Goal: Transaction & Acquisition: Purchase product/service

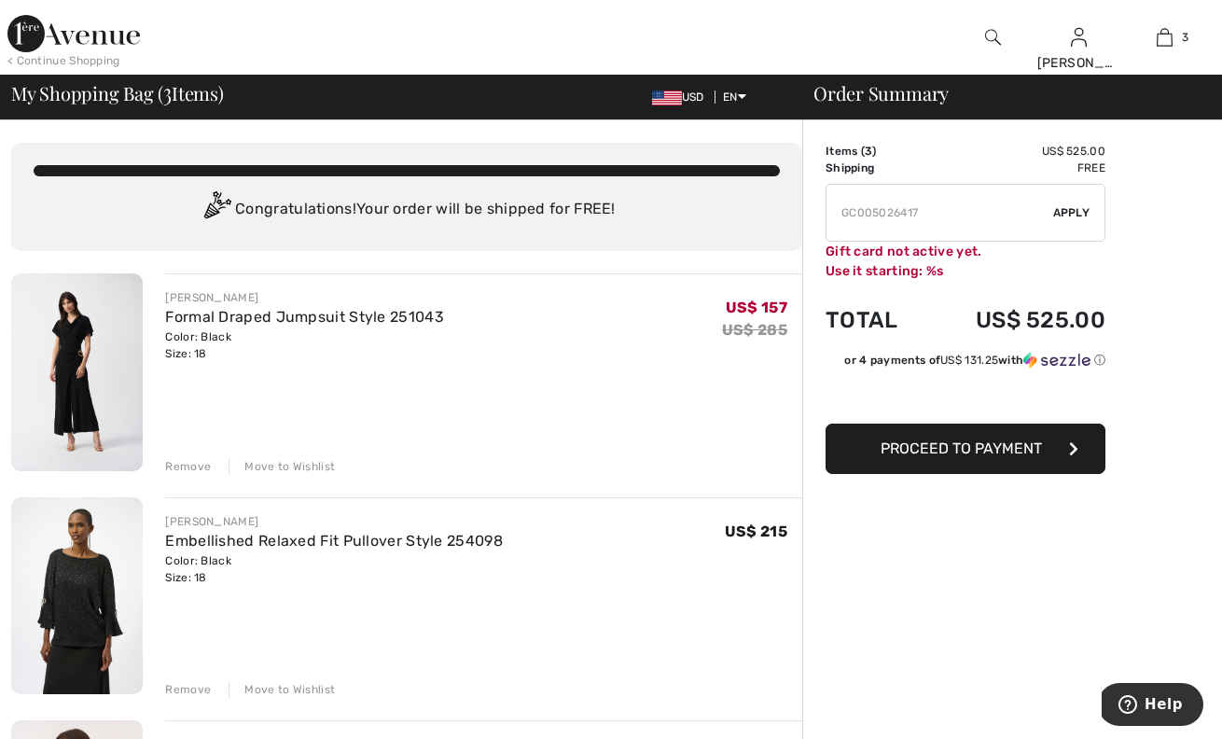
click at [81, 43] on img at bounding box center [73, 33] width 132 height 37
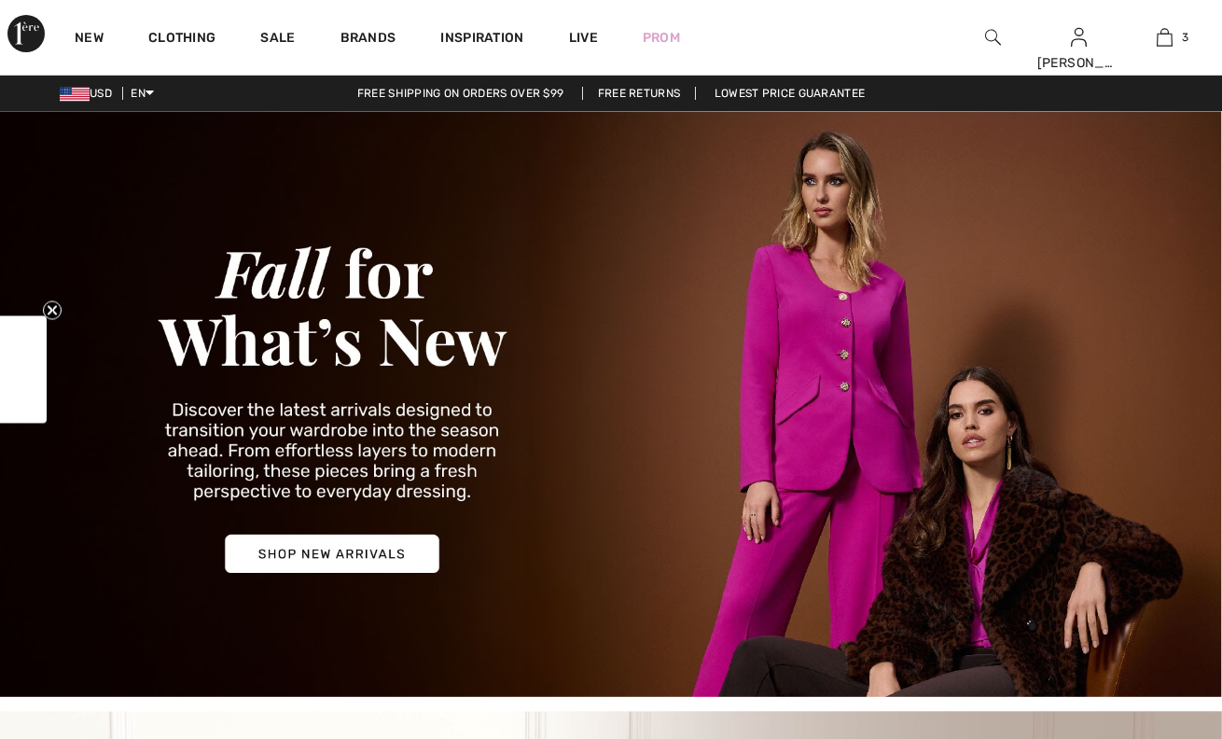
checkbox input "true"
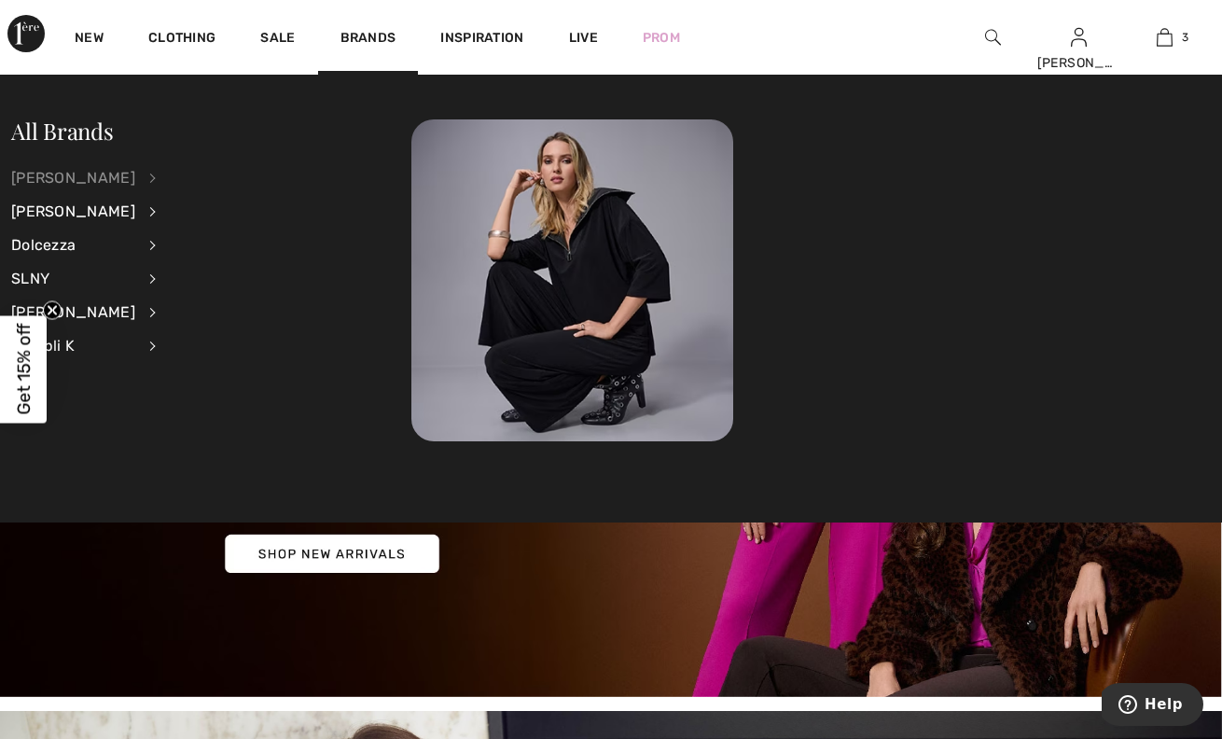
click at [95, 179] on div "[PERSON_NAME]" at bounding box center [73, 178] width 124 height 34
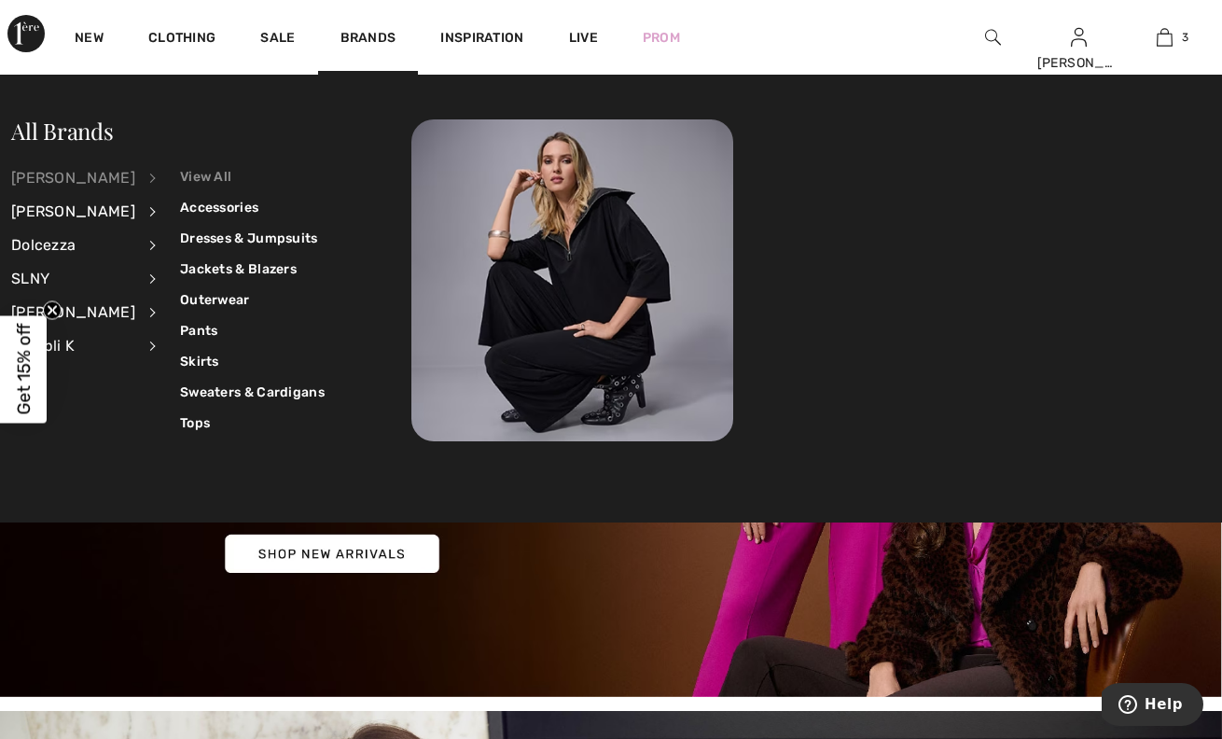
click at [217, 180] on link "View All" at bounding box center [252, 176] width 145 height 31
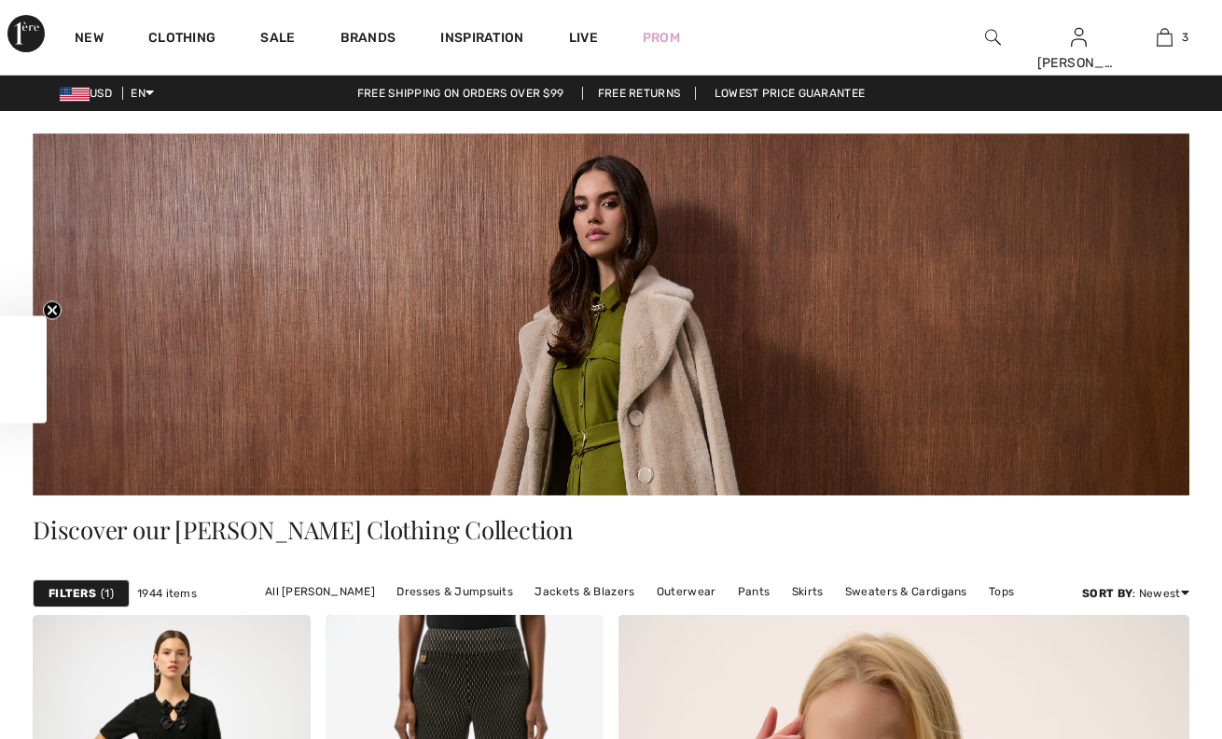
checkbox input "true"
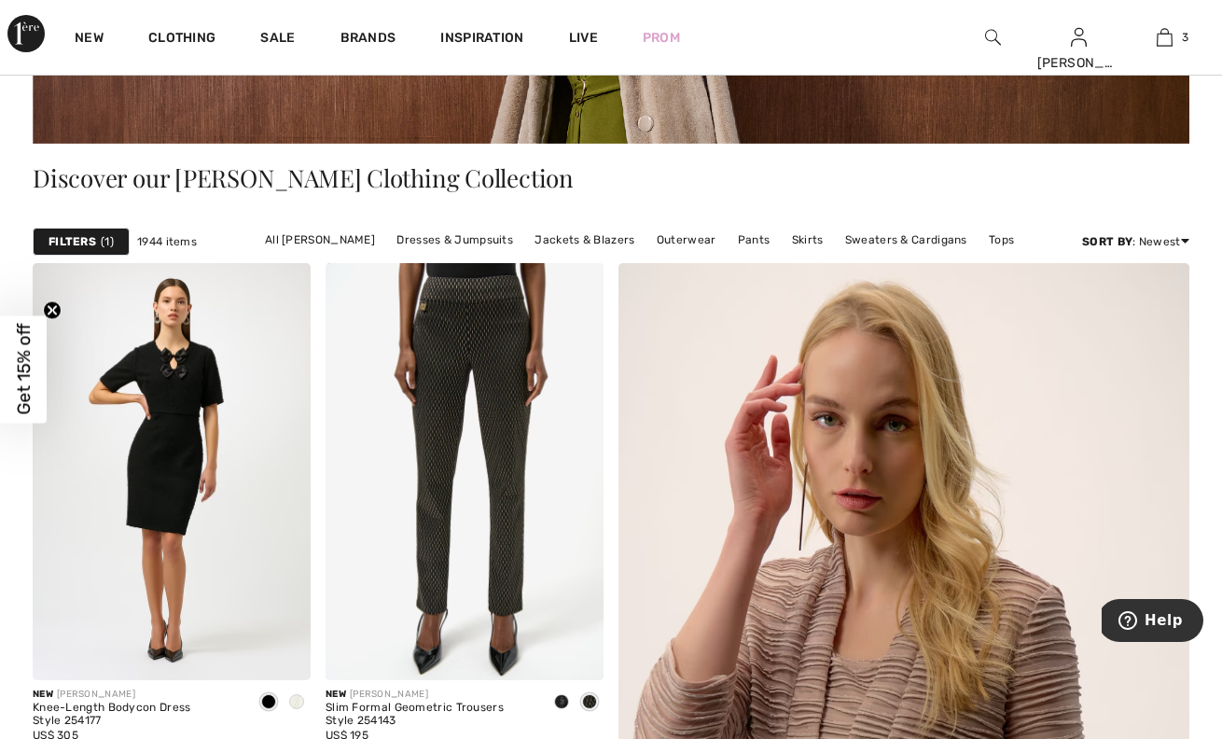
scroll to position [280, 0]
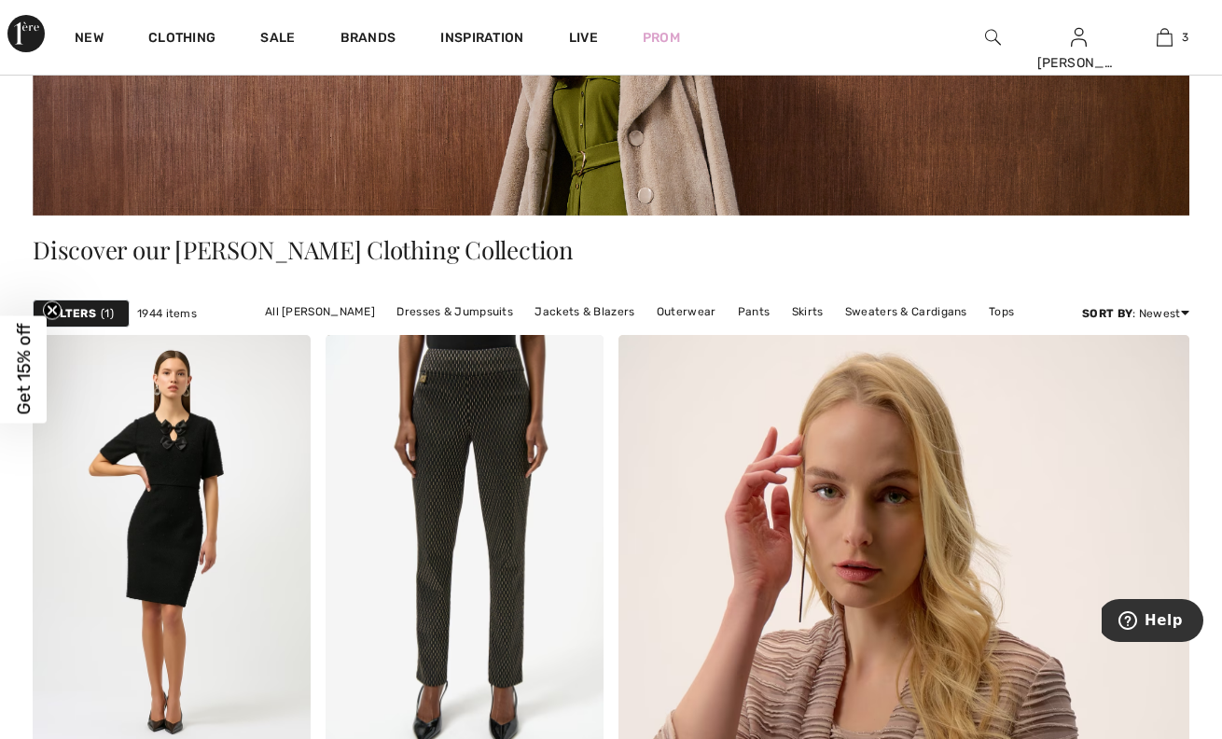
click at [92, 311] on strong "Filters" at bounding box center [73, 313] width 48 height 17
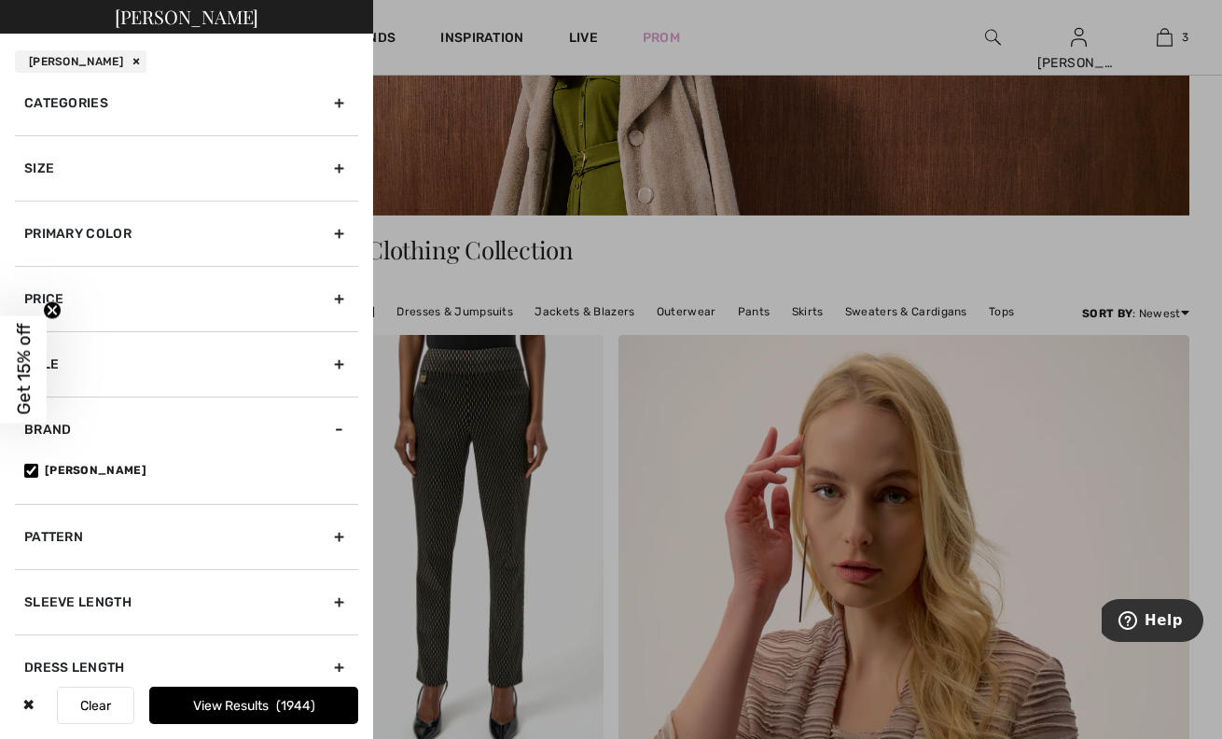
scroll to position [24, 0]
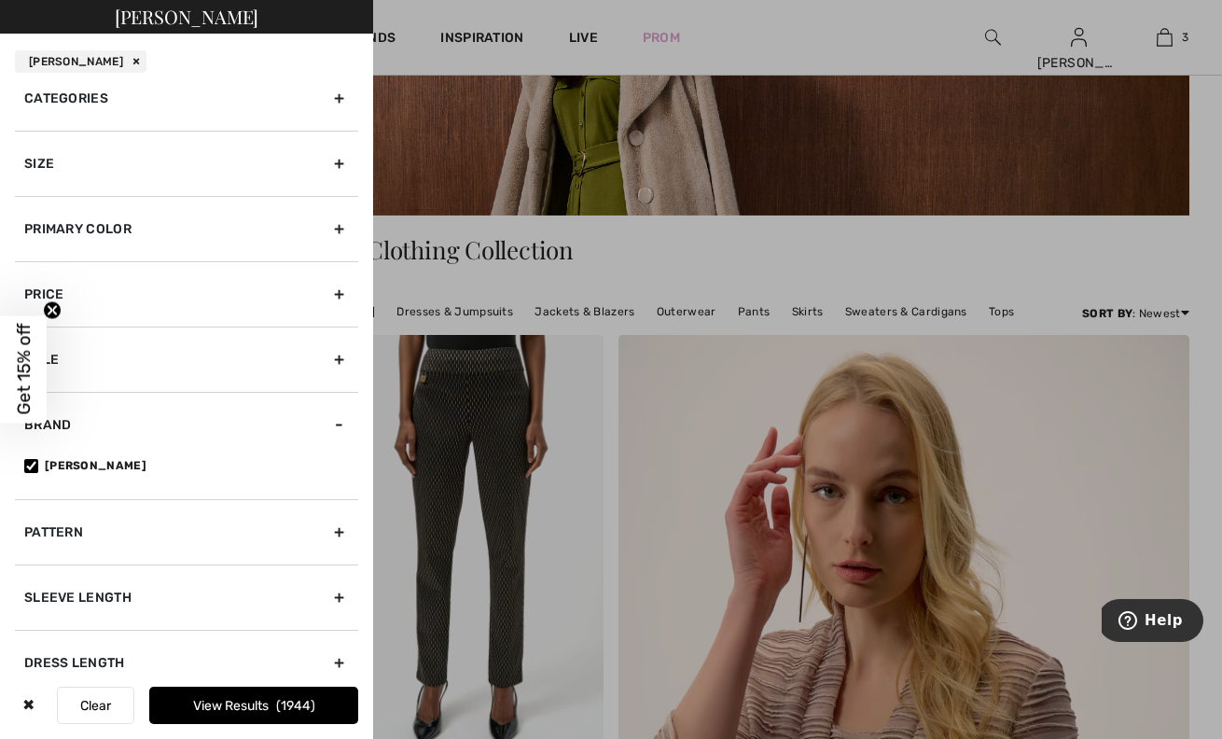
click at [317, 164] on div "Size" at bounding box center [186, 163] width 343 height 65
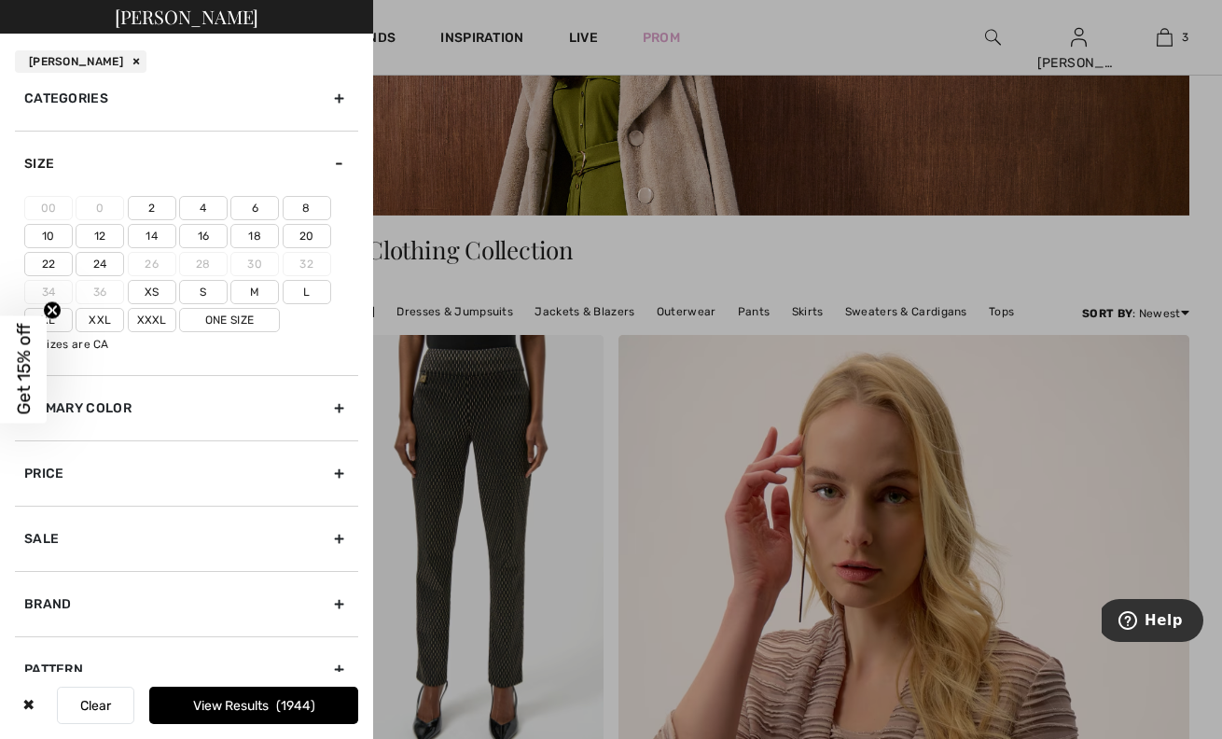
click at [259, 231] on label "18" at bounding box center [254, 236] width 49 height 24
click at [0, 0] on input"] "18" at bounding box center [0, 0] width 0 height 0
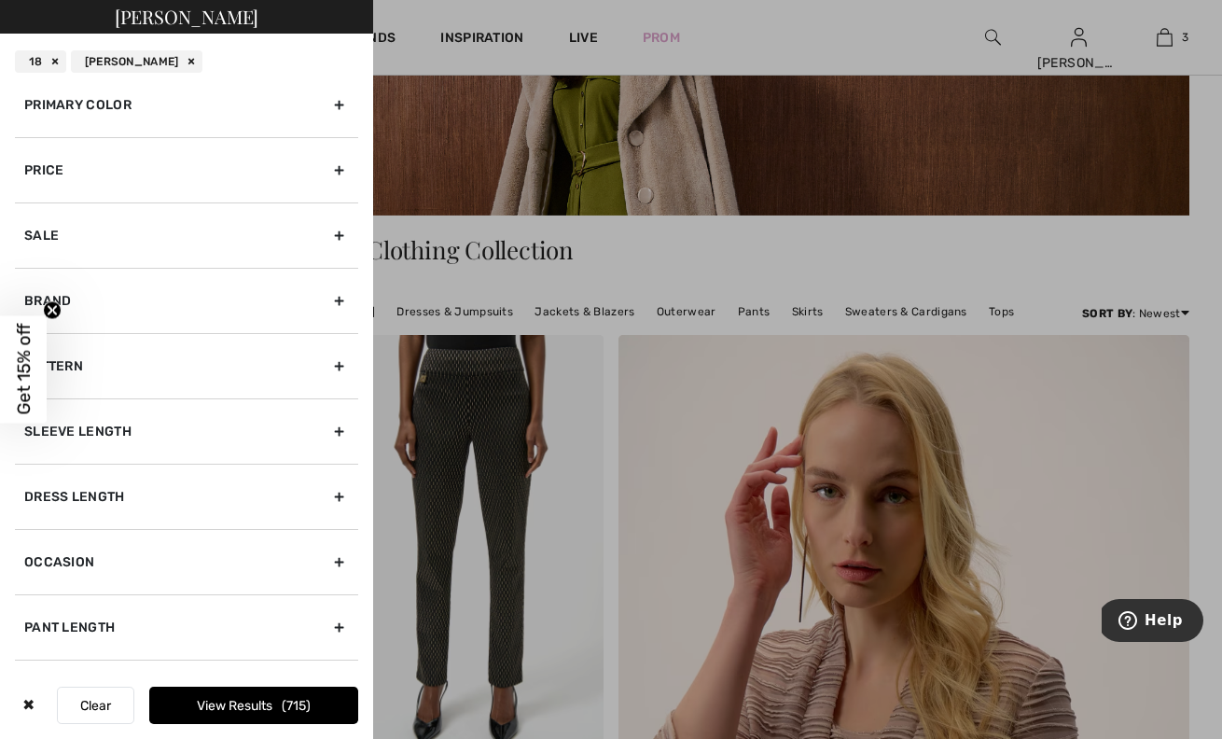
scroll to position [326, 0]
click at [339, 165] on div "Price" at bounding box center [186, 170] width 343 height 65
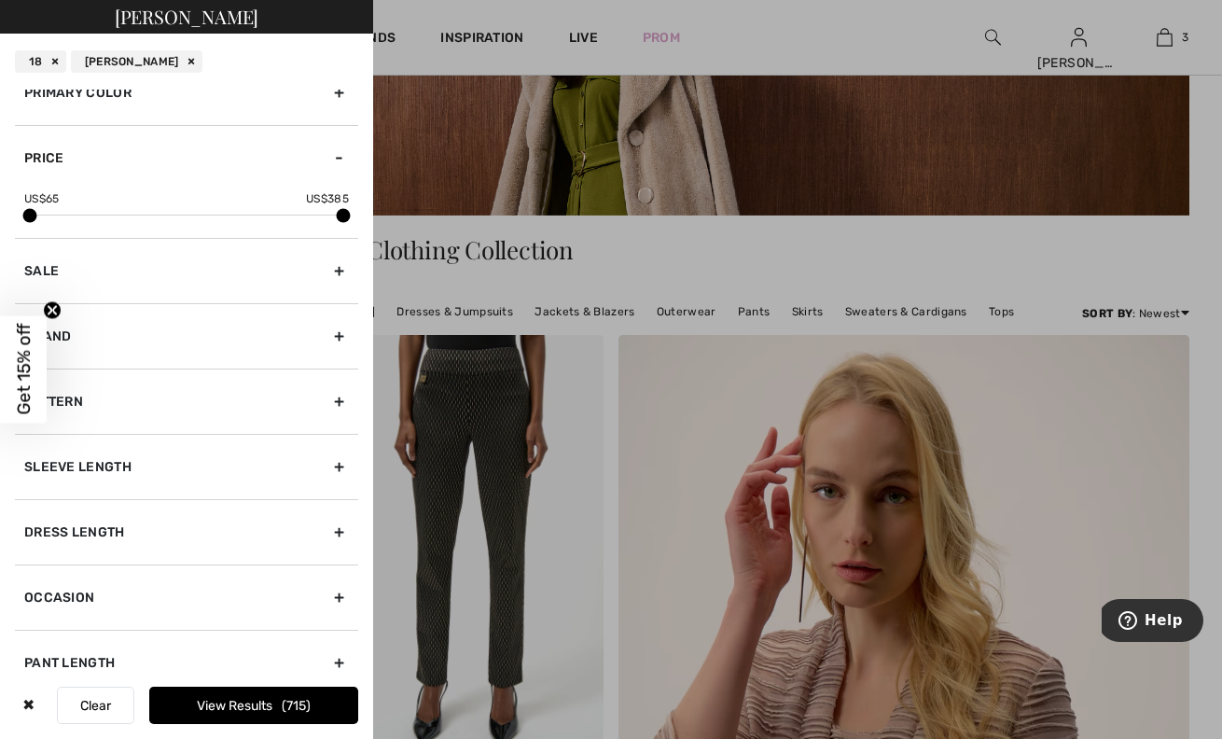
scroll to position [156, 0]
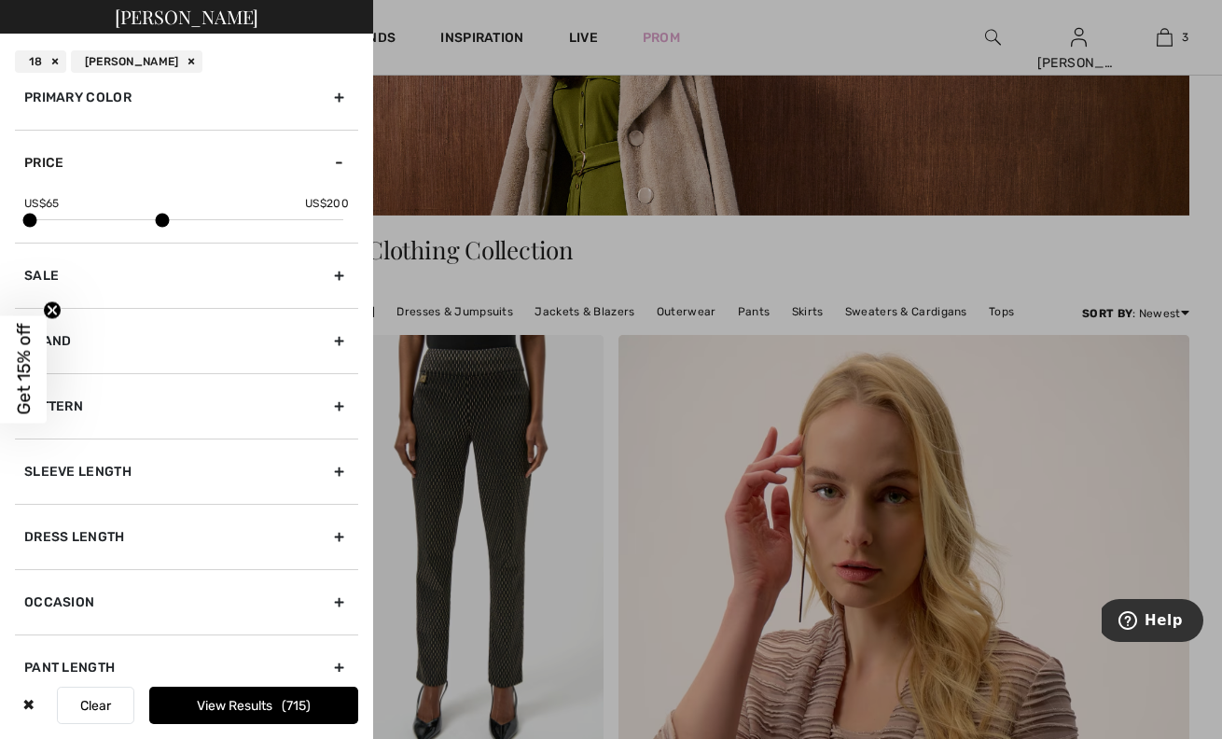
drag, startPoint x: 345, startPoint y: 220, endPoint x: 164, endPoint y: 229, distance: 181.2
click at [164, 229] on div "US$ 65 US$ 200" at bounding box center [186, 219] width 343 height 48
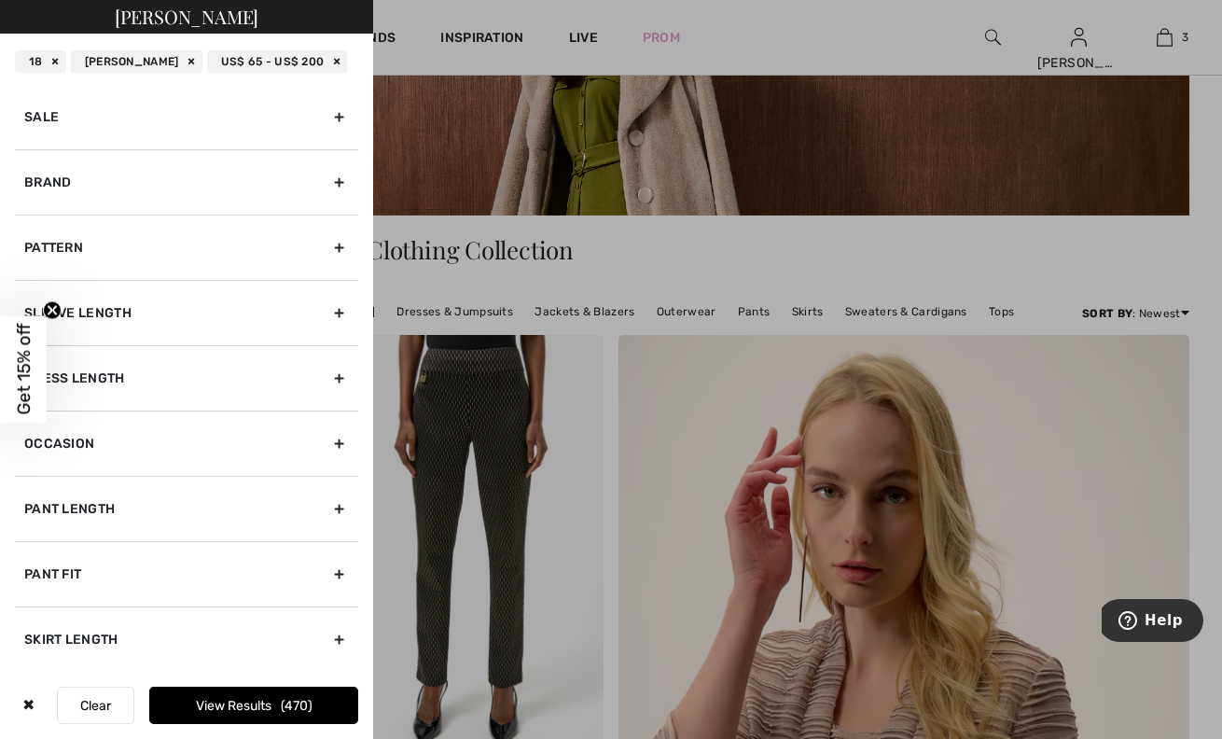
scroll to position [314, 0]
click at [258, 706] on button "View Results 470" at bounding box center [253, 705] width 209 height 37
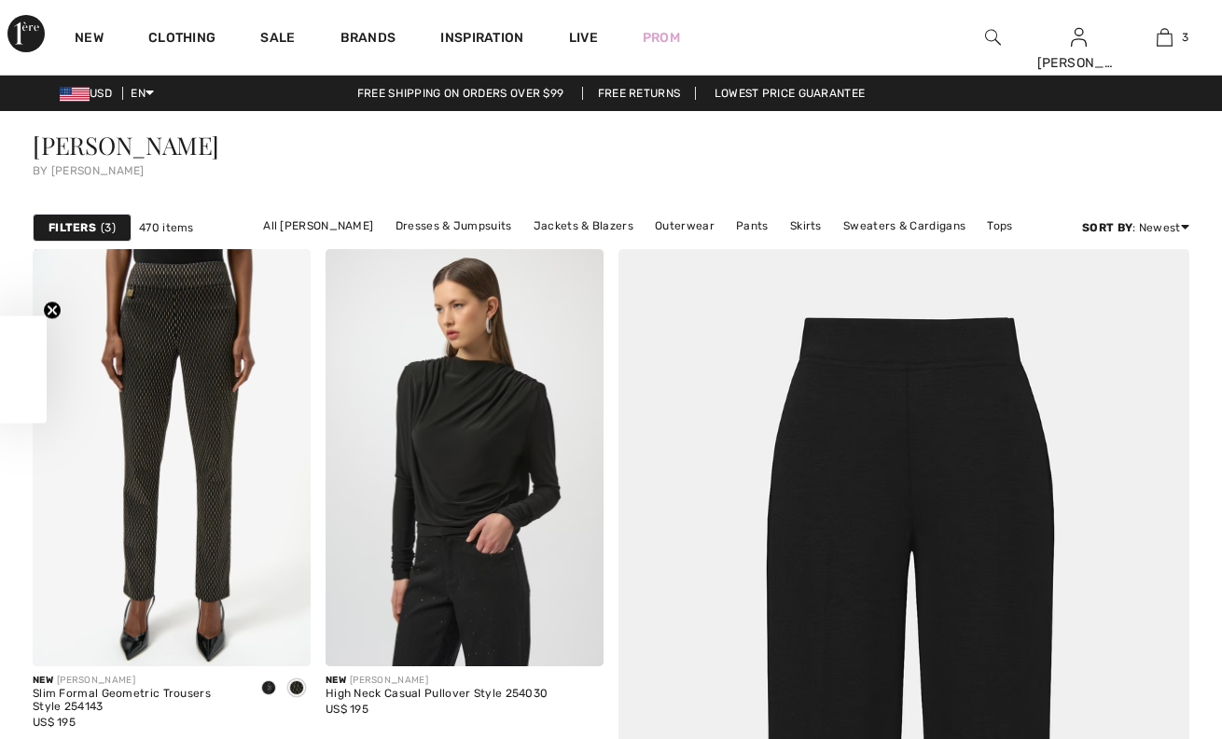
checkbox input "true"
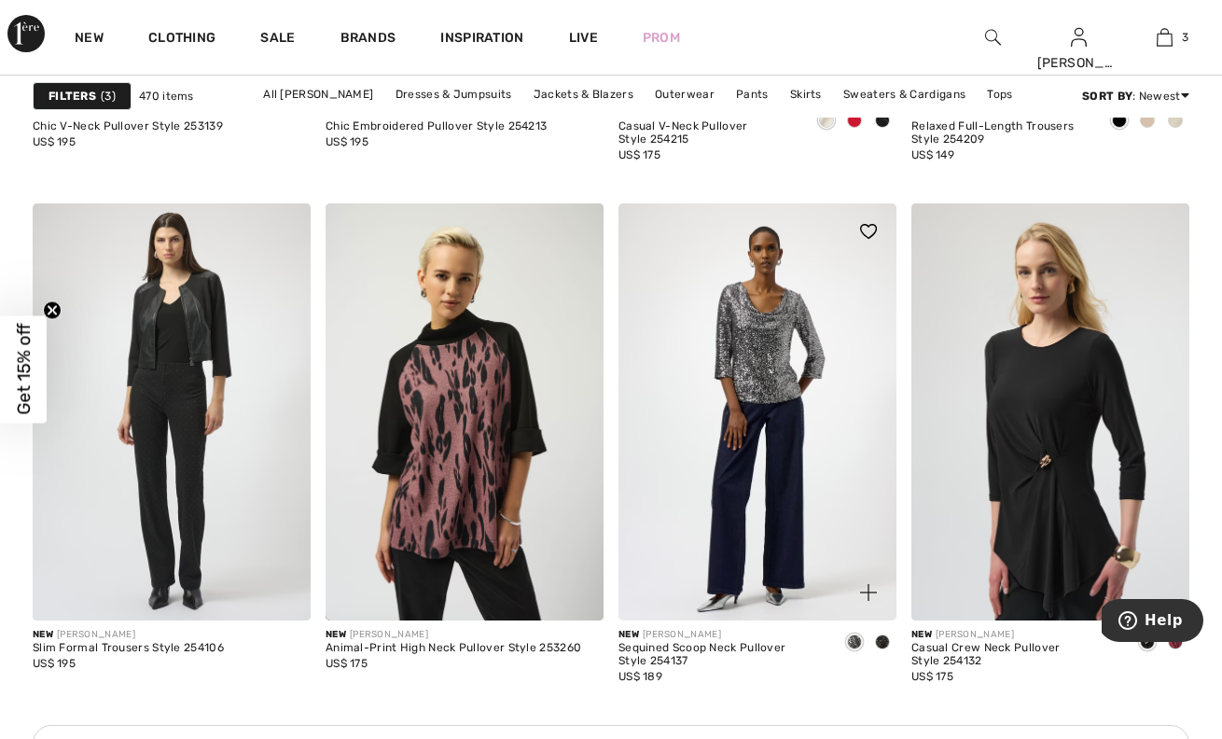
scroll to position [3373, 0]
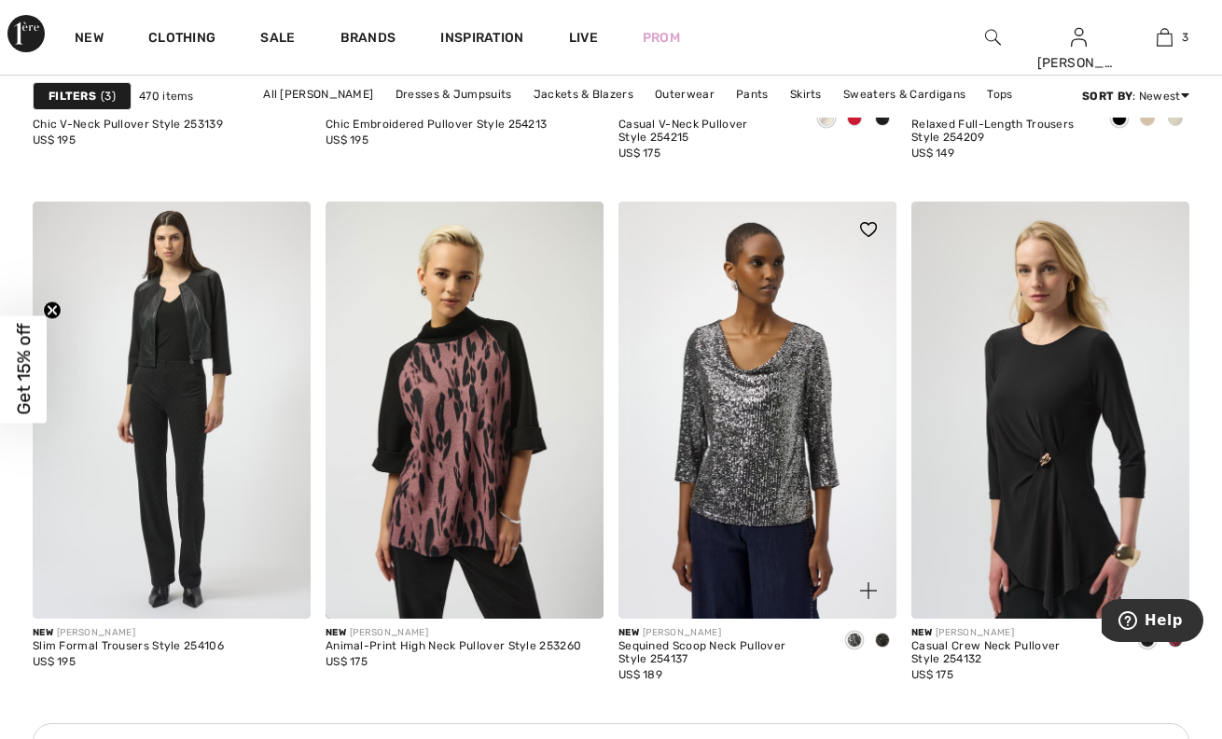
click at [882, 637] on span at bounding box center [882, 639] width 15 height 15
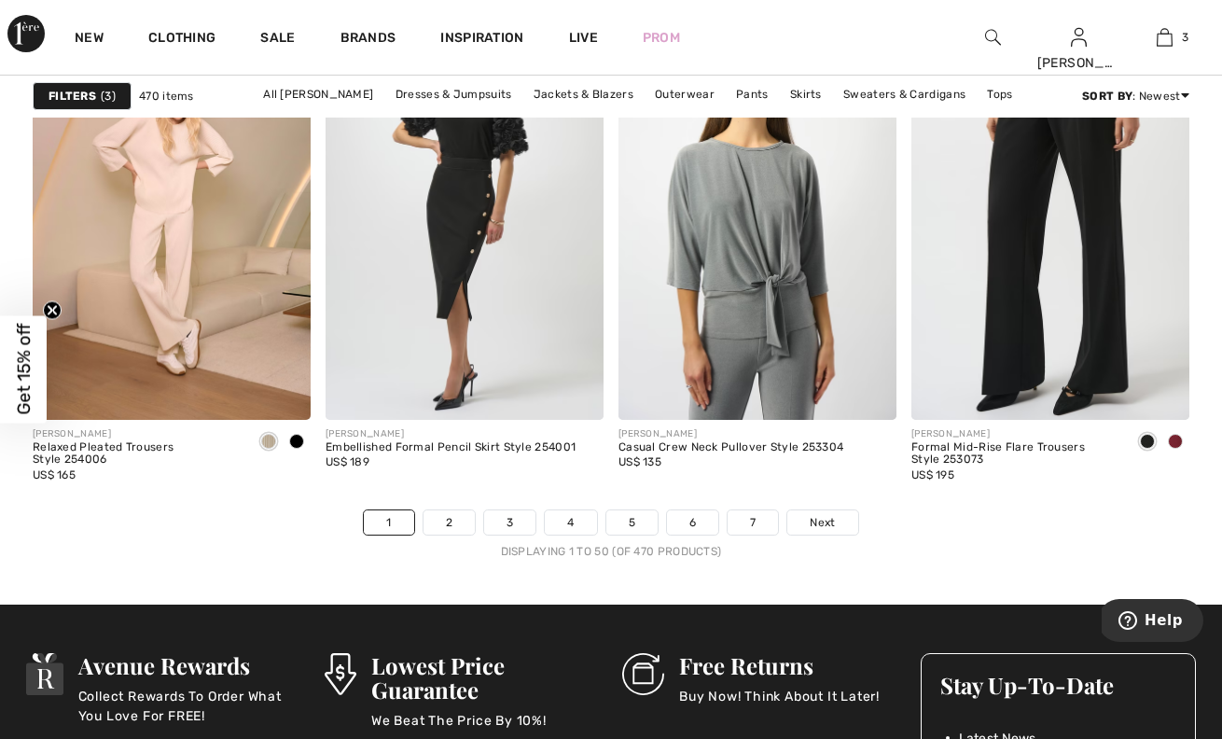
scroll to position [7668, 0]
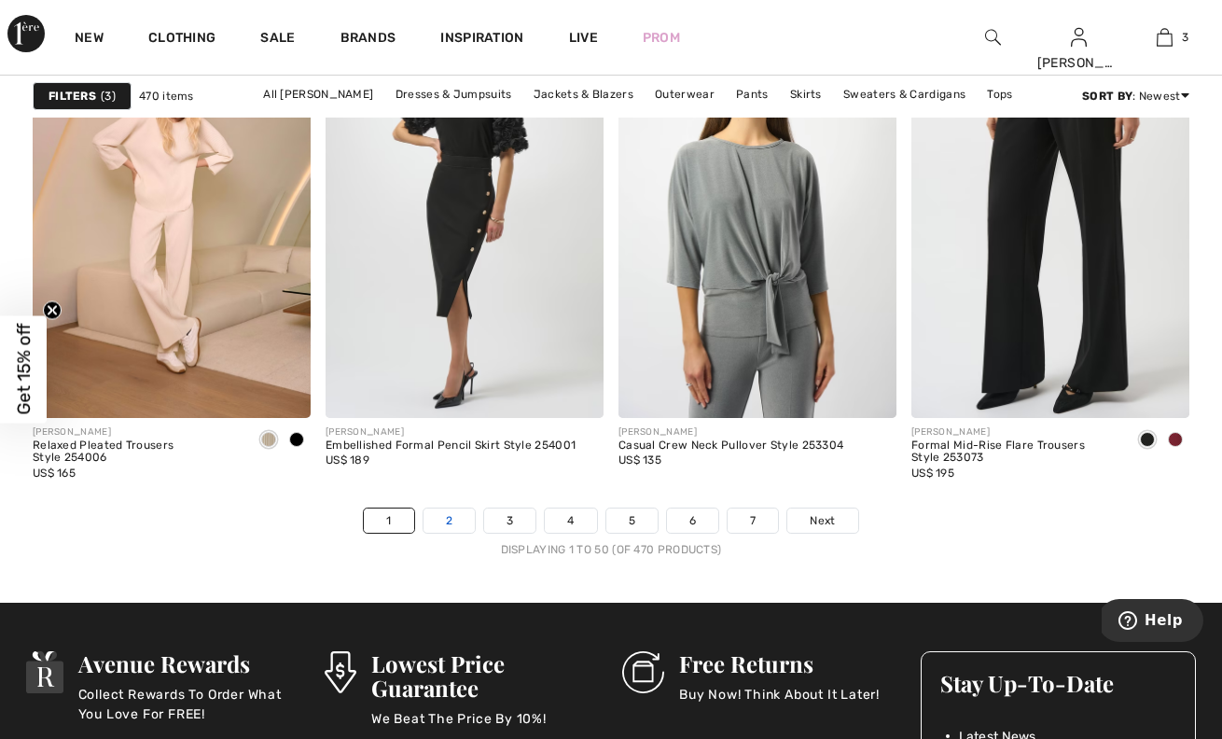
click at [442, 521] on link "2" at bounding box center [448, 520] width 51 height 24
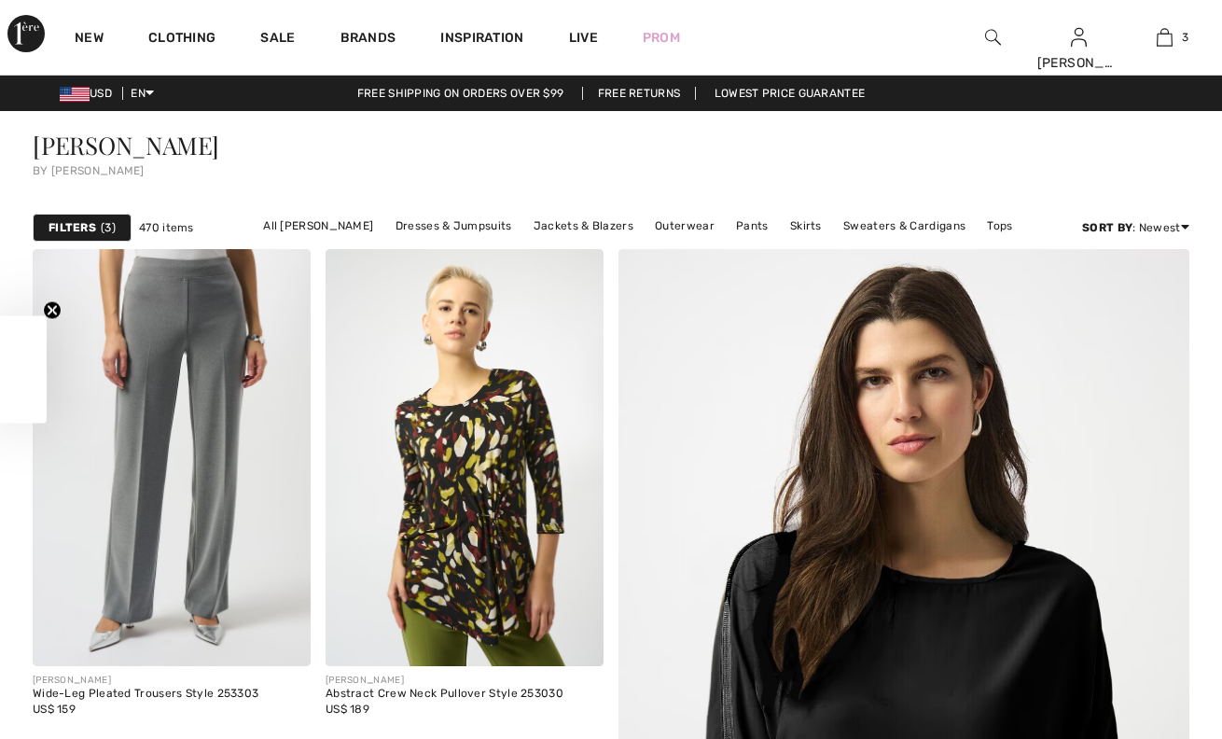
checkbox input "true"
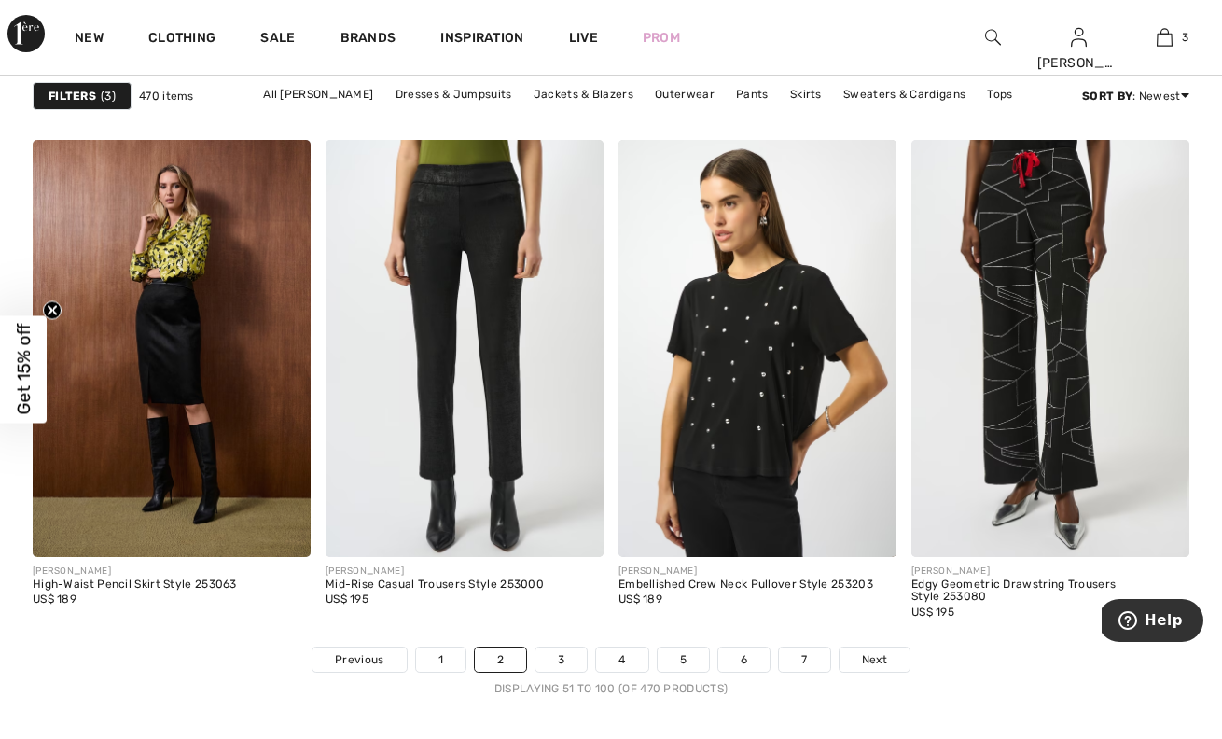
scroll to position [7534, 0]
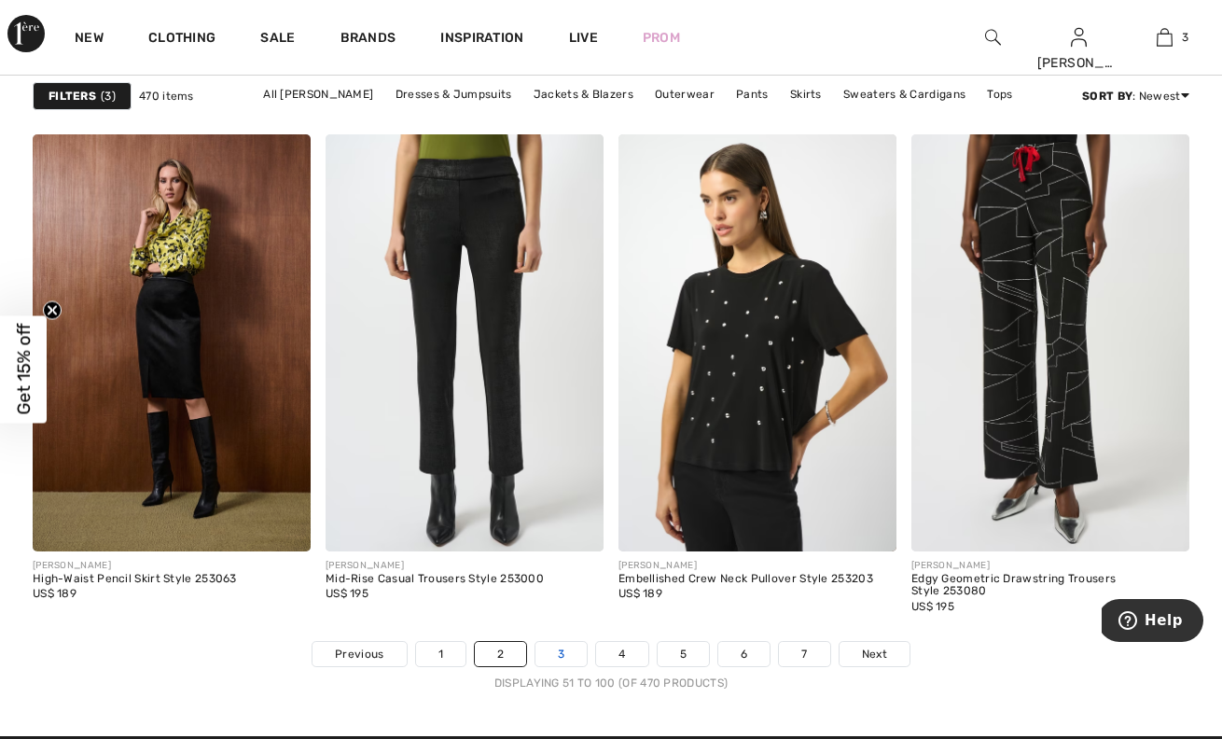
click at [559, 651] on link "3" at bounding box center [560, 654] width 51 height 24
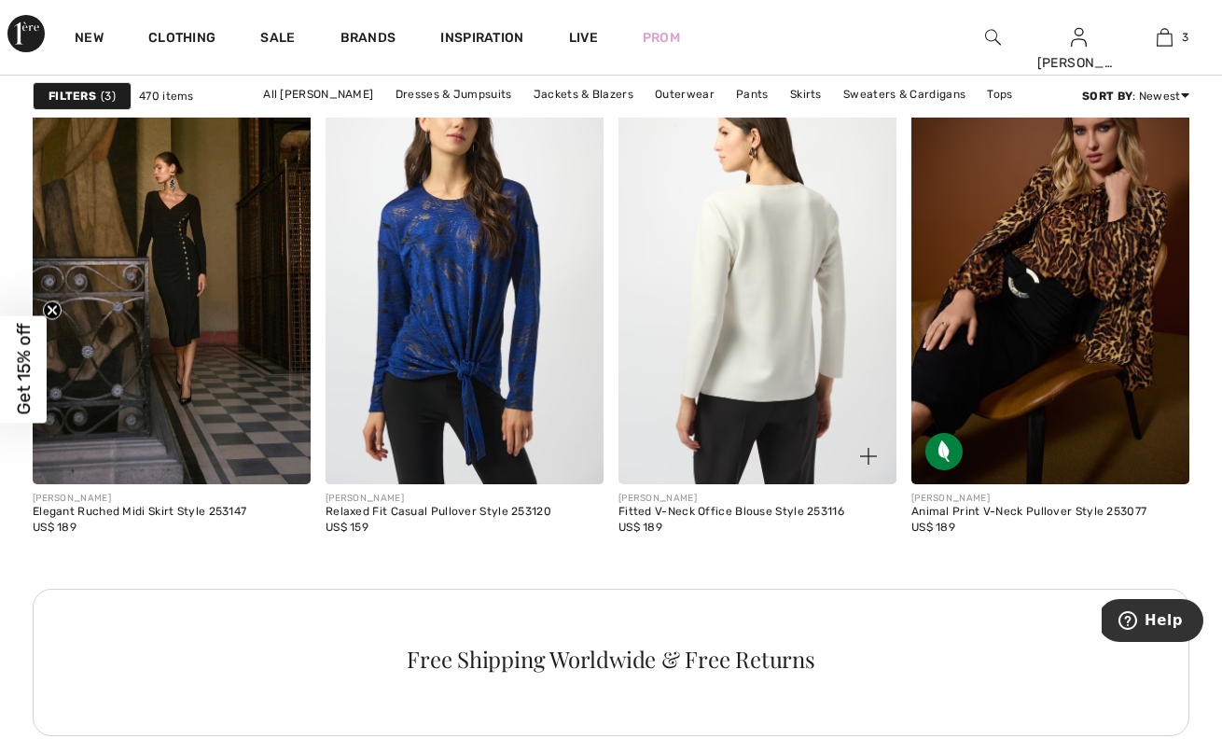
scroll to position [1748, 0]
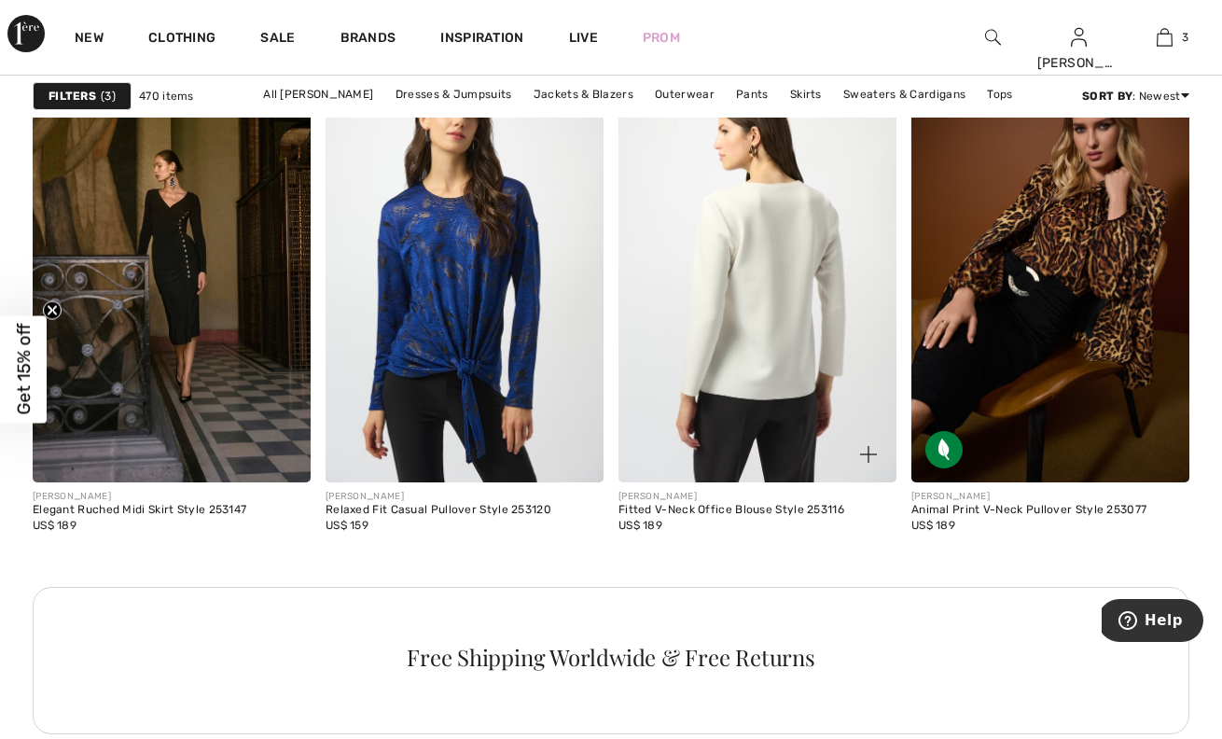
click at [767, 363] on img at bounding box center [757, 273] width 278 height 417
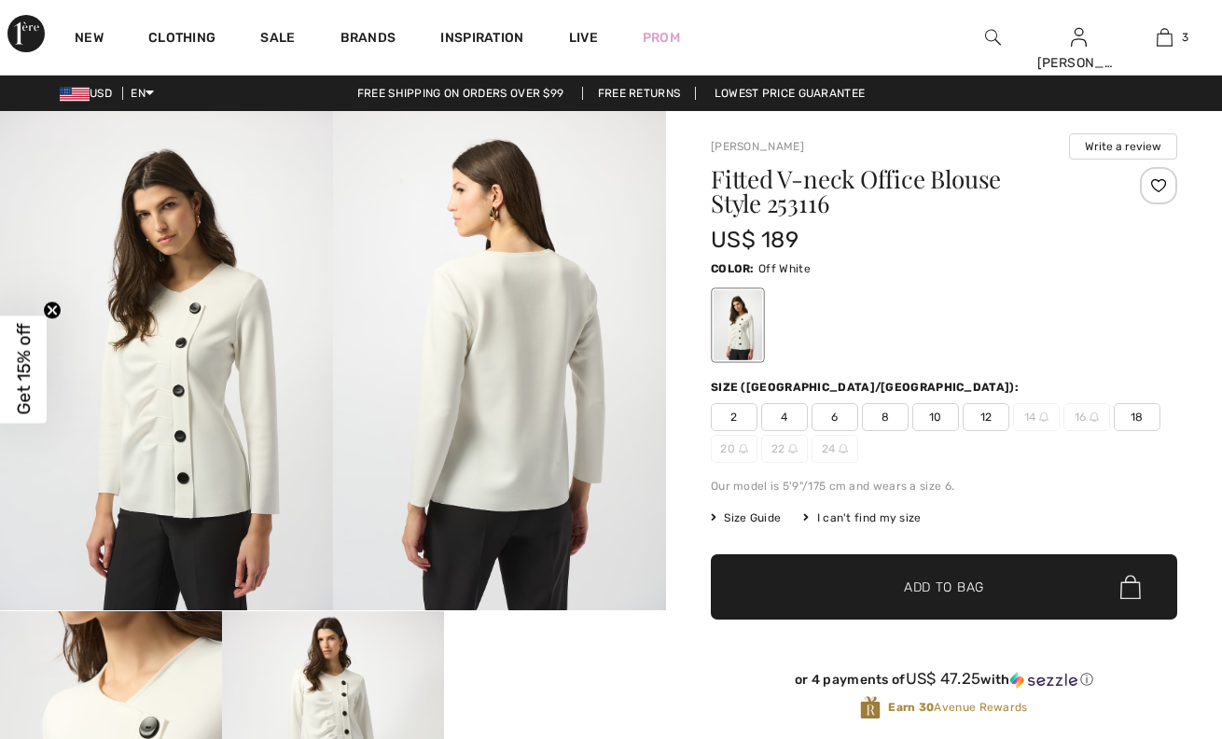
checkbox input "true"
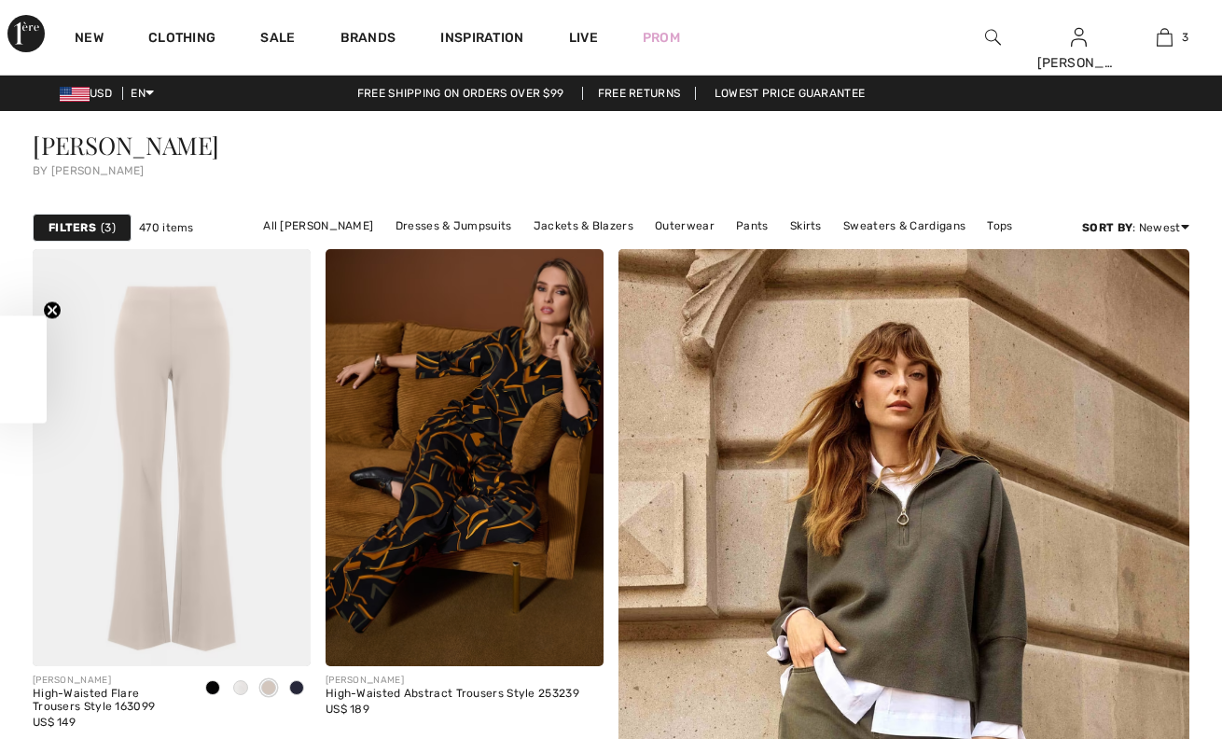
checkbox input "true"
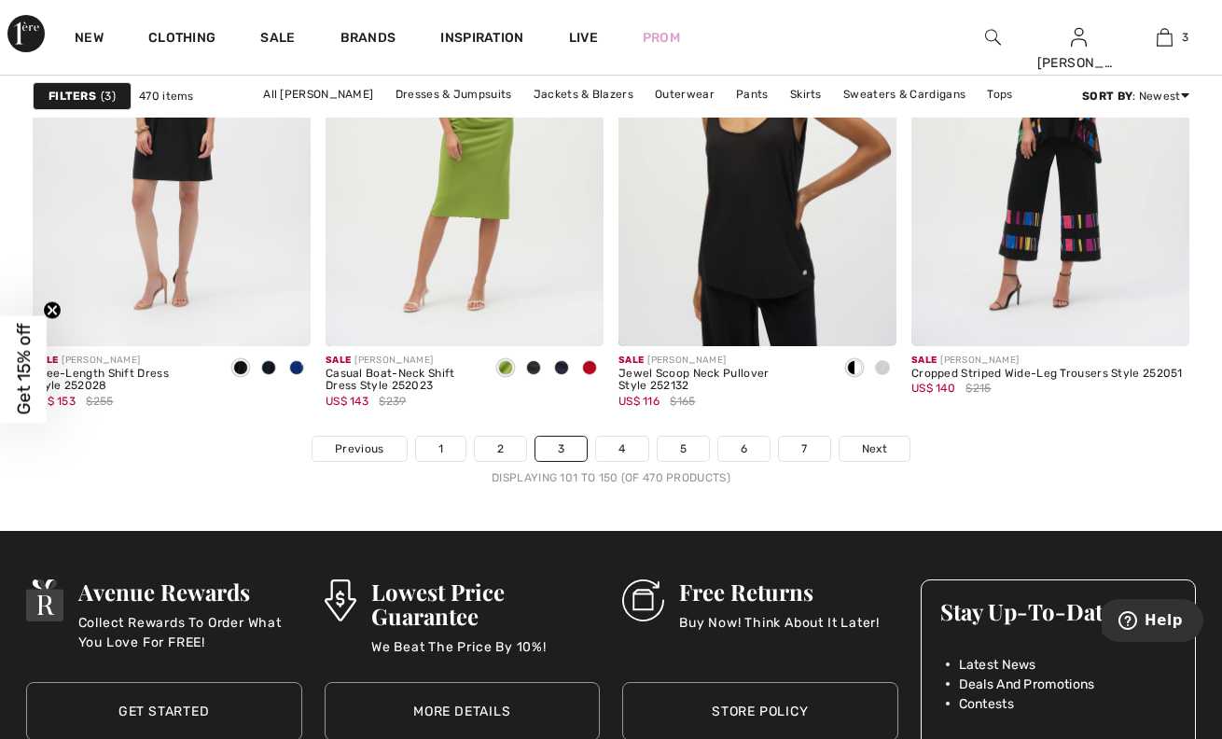
scroll to position [7780, 0]
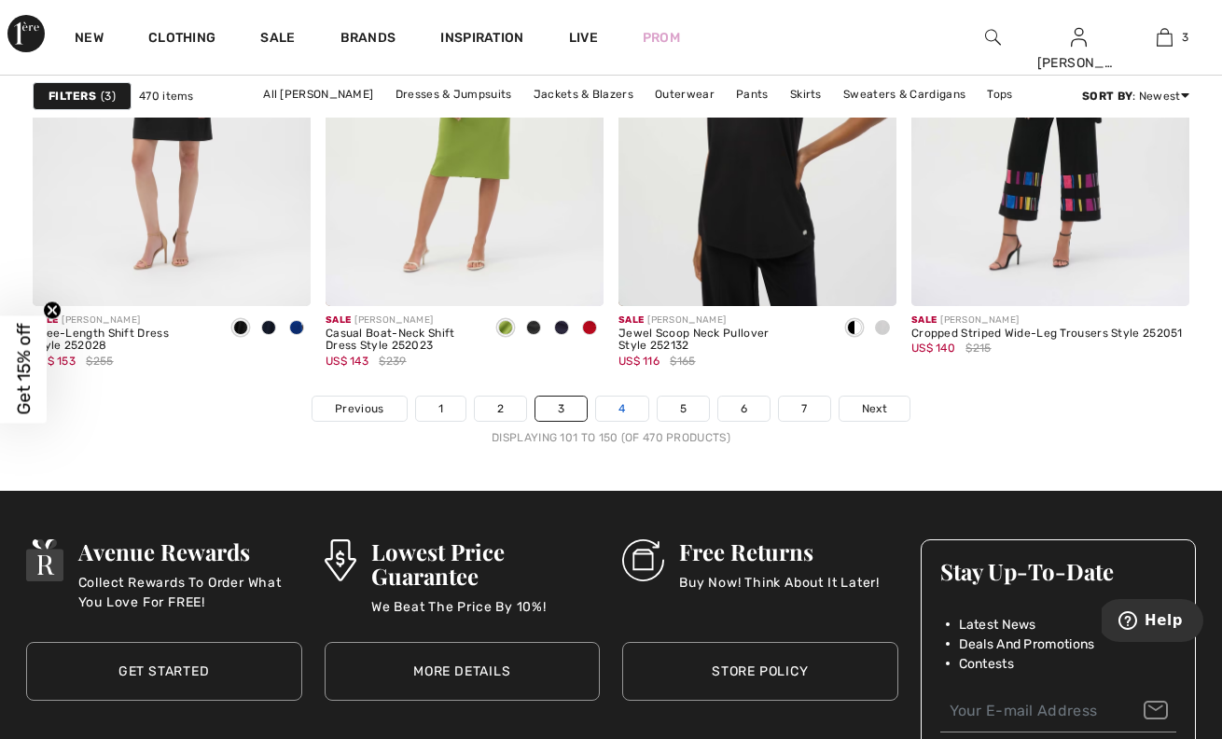
click at [621, 404] on link "4" at bounding box center [621, 408] width 51 height 24
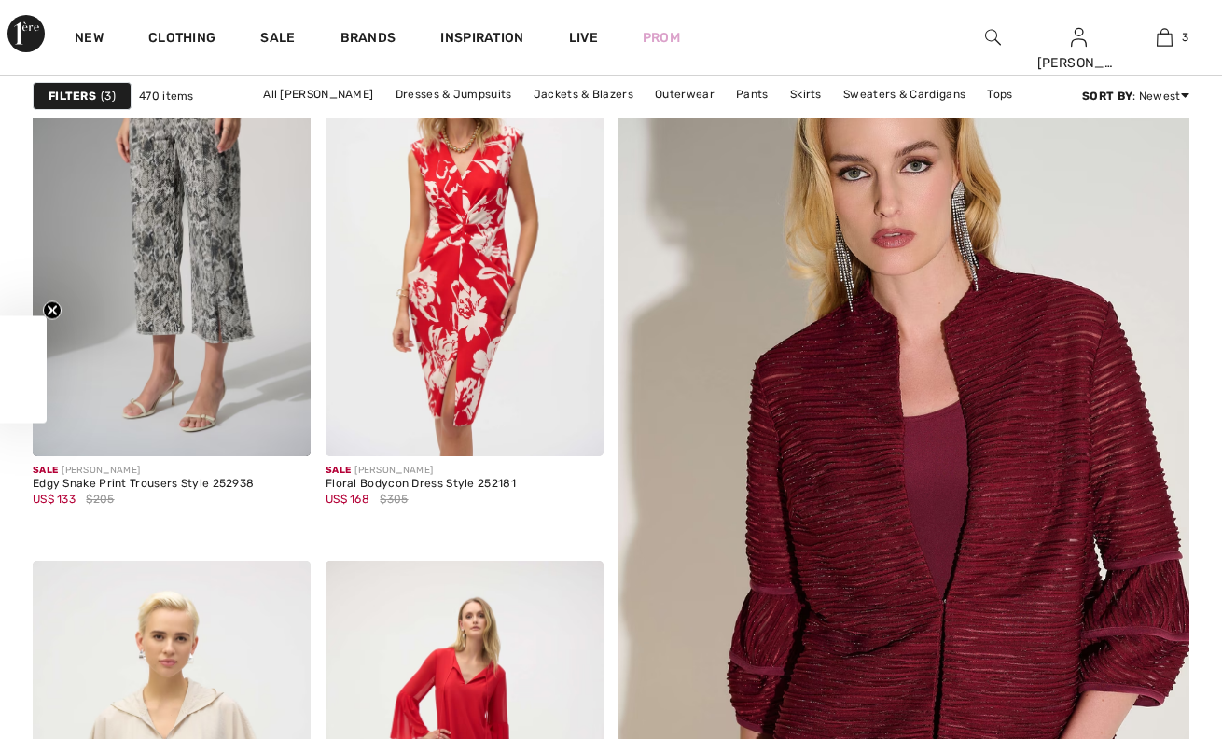
checkbox input "true"
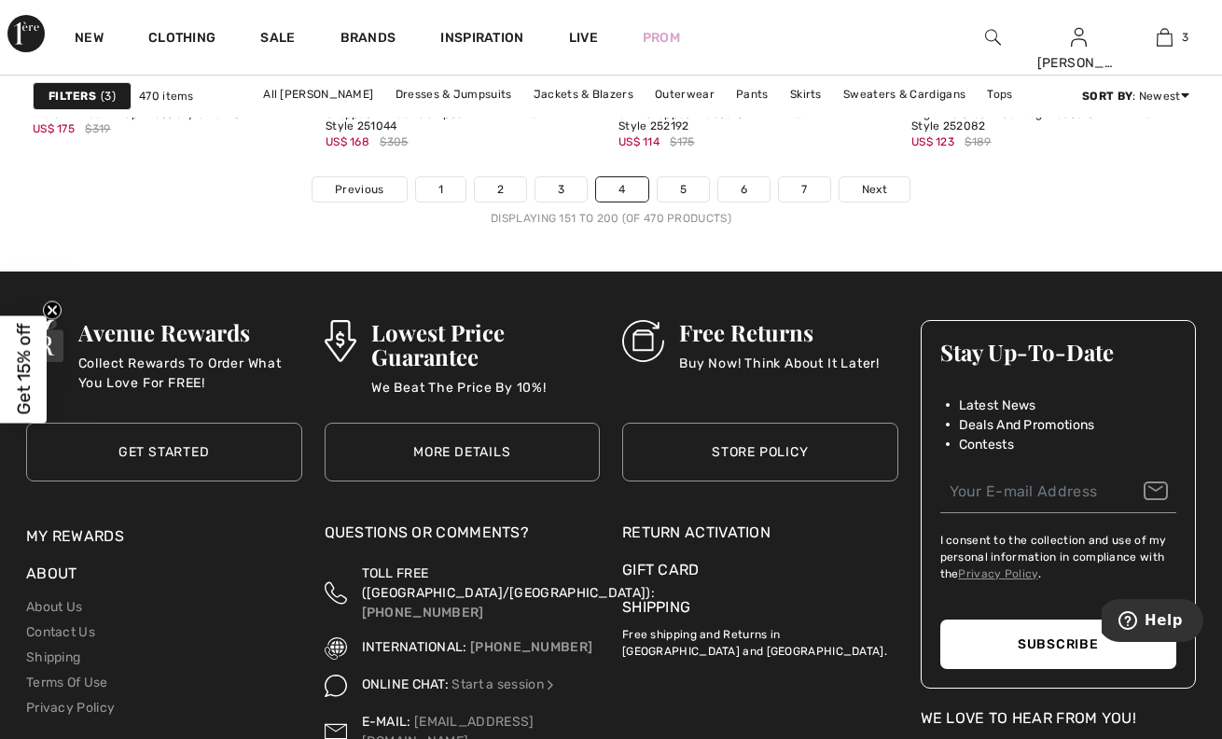
scroll to position [8024, 0]
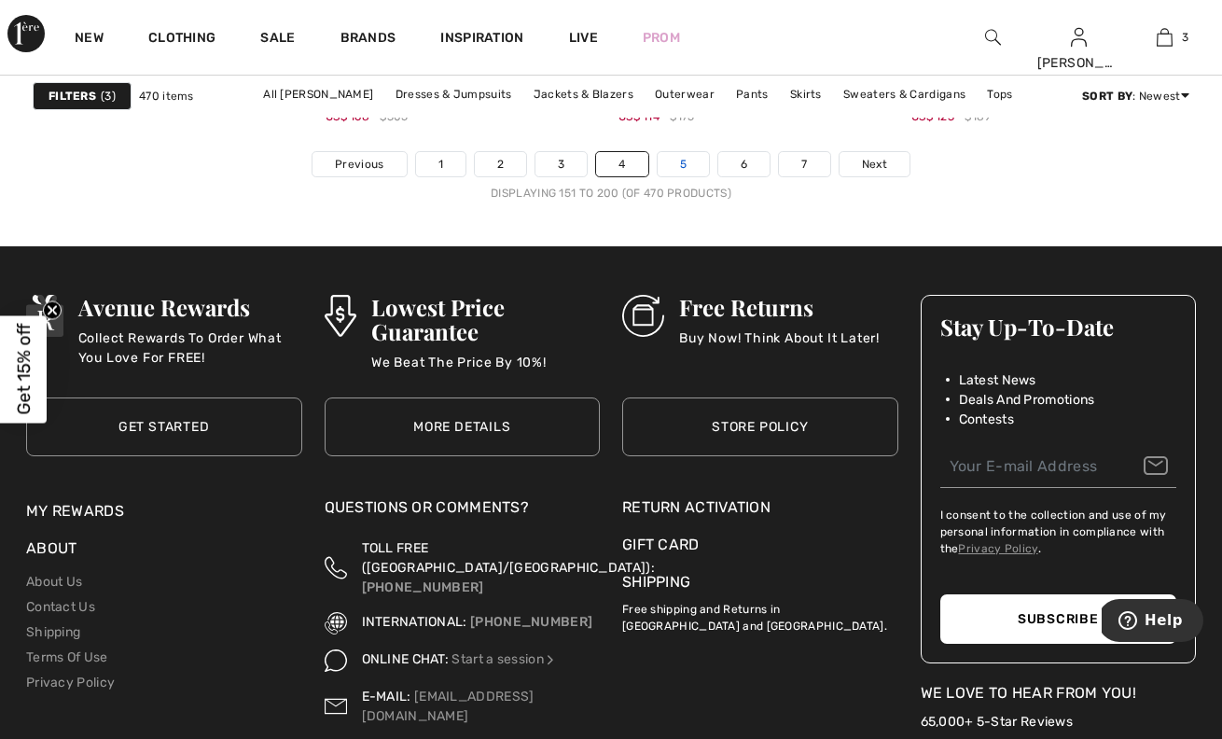
click at [692, 156] on link "5" at bounding box center [683, 164] width 51 height 24
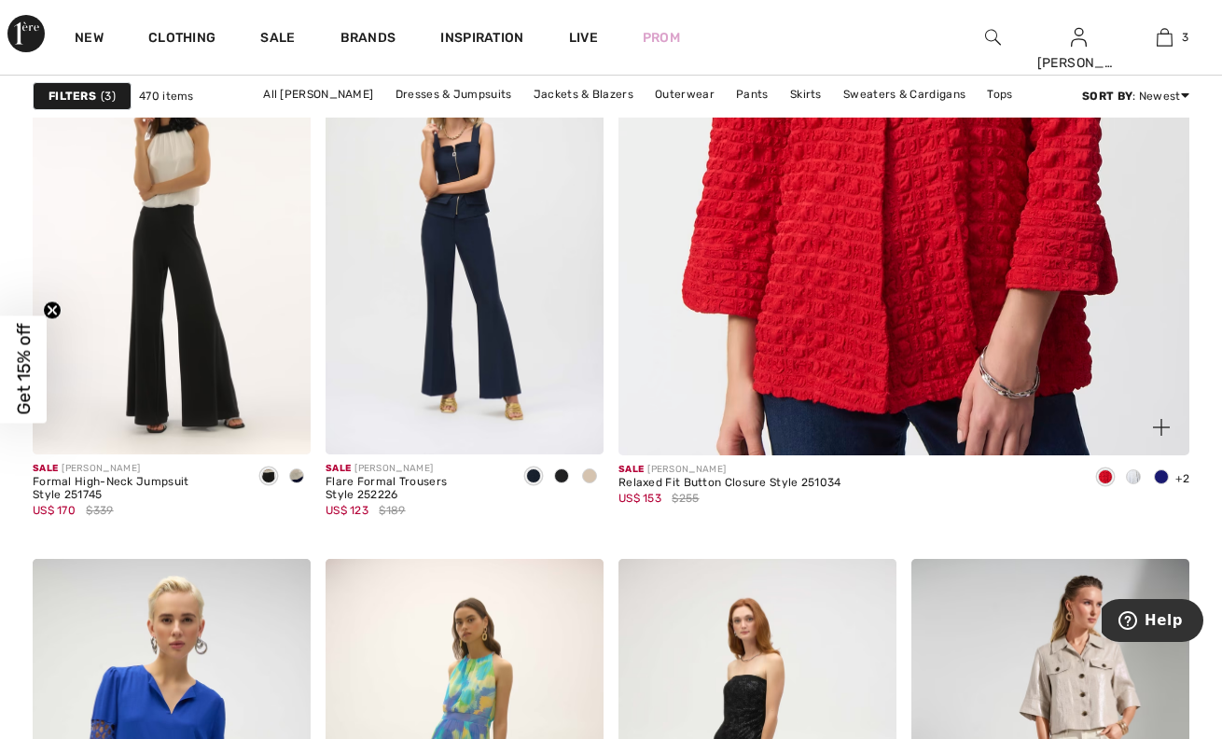
scroll to position [735, 0]
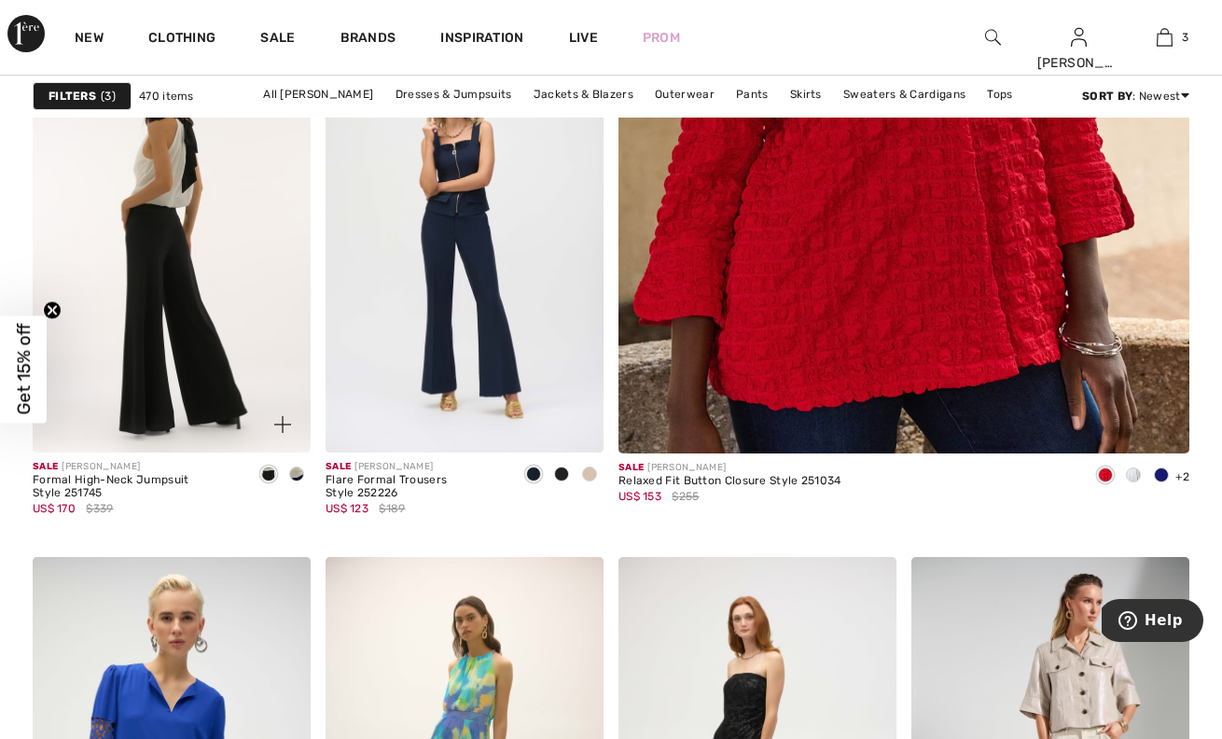
click at [184, 363] on img at bounding box center [172, 243] width 278 height 417
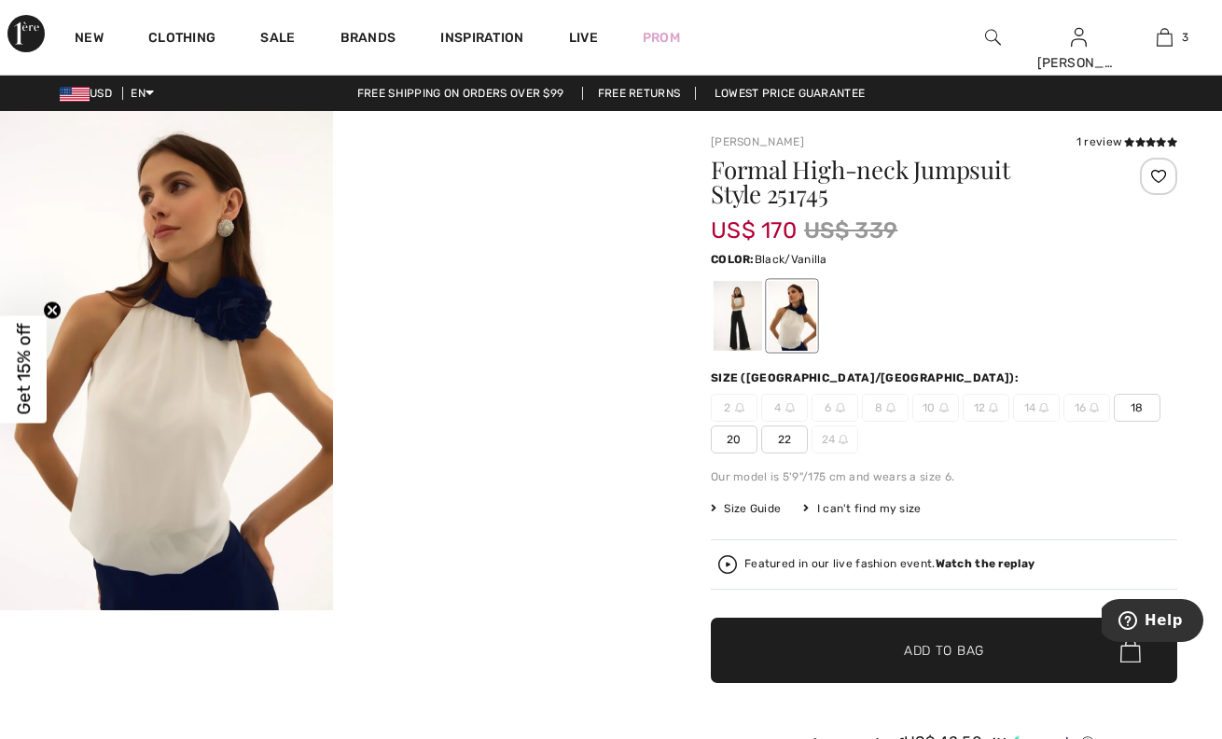
click at [741, 313] on div at bounding box center [738, 316] width 49 height 70
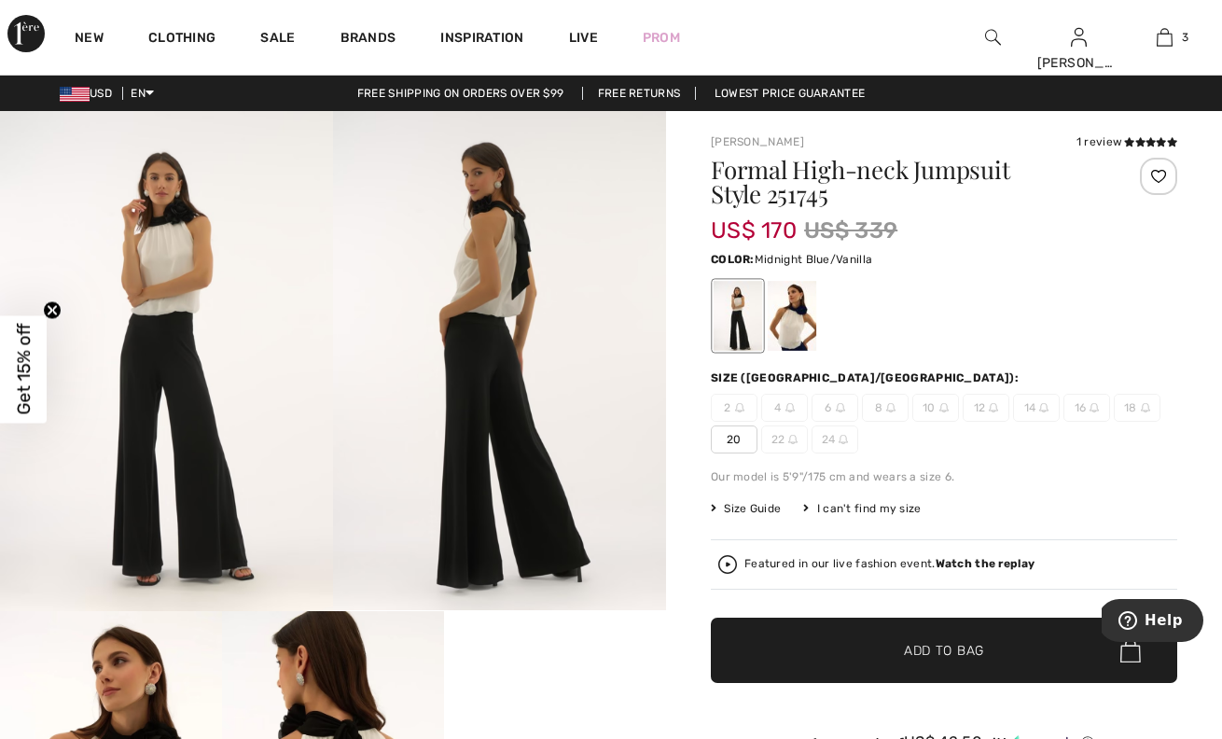
click at [783, 299] on div at bounding box center [792, 316] width 49 height 70
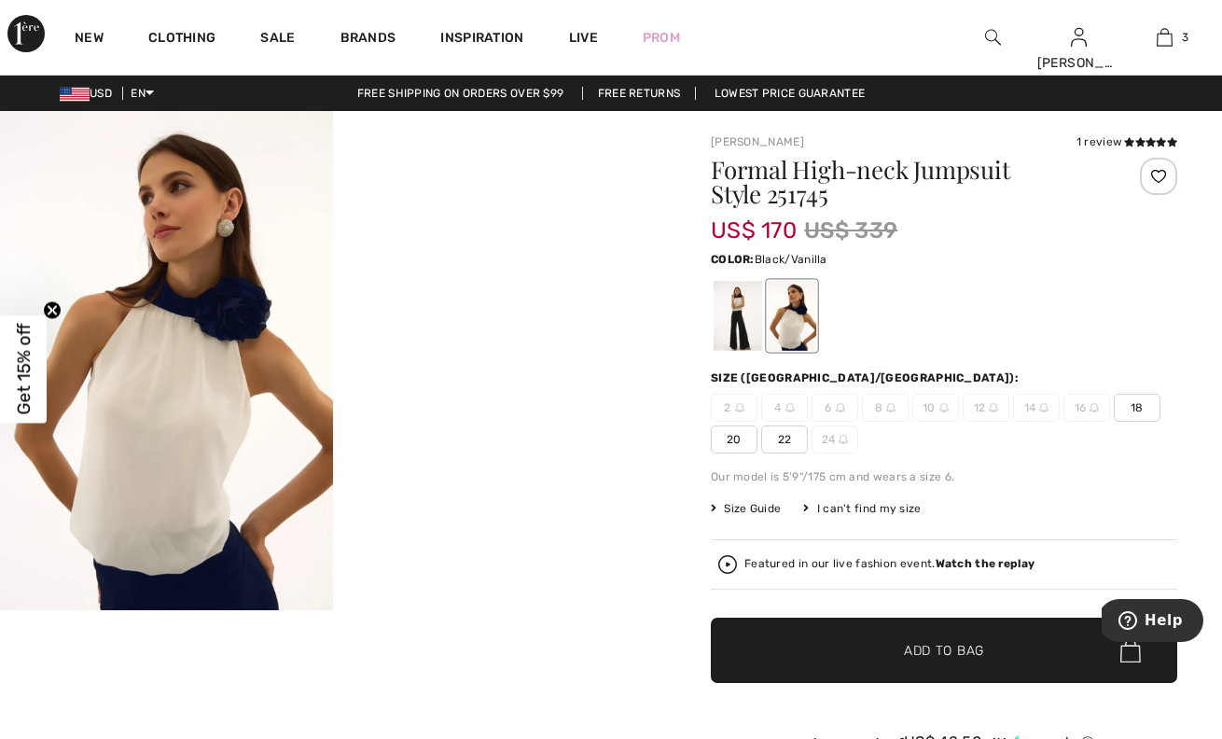
click at [738, 303] on div at bounding box center [738, 316] width 49 height 70
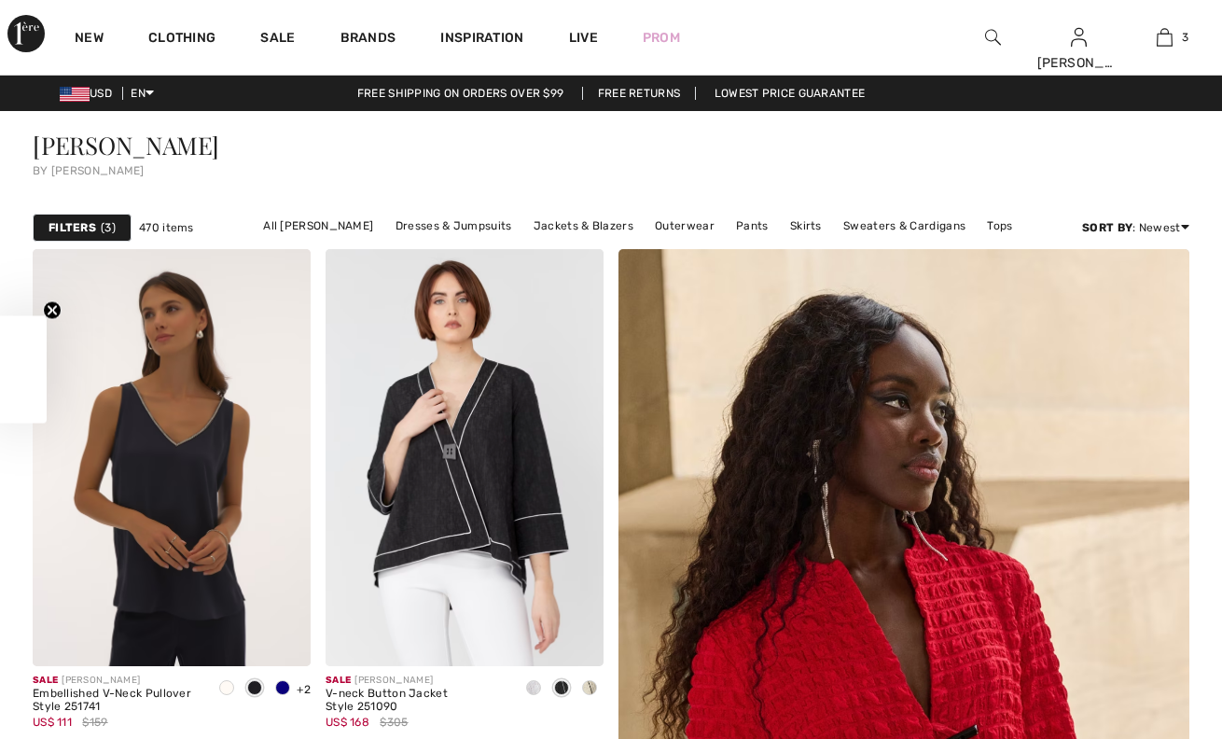
checkbox input "true"
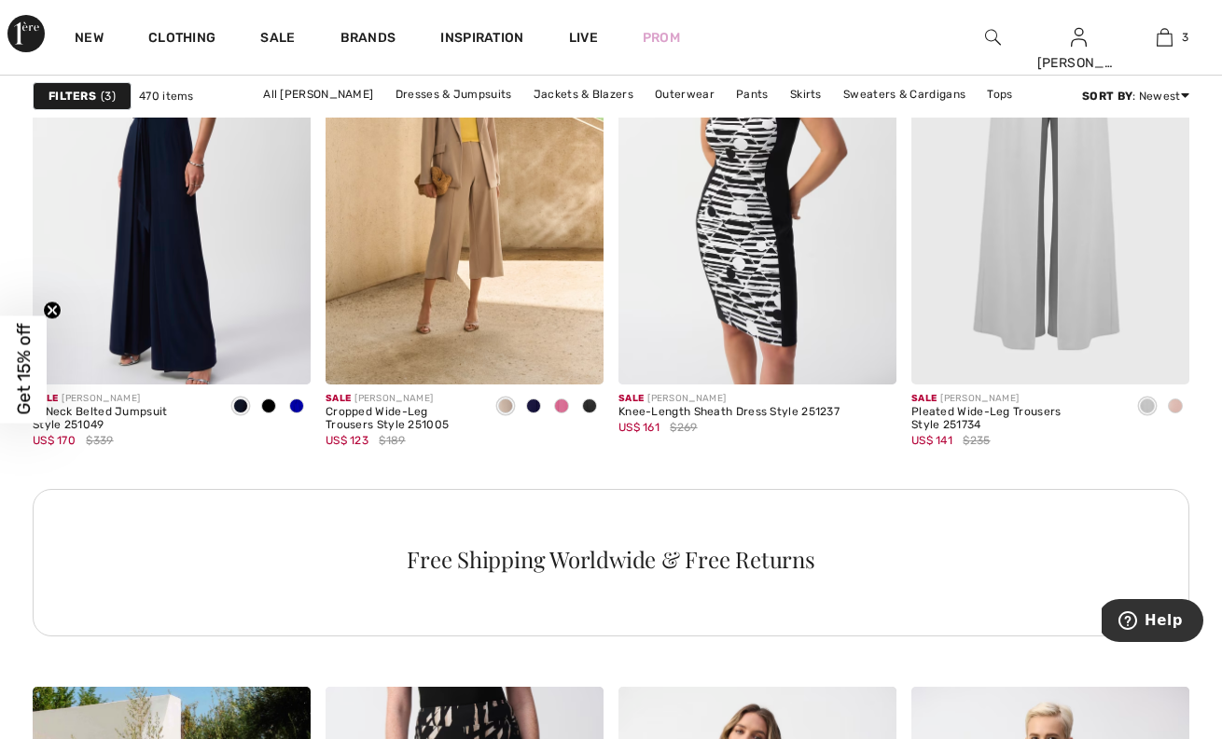
scroll to position [5949, 0]
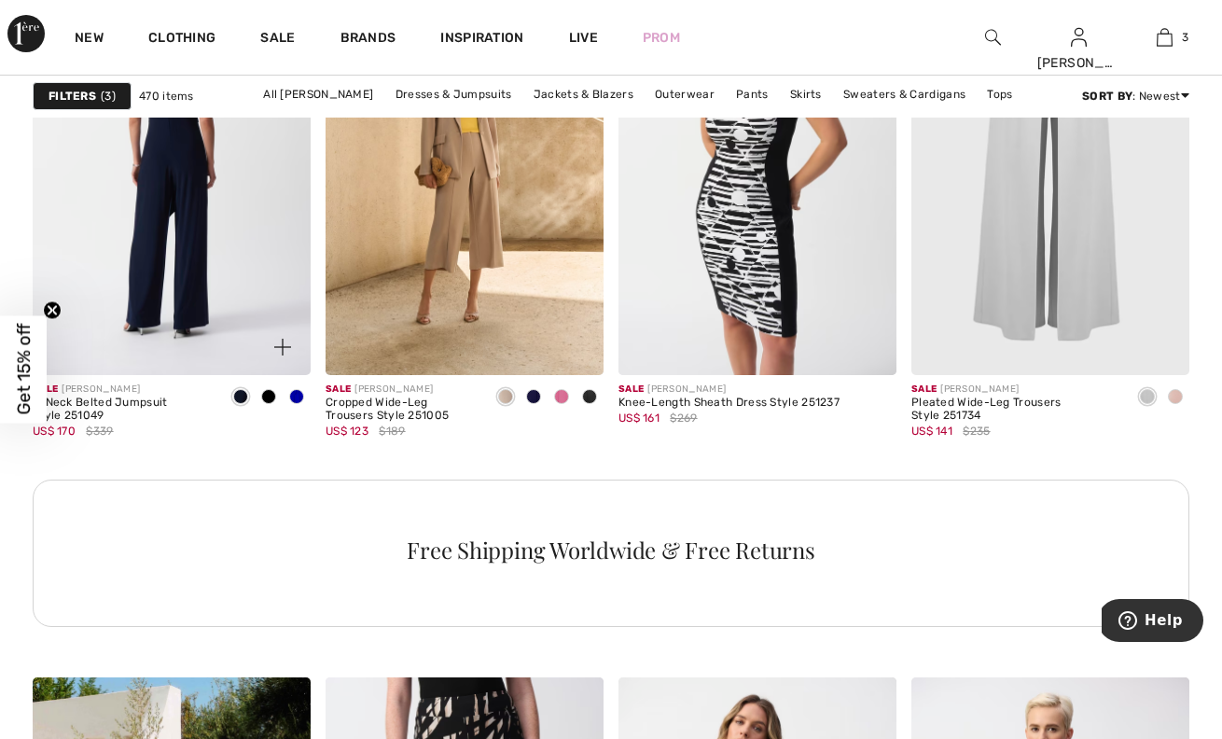
click at [197, 262] on img at bounding box center [172, 166] width 278 height 417
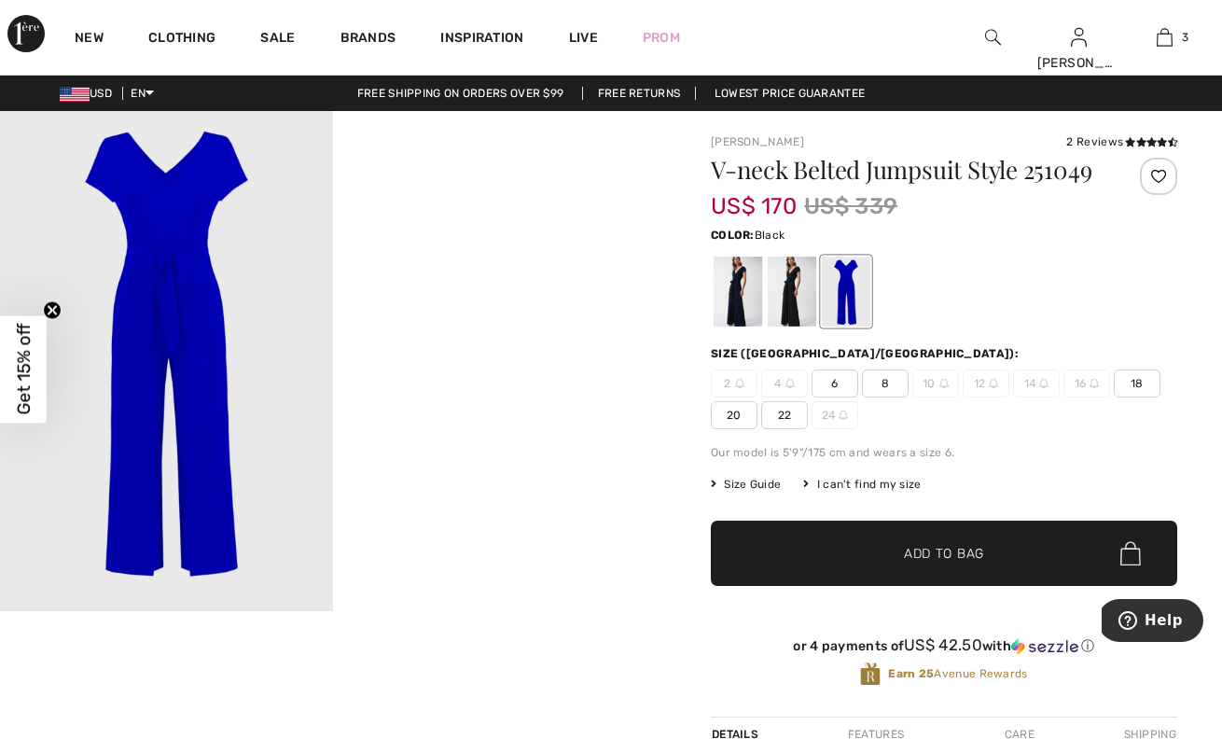
click at [797, 293] on div at bounding box center [792, 292] width 49 height 70
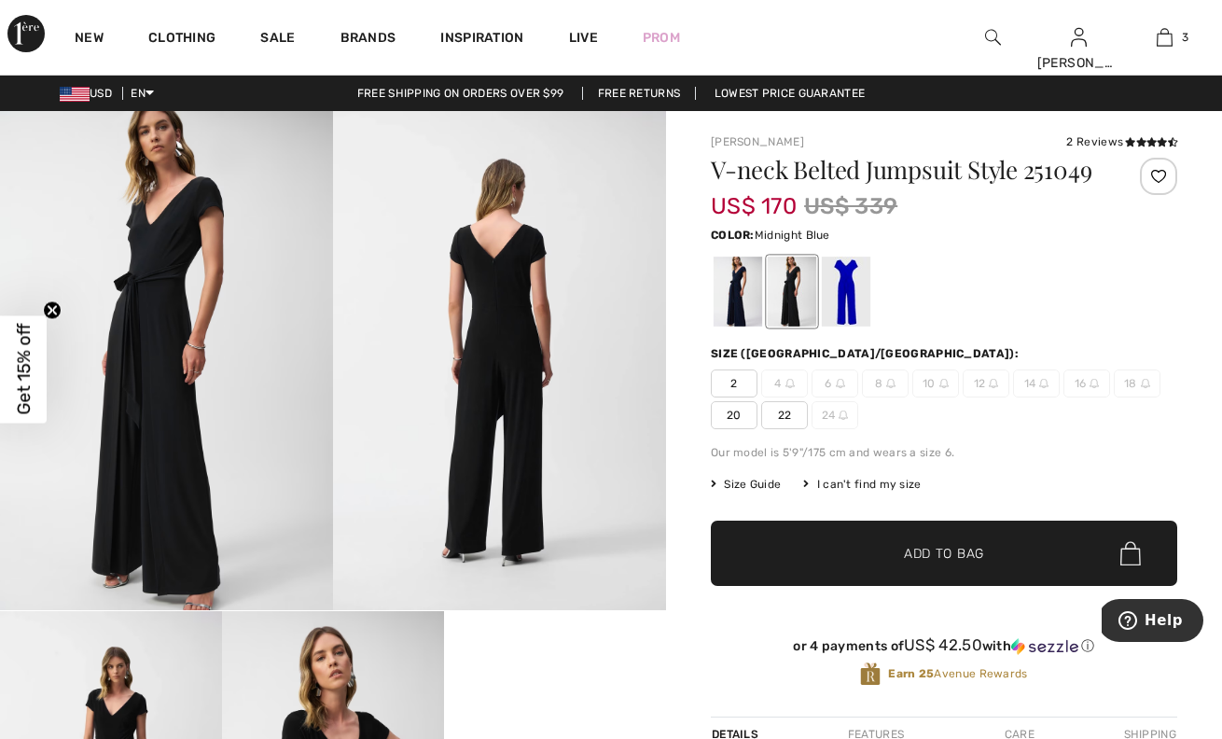
click at [734, 289] on div at bounding box center [738, 292] width 49 height 70
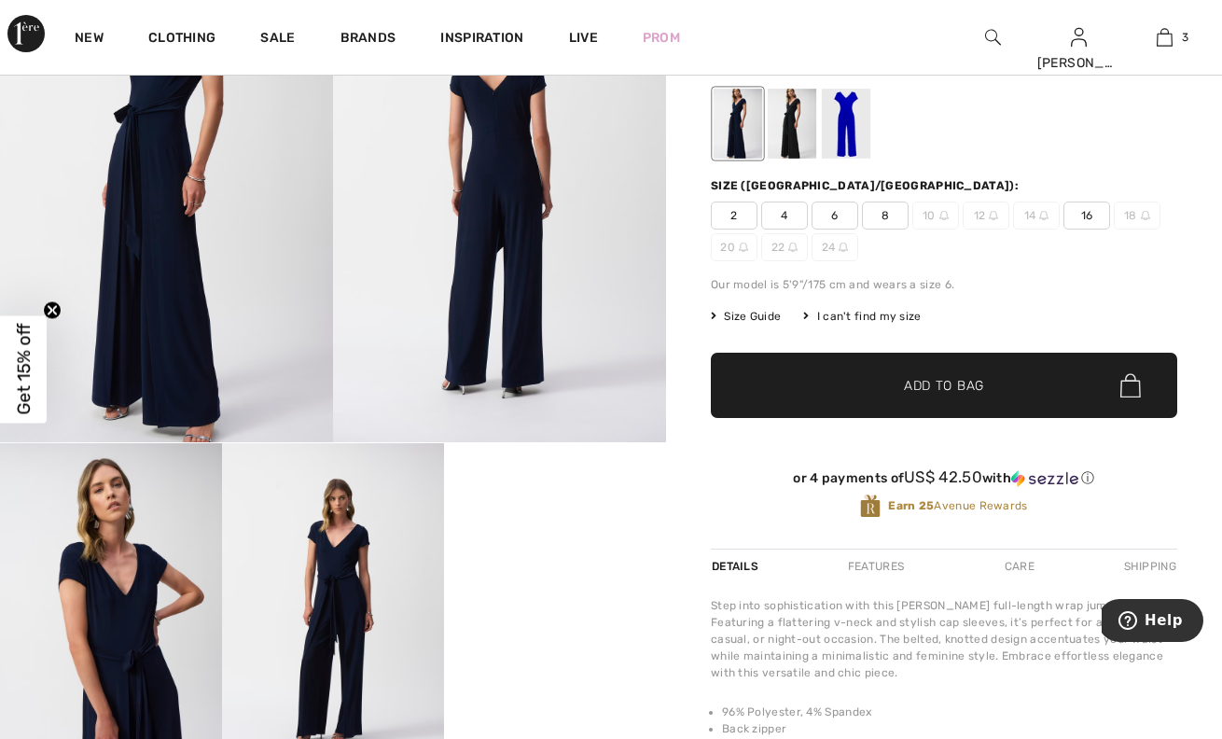
scroll to position [182, 0]
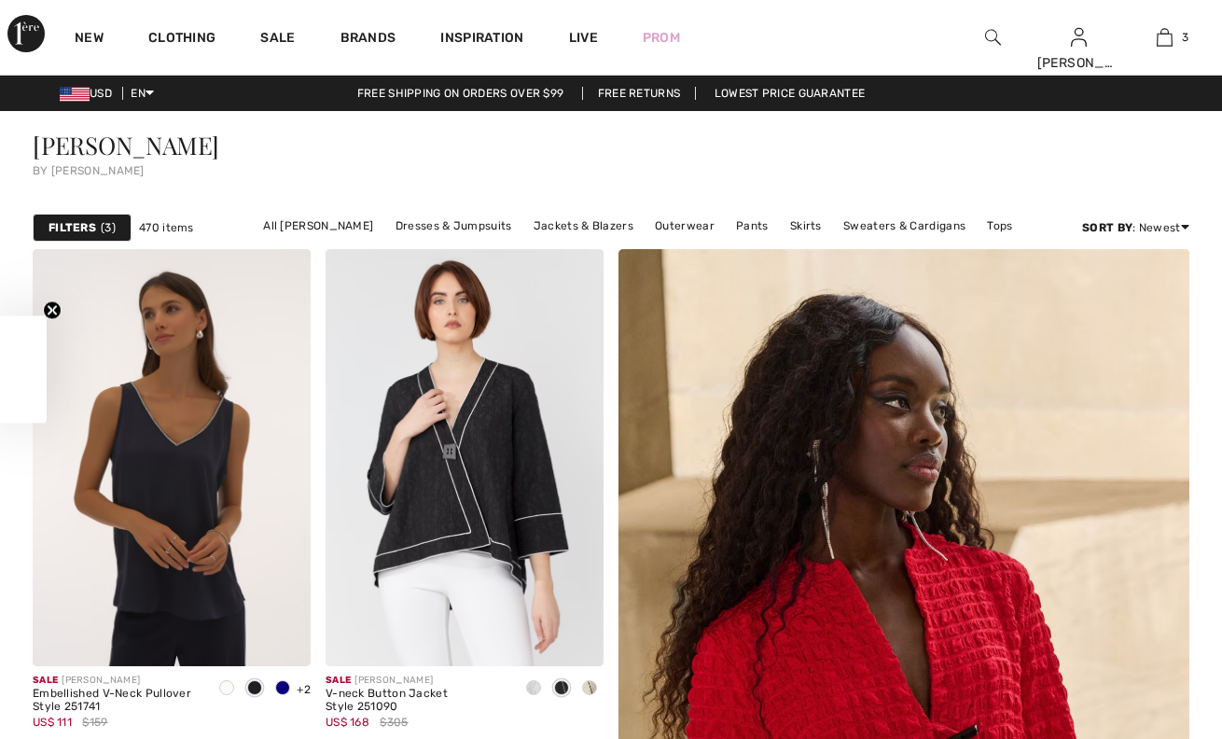
checkbox input "true"
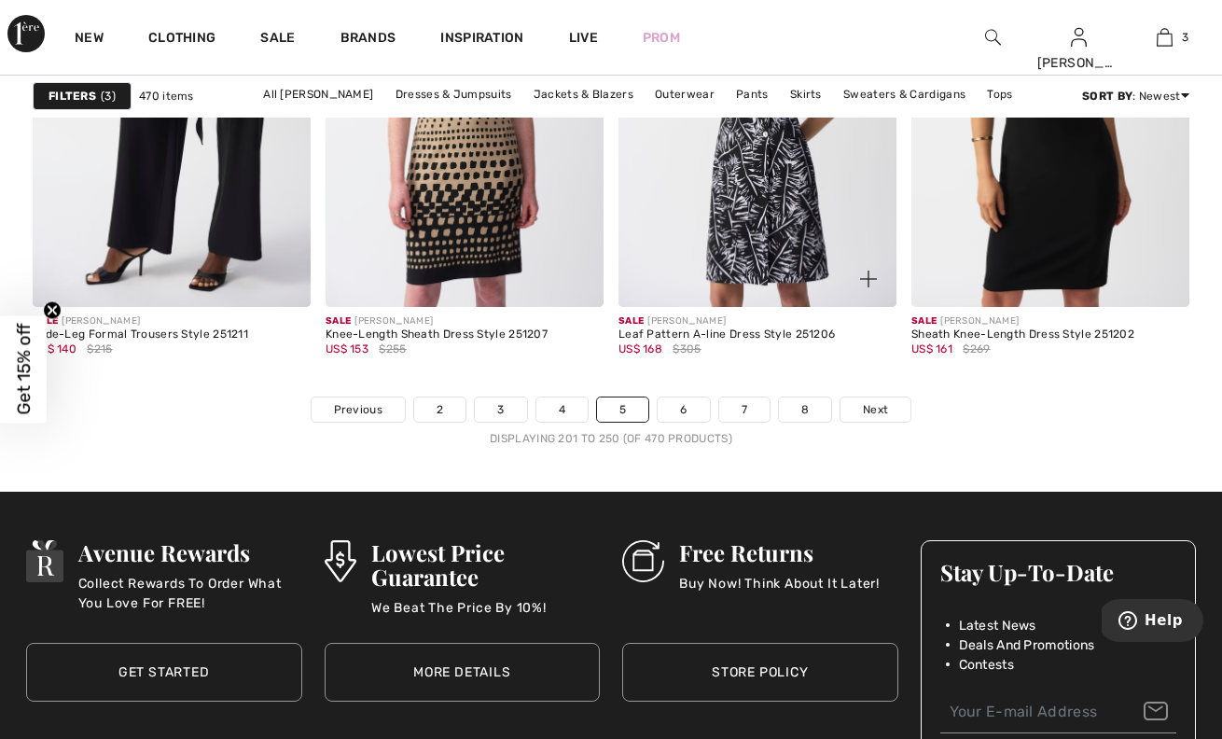
scroll to position [7783, 0]
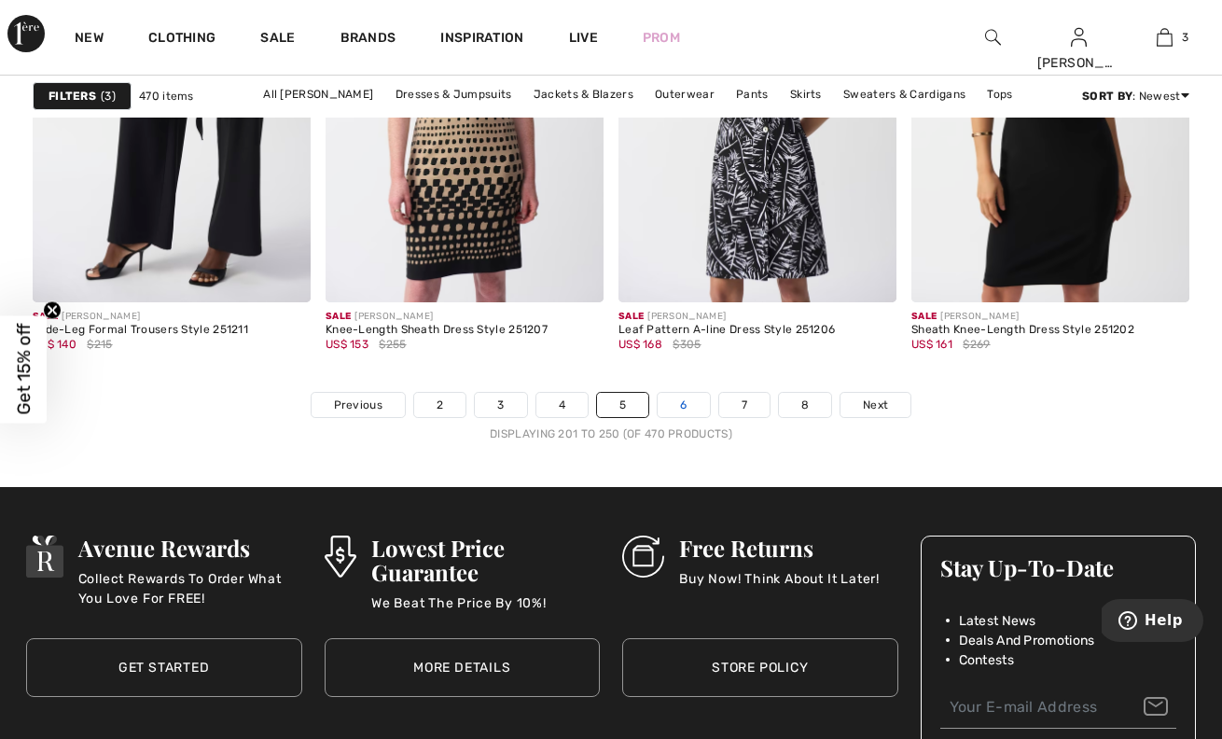
click at [682, 402] on link "6" at bounding box center [683, 405] width 51 height 24
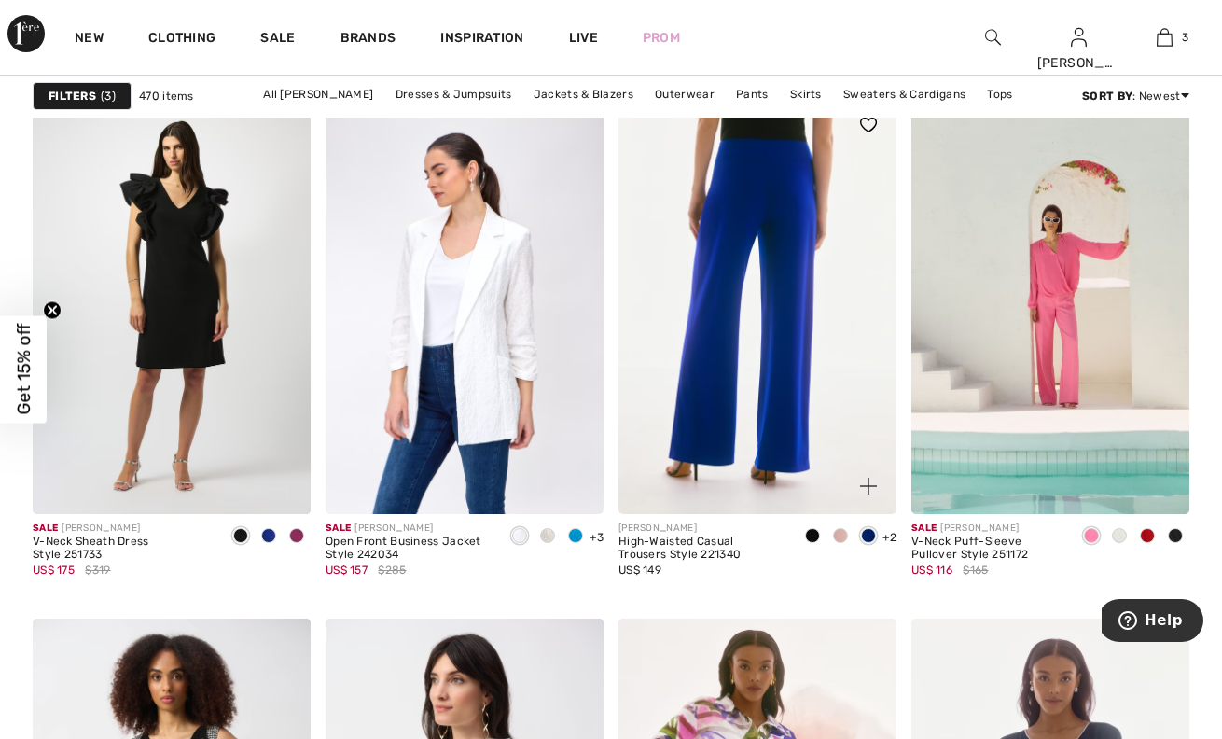
scroll to position [5288, 0]
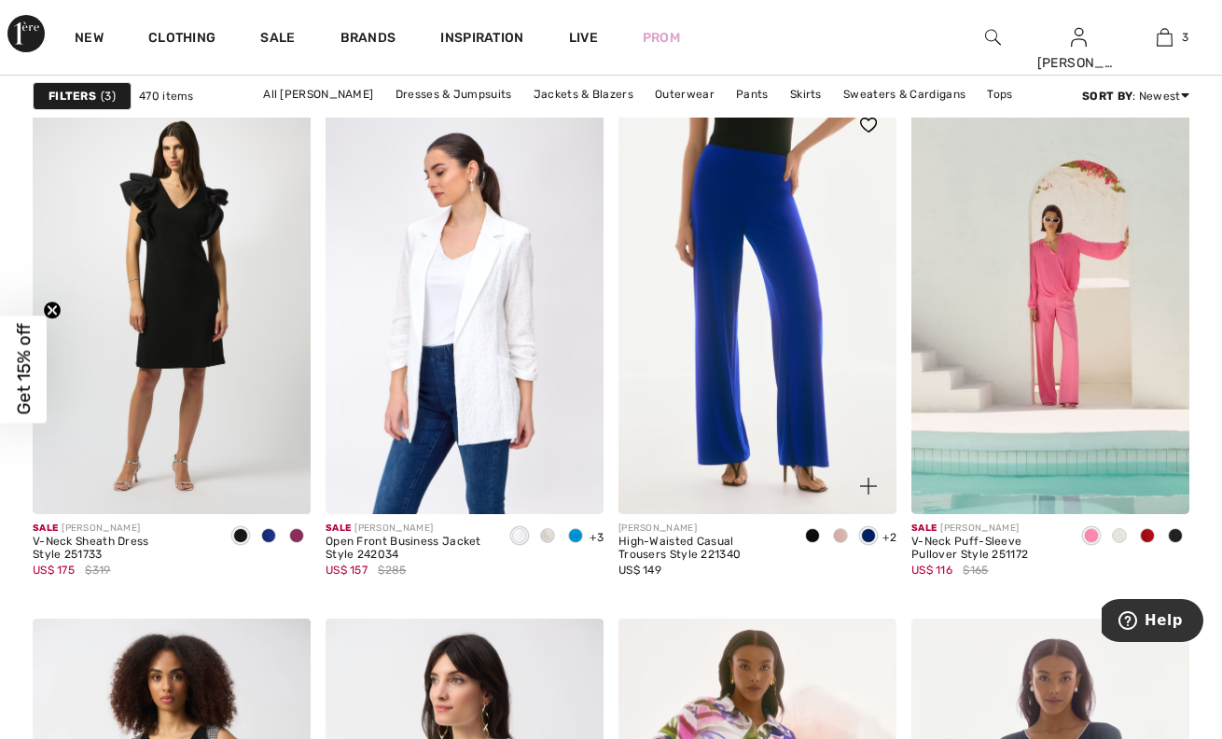
click at [840, 537] on span at bounding box center [840, 535] width 15 height 15
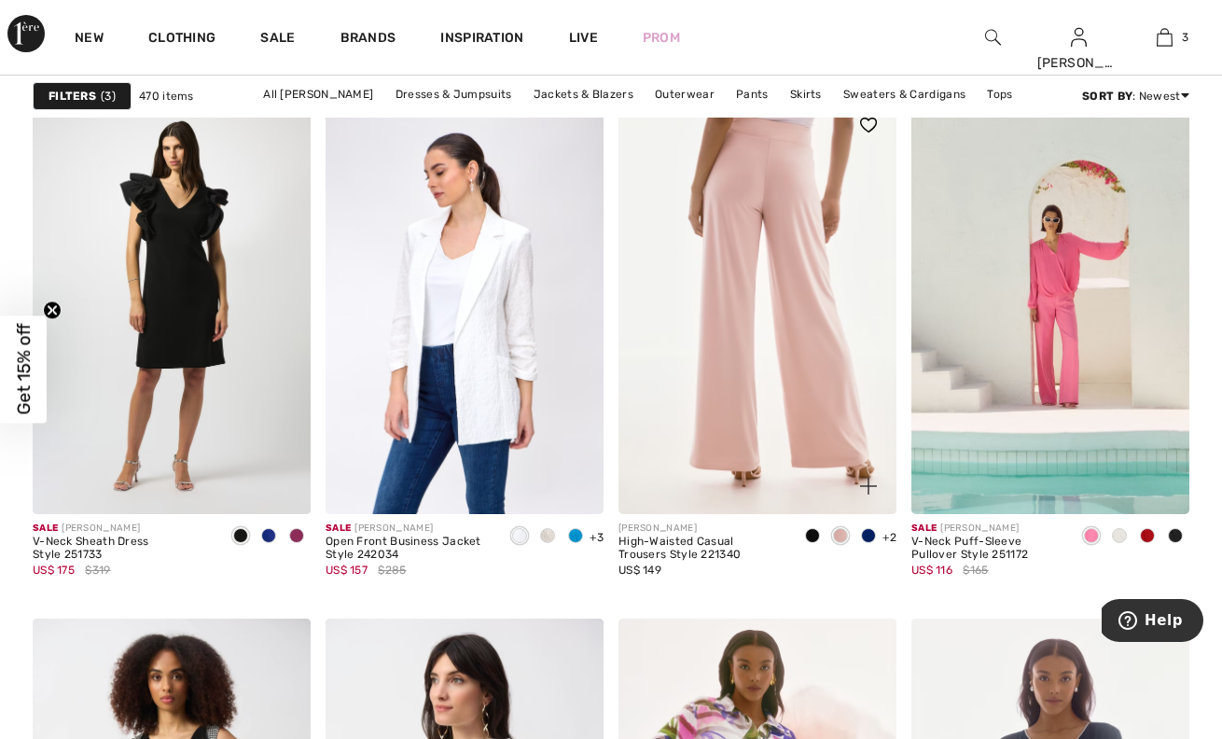
click at [771, 349] on img at bounding box center [757, 305] width 278 height 417
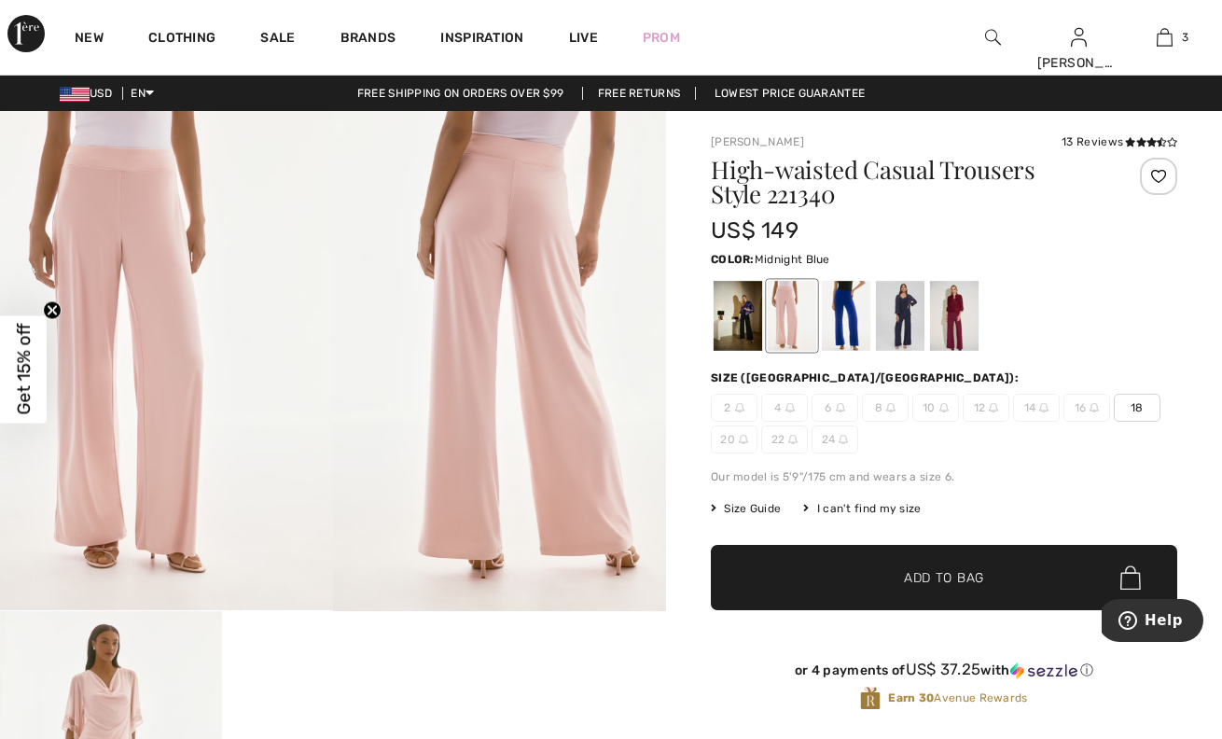
click at [901, 316] on div at bounding box center [900, 316] width 49 height 70
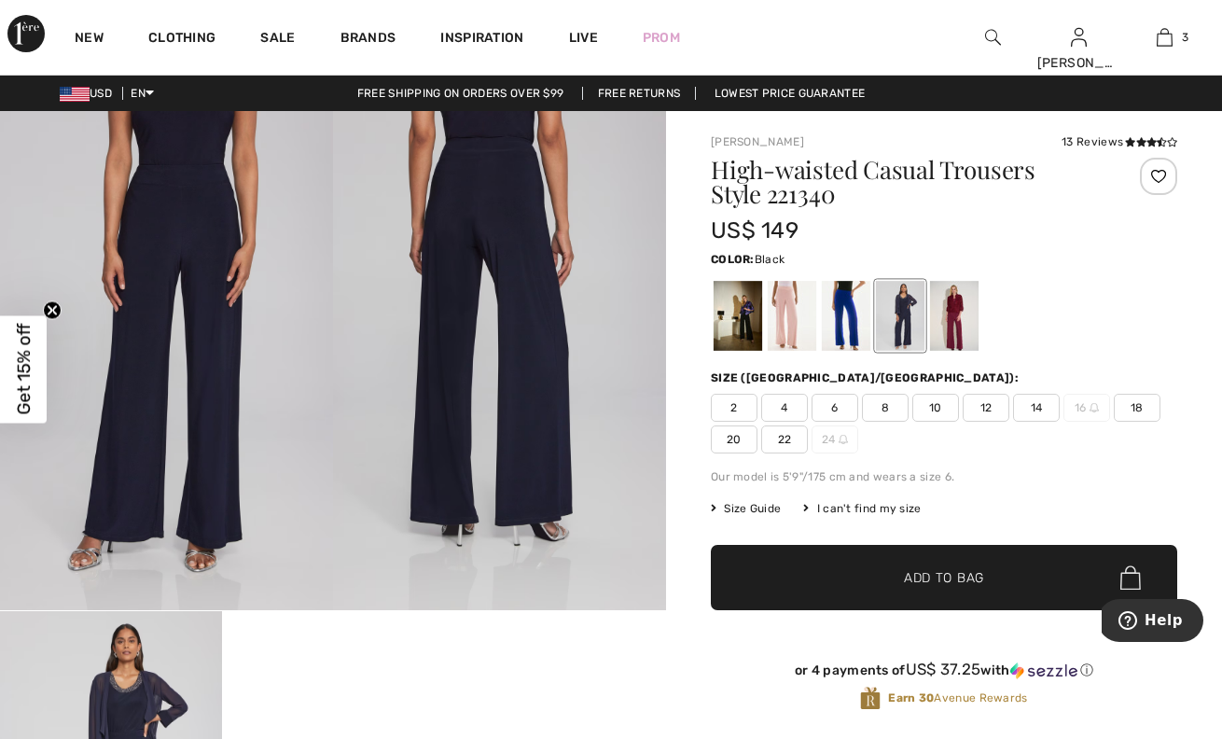
click at [738, 321] on div at bounding box center [738, 316] width 49 height 70
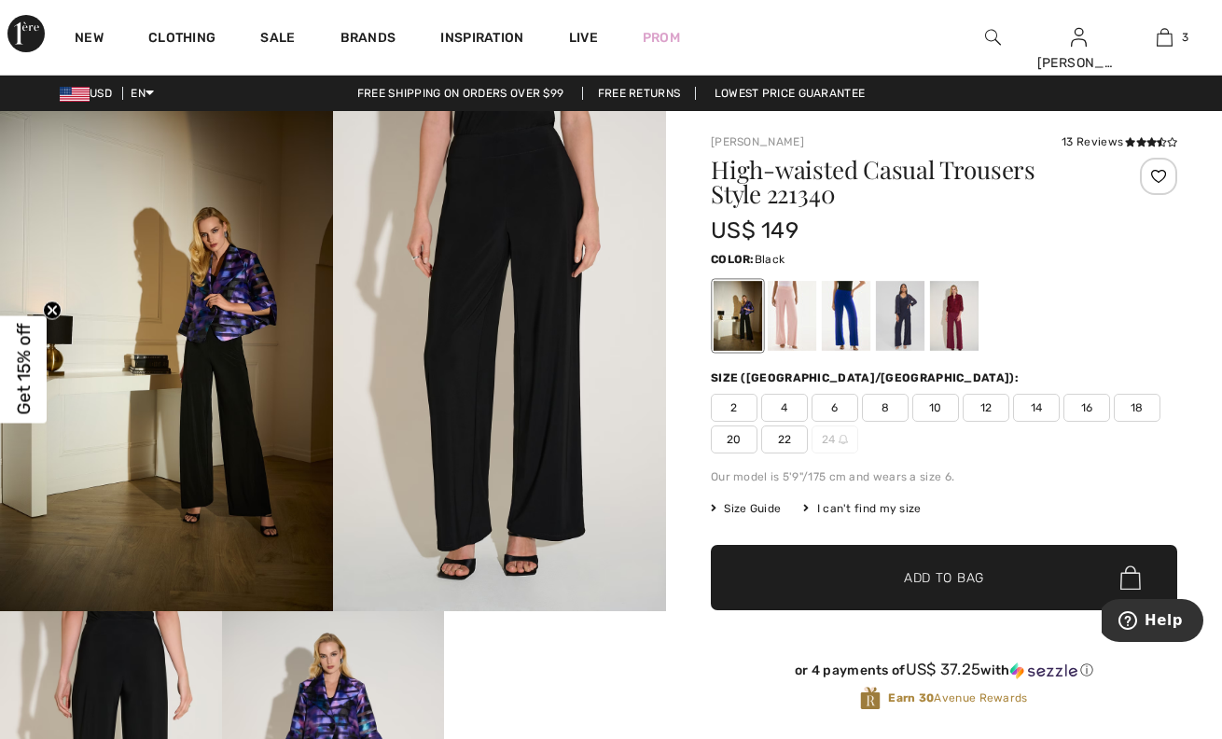
click at [526, 205] on img at bounding box center [499, 361] width 333 height 500
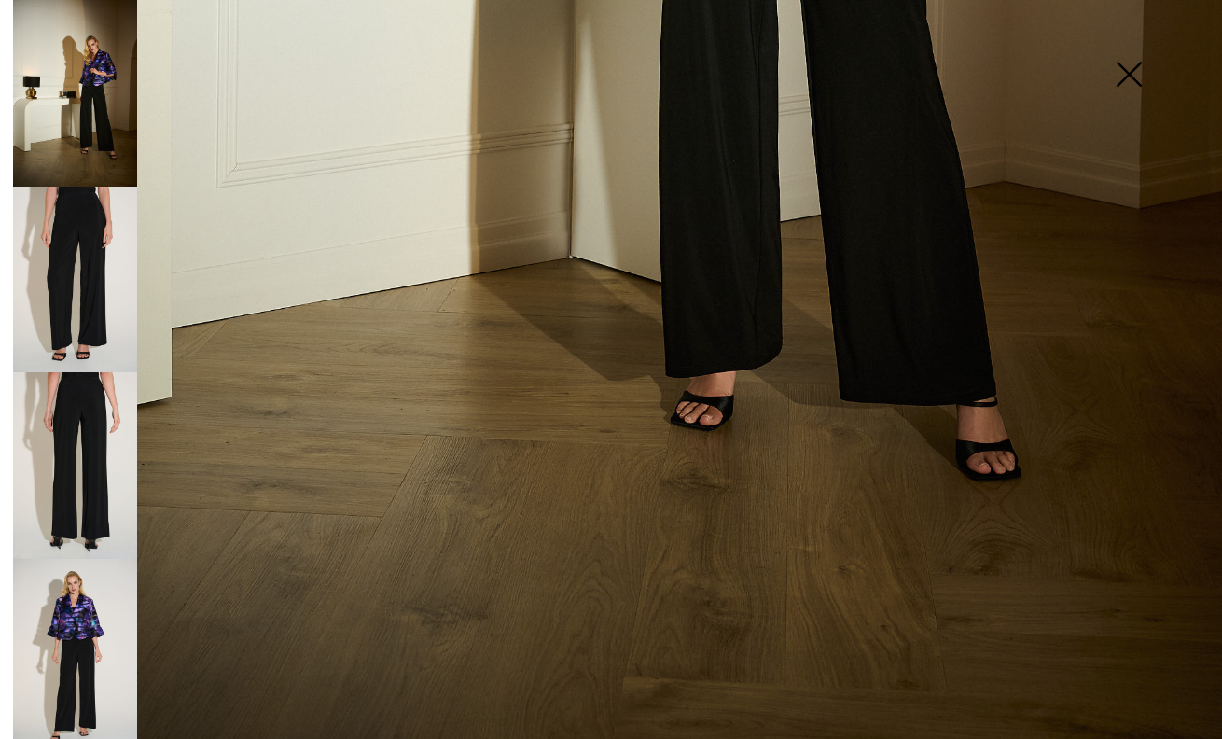
scroll to position [1087, 0]
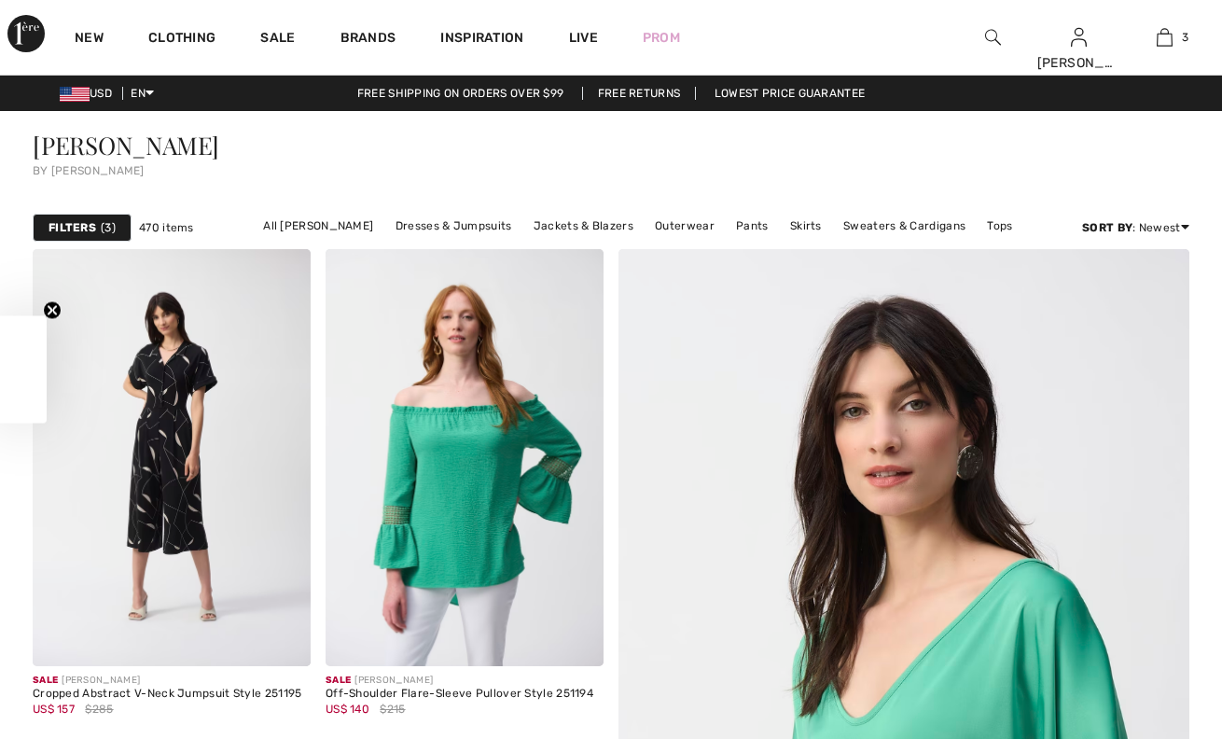
checkbox input "true"
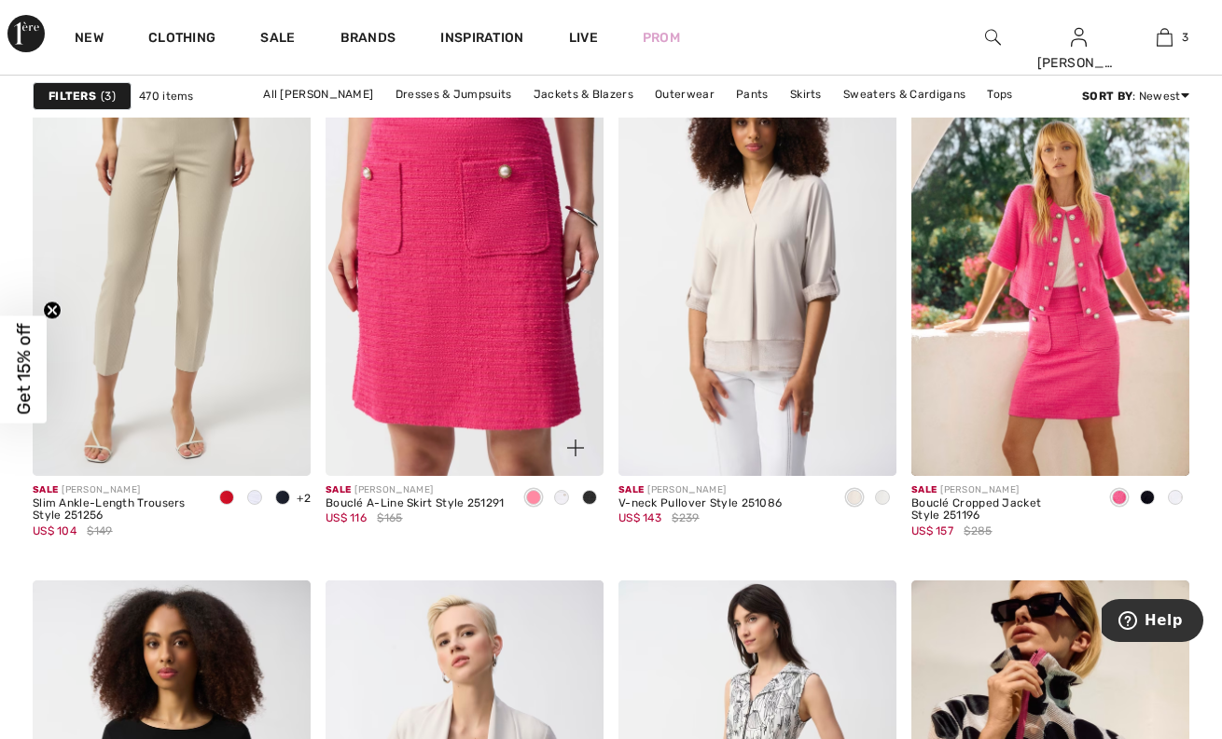
scroll to position [7086, 0]
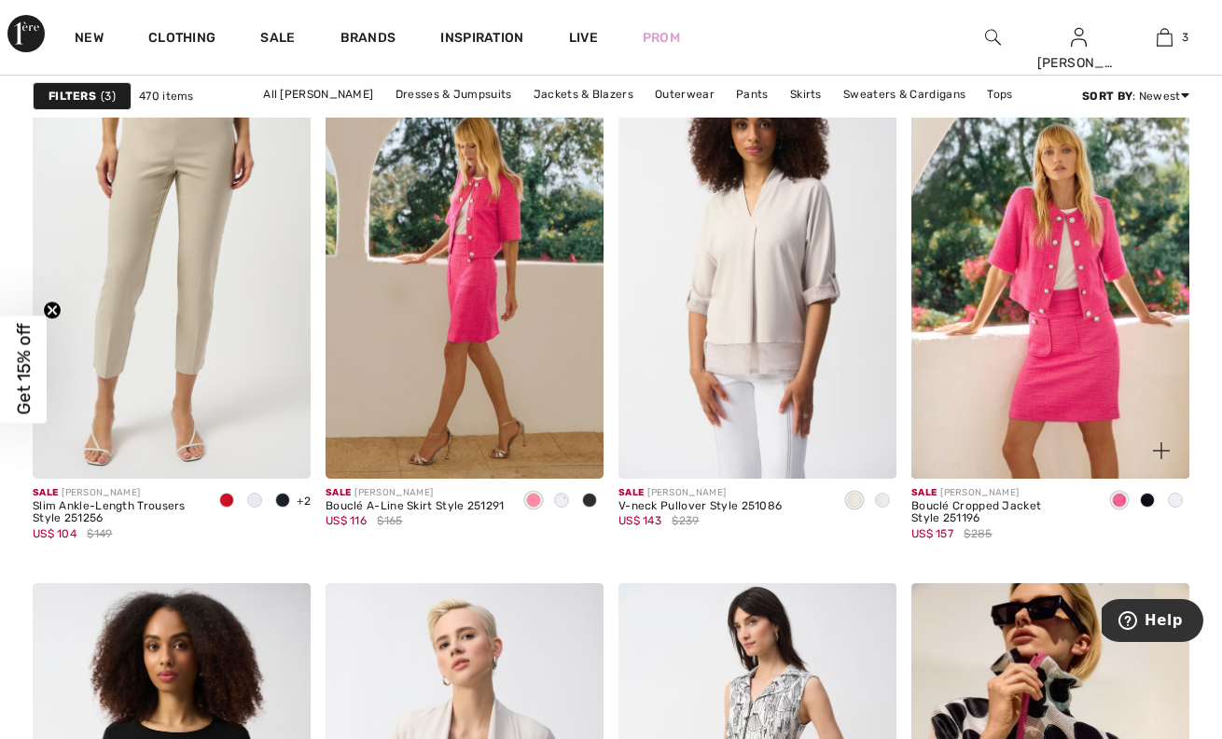
click at [1144, 497] on span at bounding box center [1147, 500] width 15 height 15
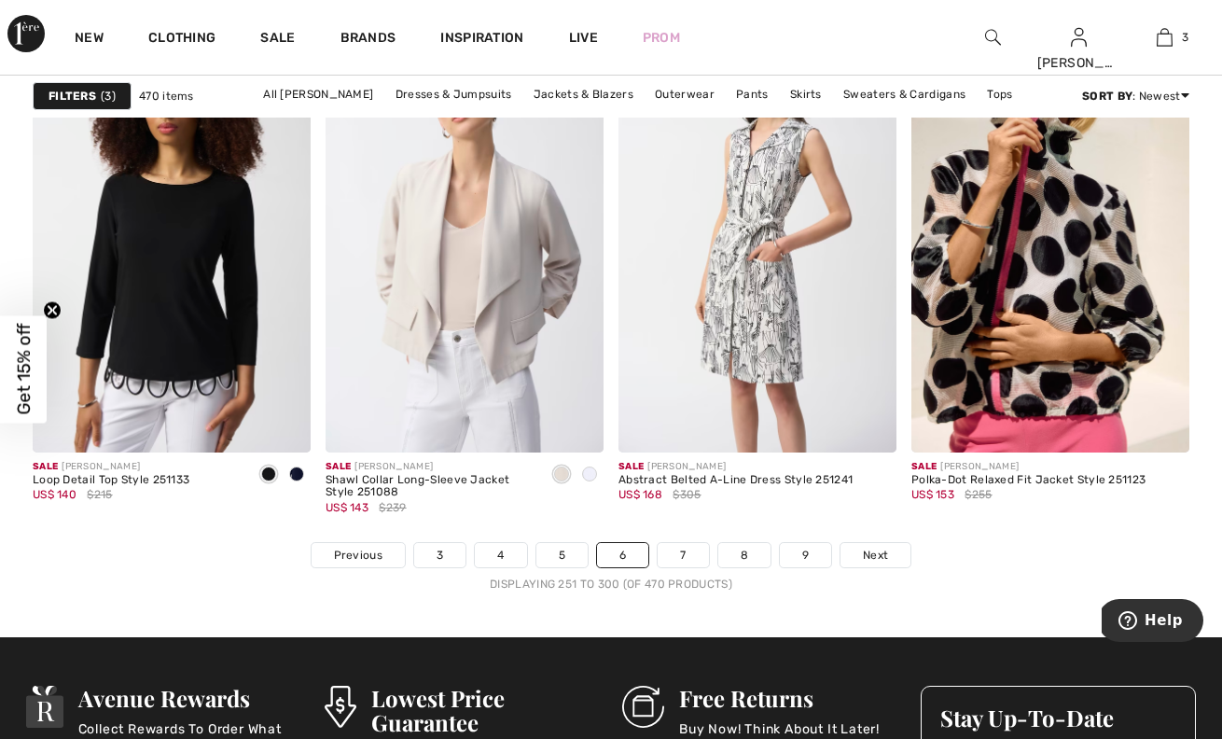
scroll to position [7683, 0]
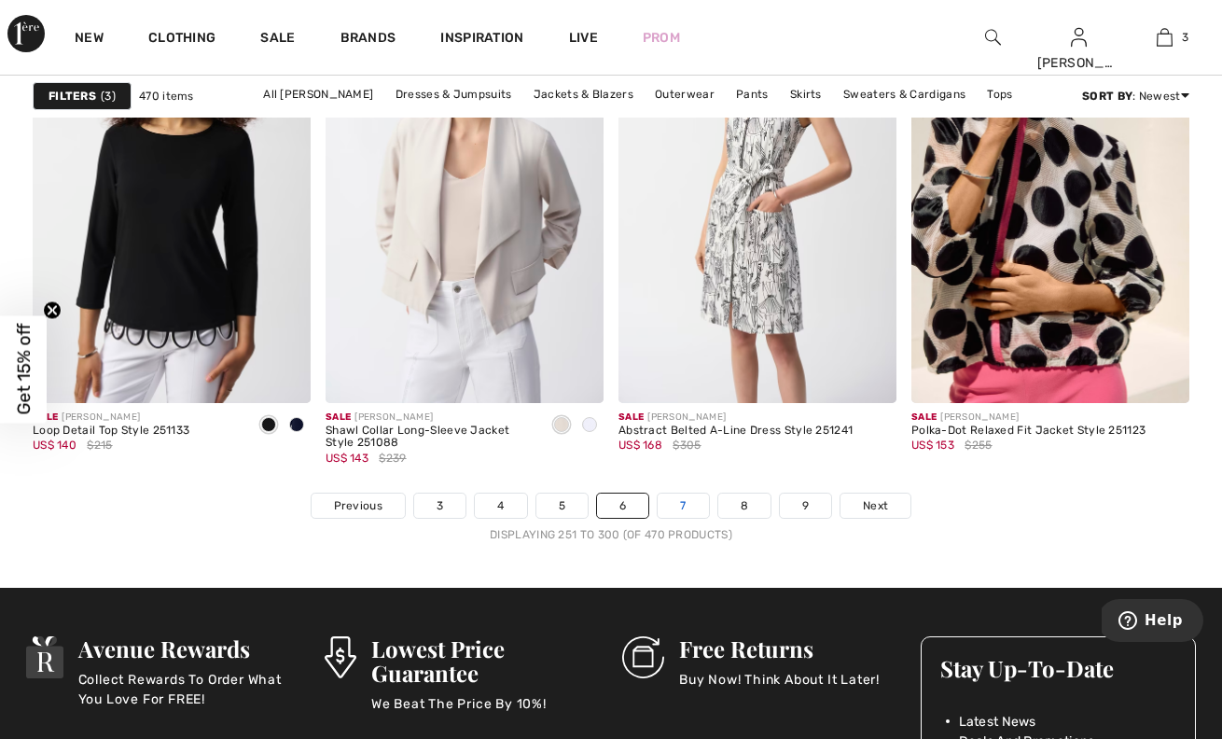
click at [674, 503] on link "7" at bounding box center [683, 505] width 50 height 24
click at [679, 504] on link "7" at bounding box center [683, 505] width 50 height 24
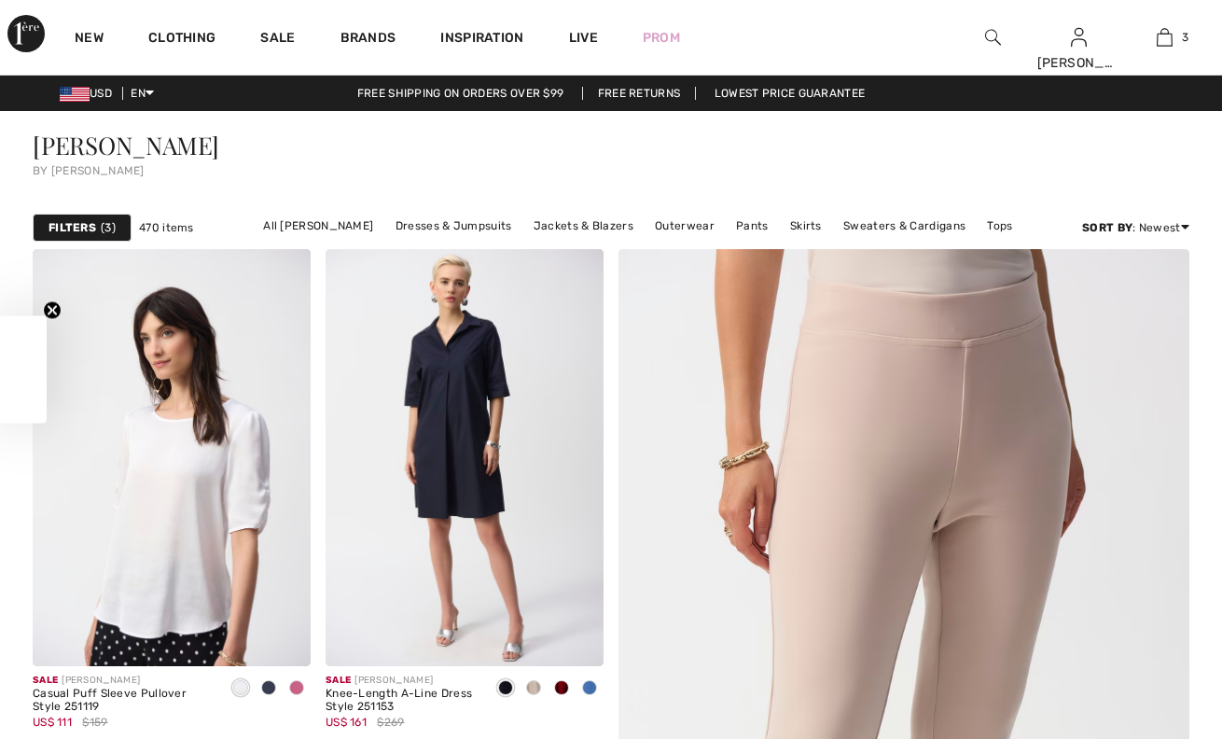
checkbox input "true"
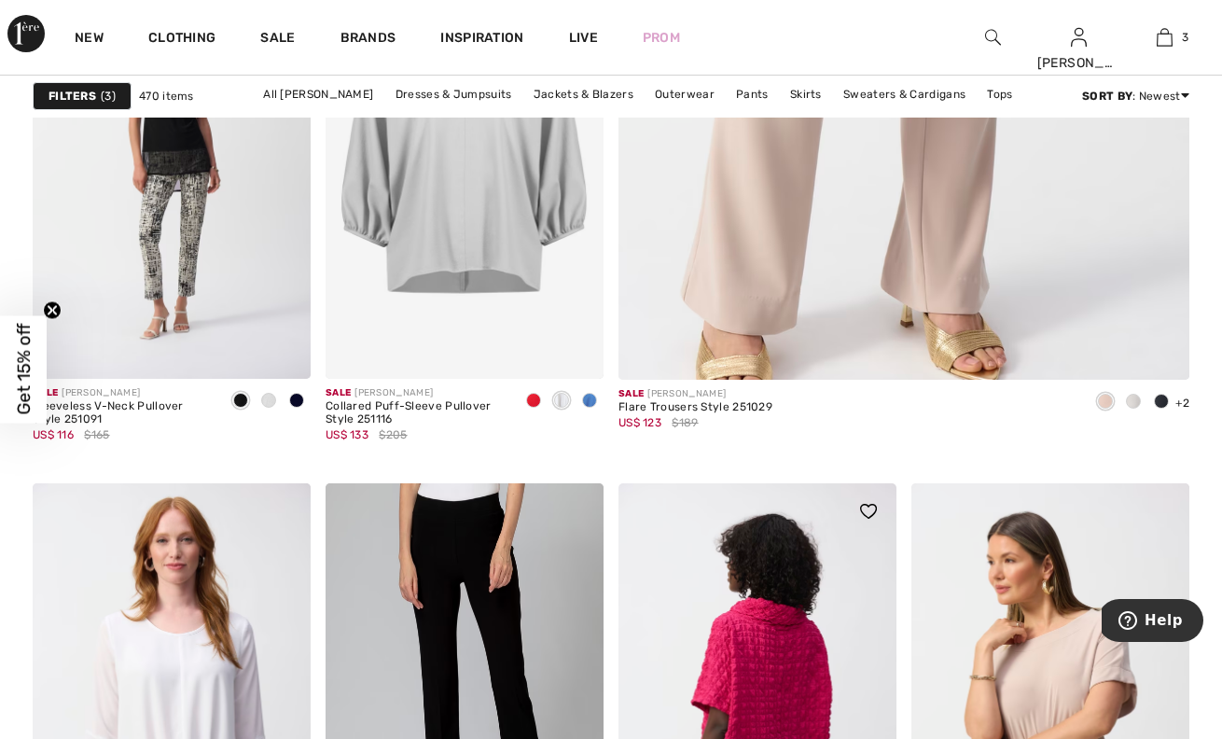
scroll to position [811, 0]
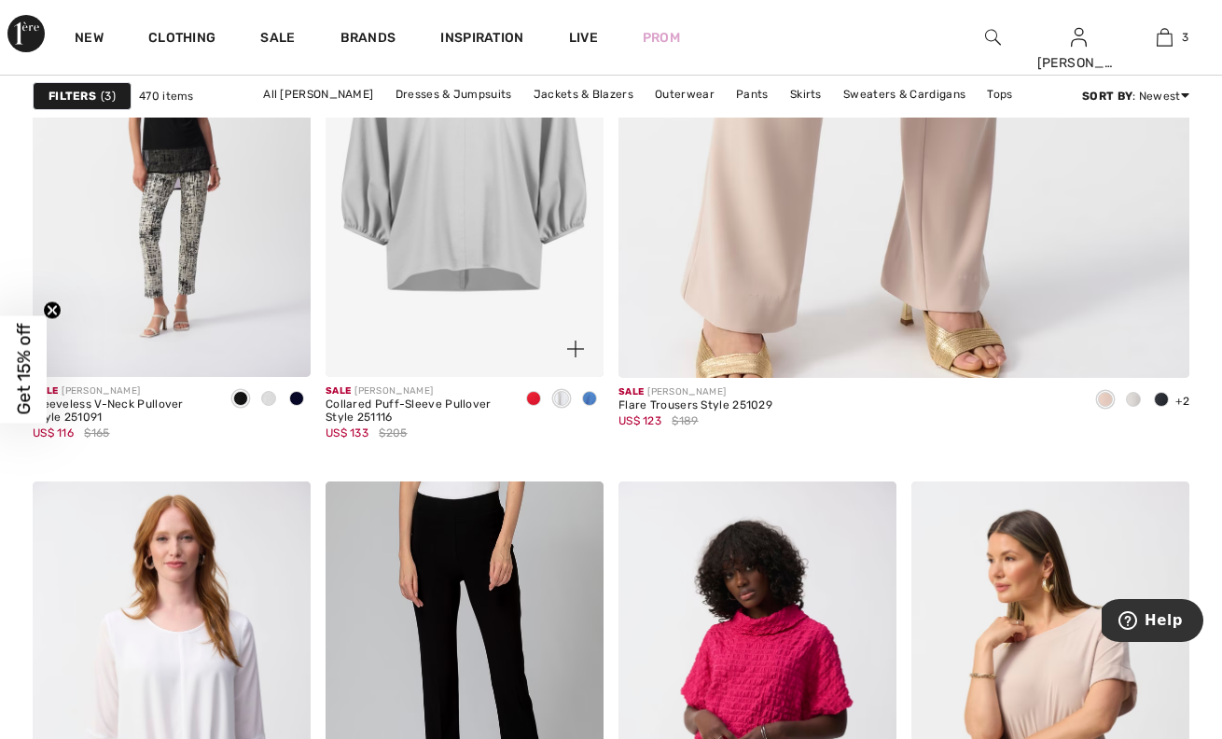
click at [590, 393] on span at bounding box center [589, 398] width 15 height 15
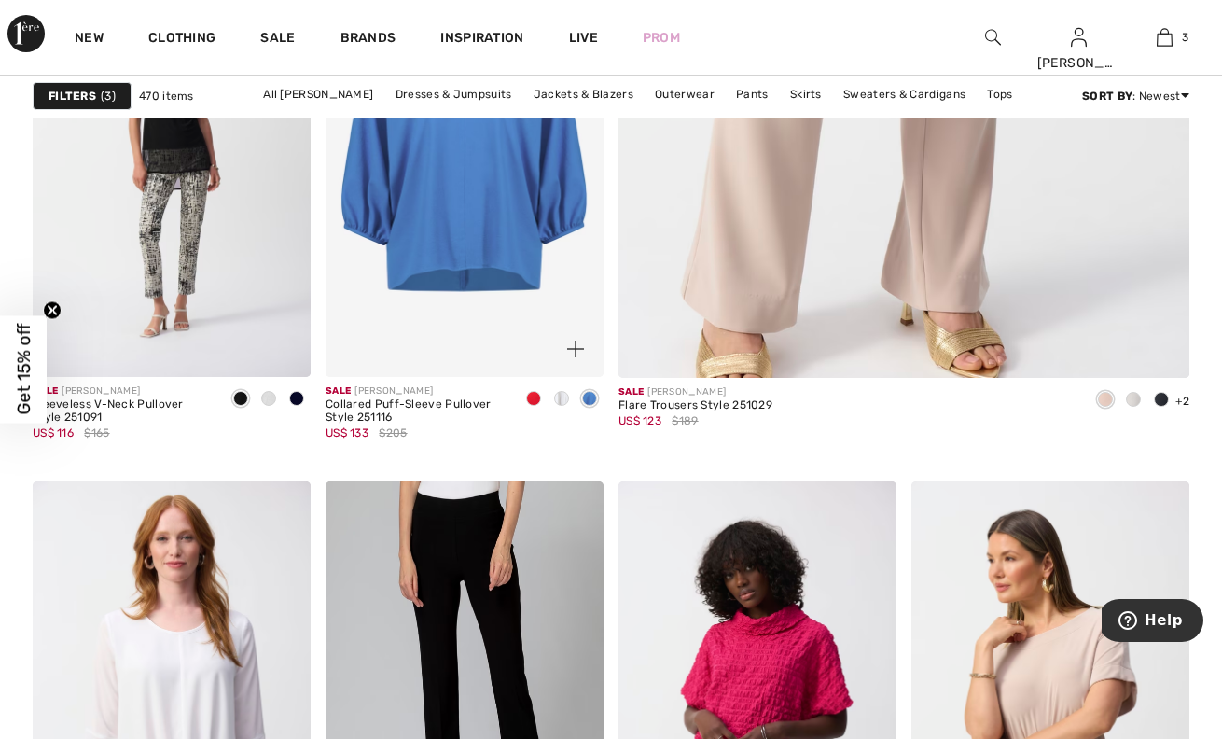
click at [531, 395] on span at bounding box center [533, 398] width 15 height 15
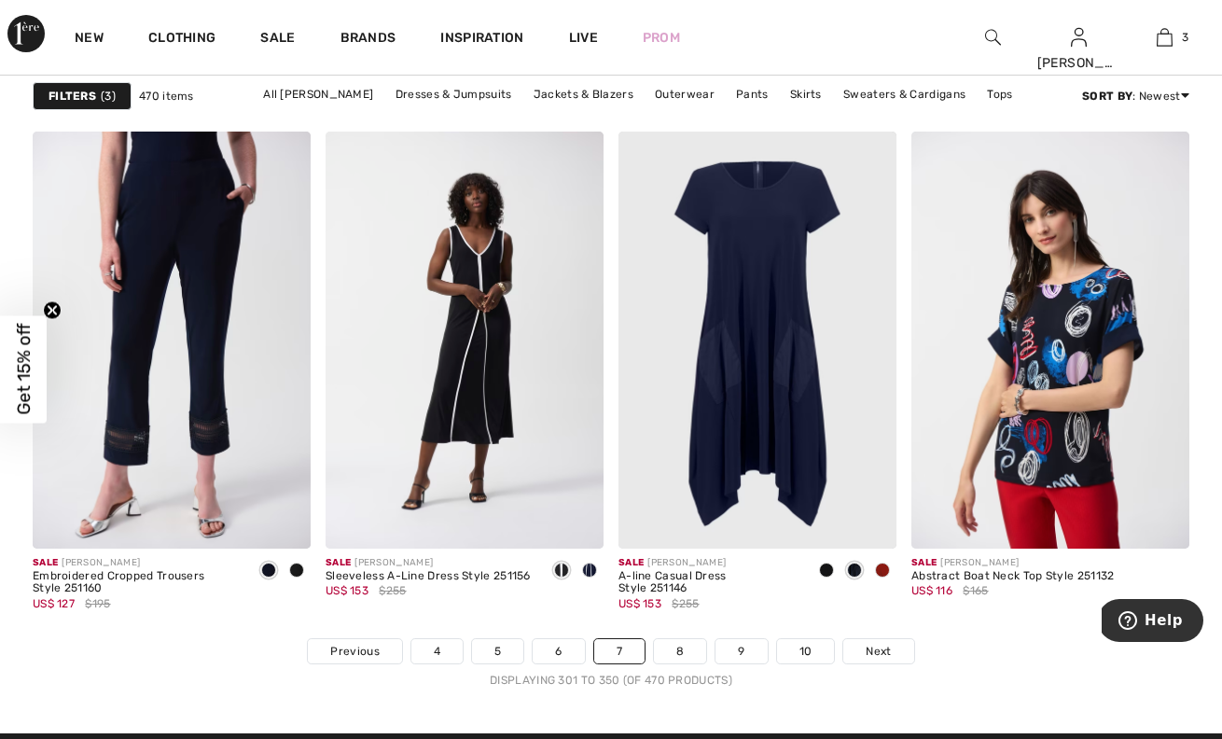
scroll to position [7546, 0]
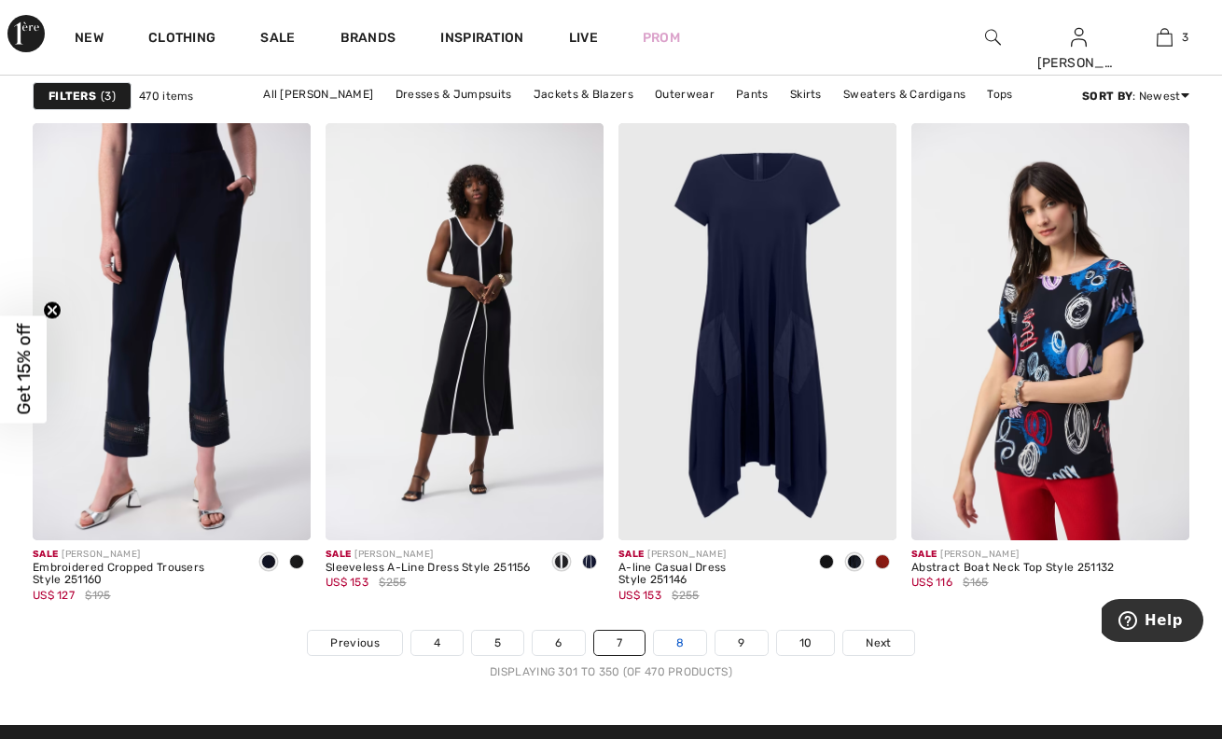
click at [679, 640] on link "8" at bounding box center [680, 643] width 52 height 24
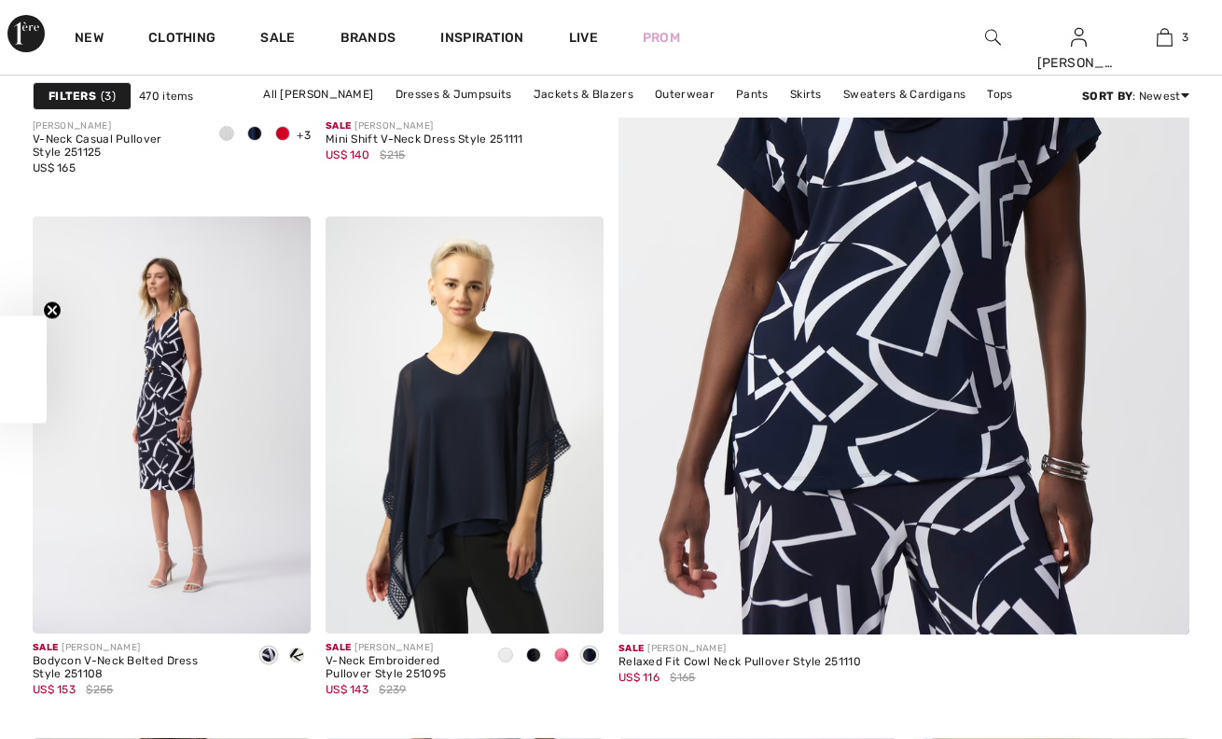
checkbox input "true"
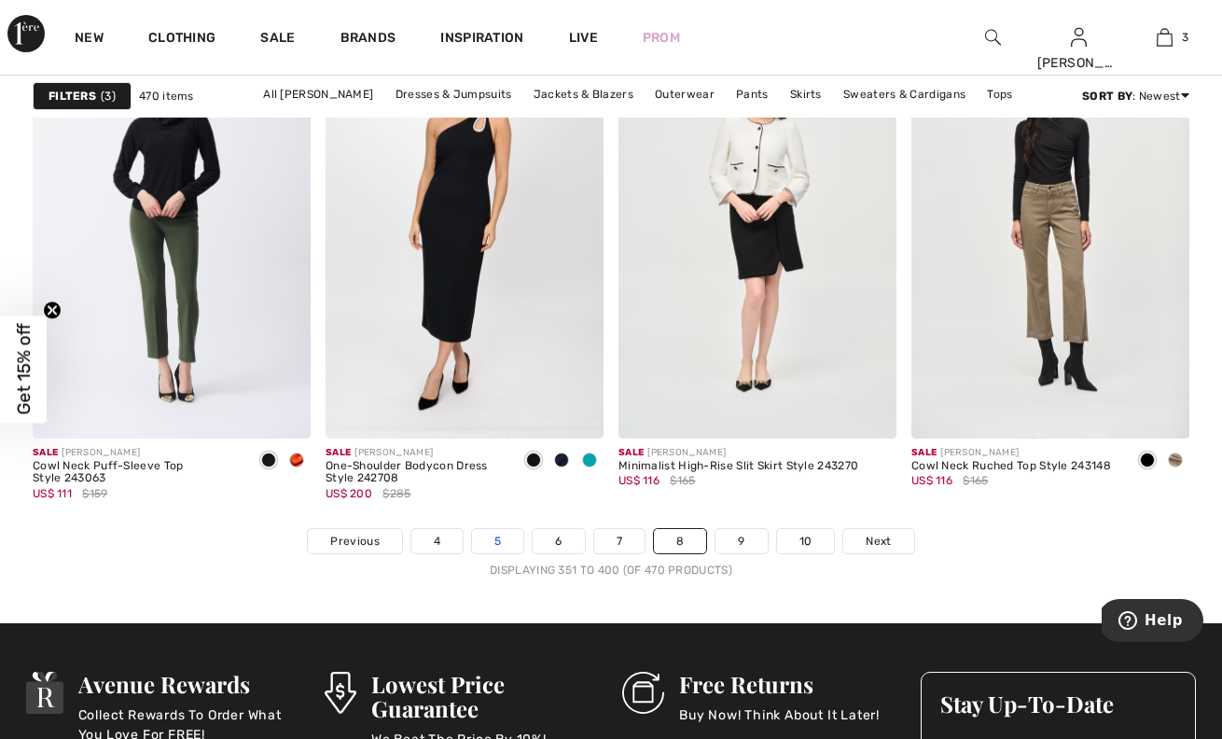
scroll to position [7672, 0]
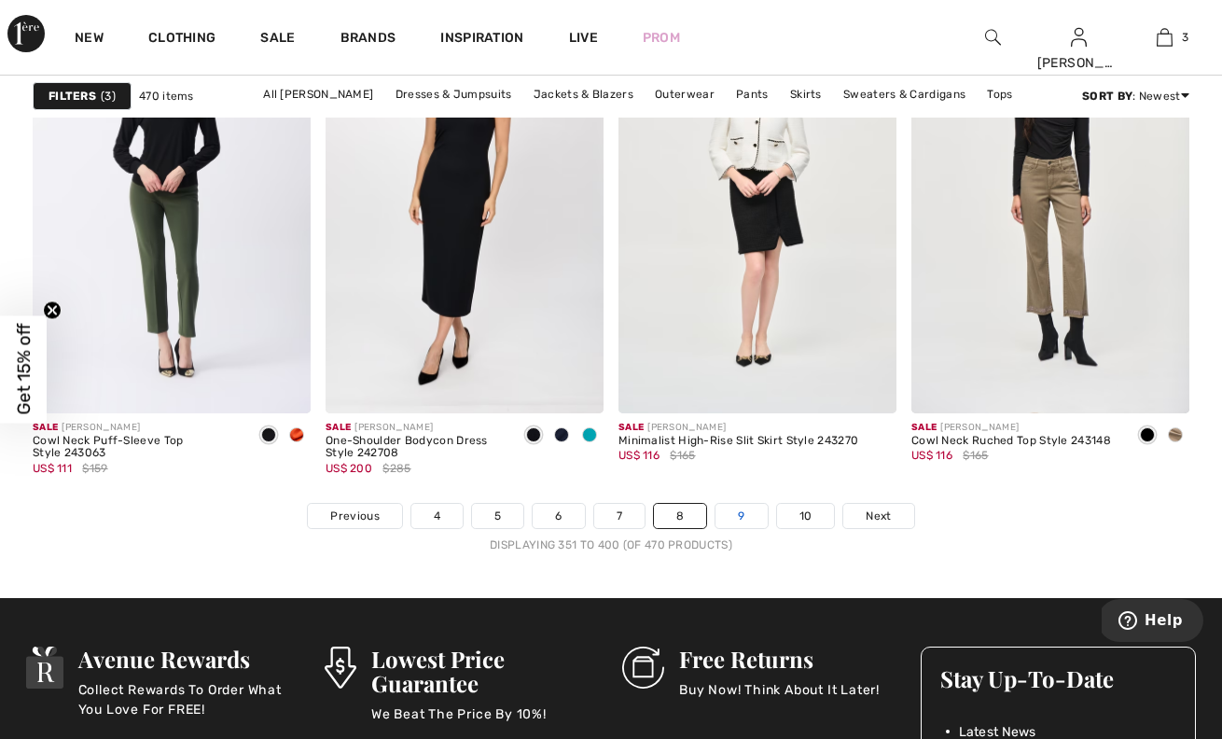
click at [748, 515] on link "9" at bounding box center [740, 516] width 51 height 24
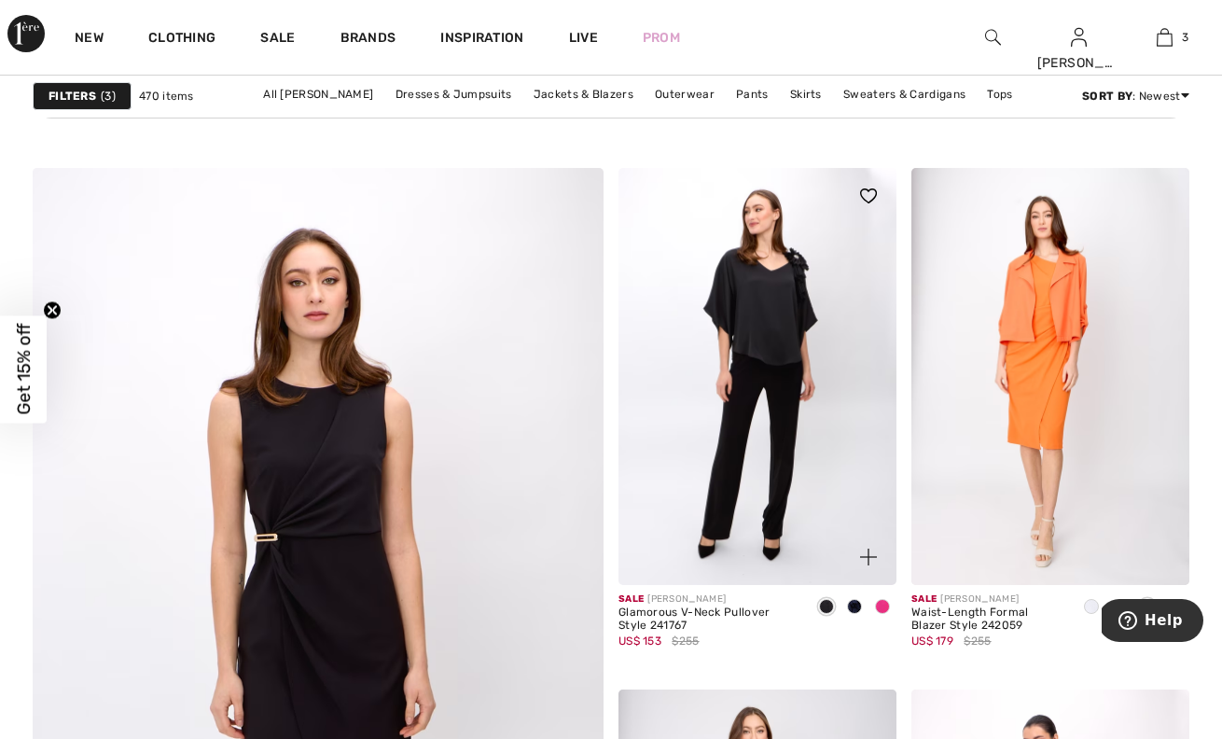
scroll to position [4179, 0]
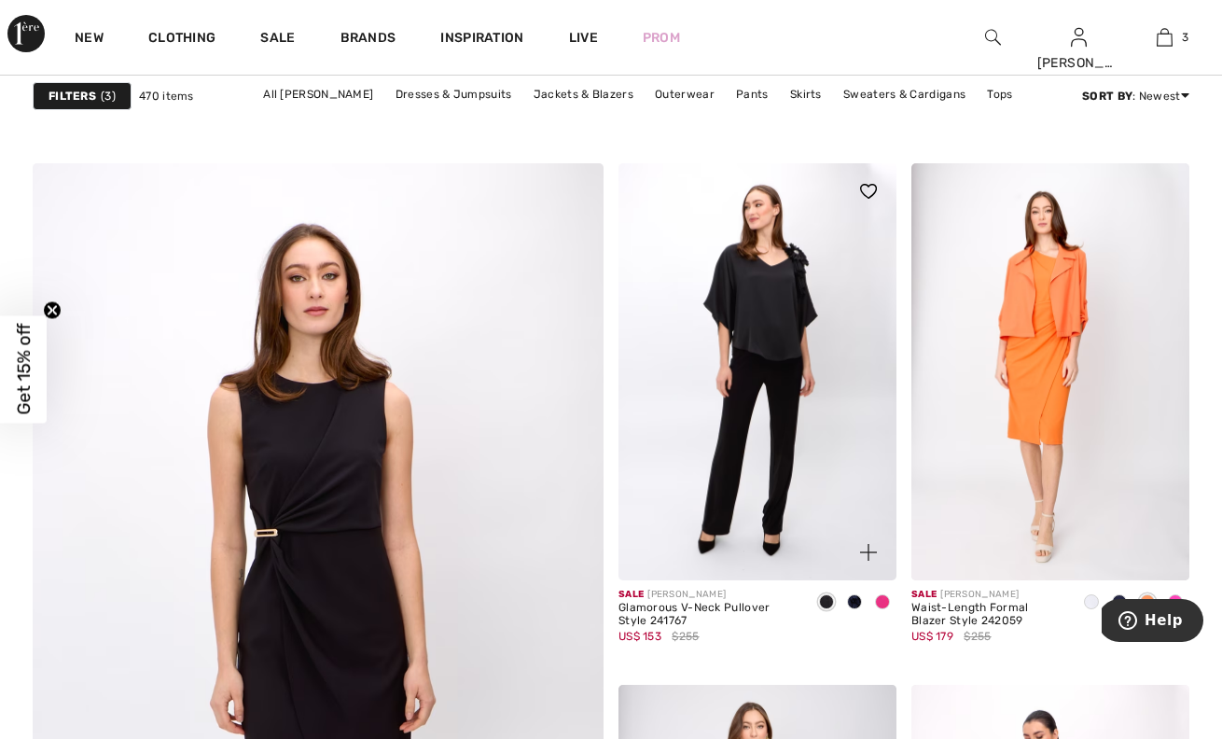
click at [771, 302] on img at bounding box center [757, 371] width 278 height 417
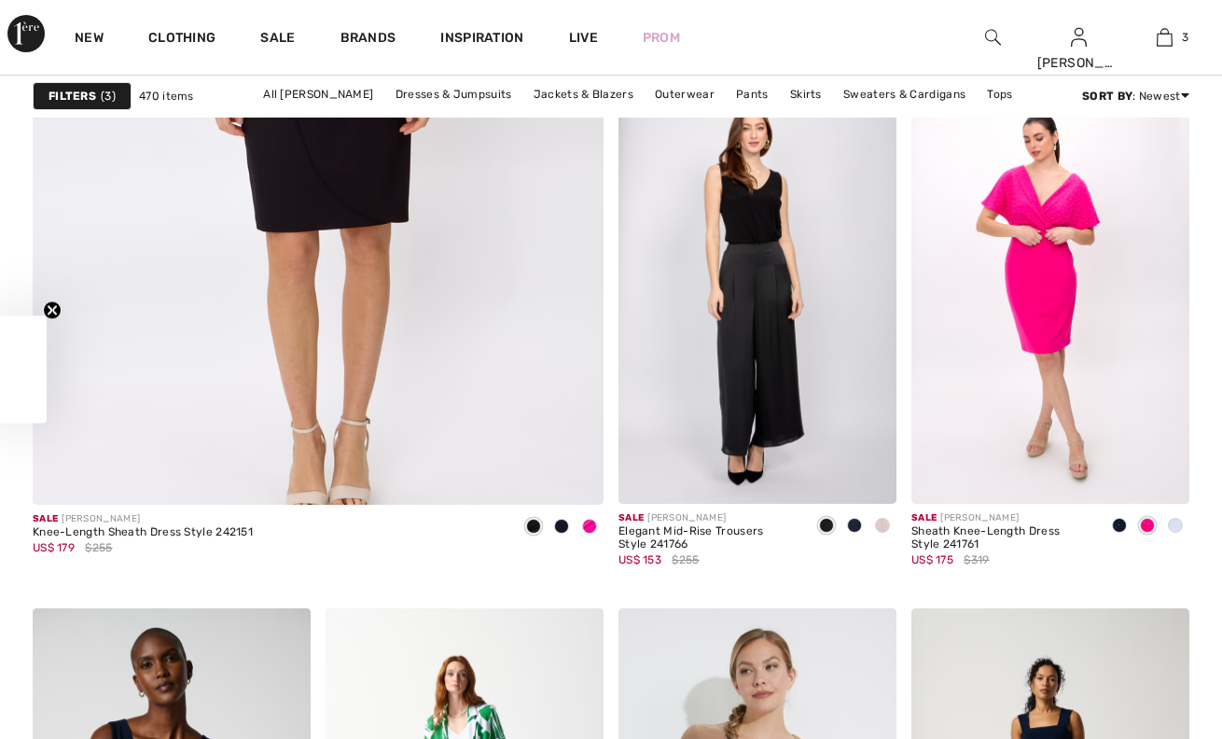
checkbox input "true"
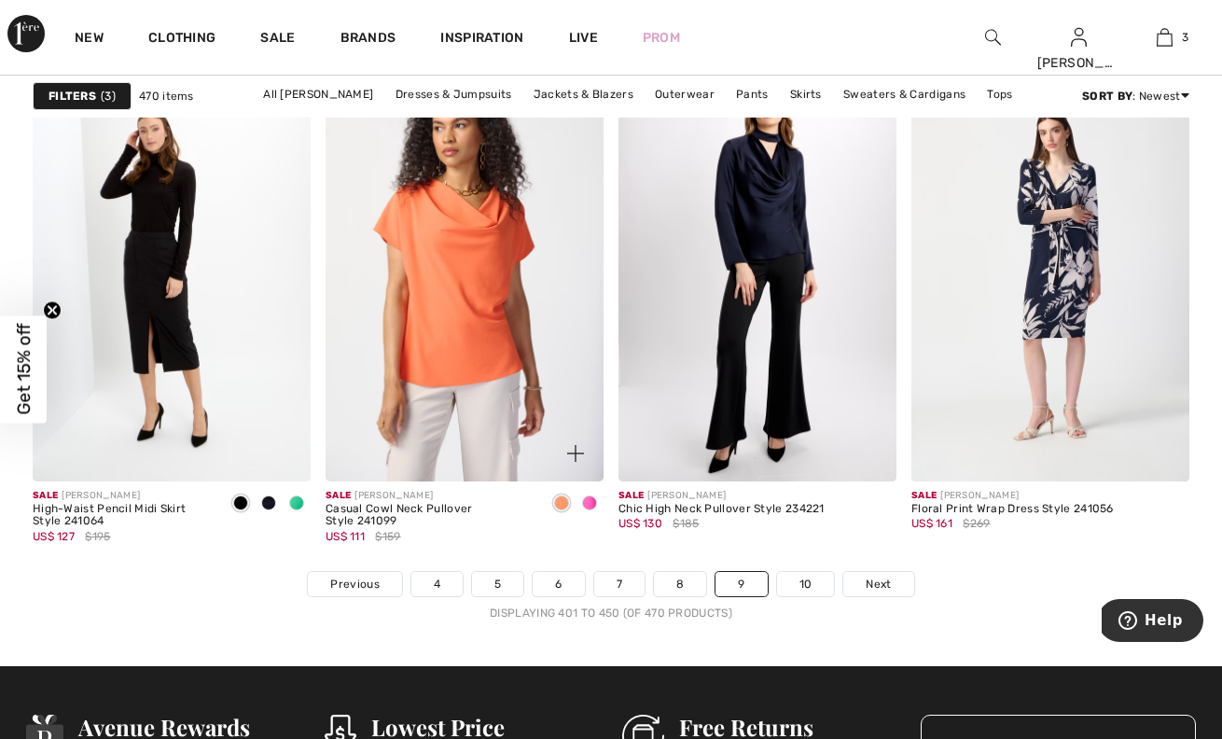
scroll to position [7607, 0]
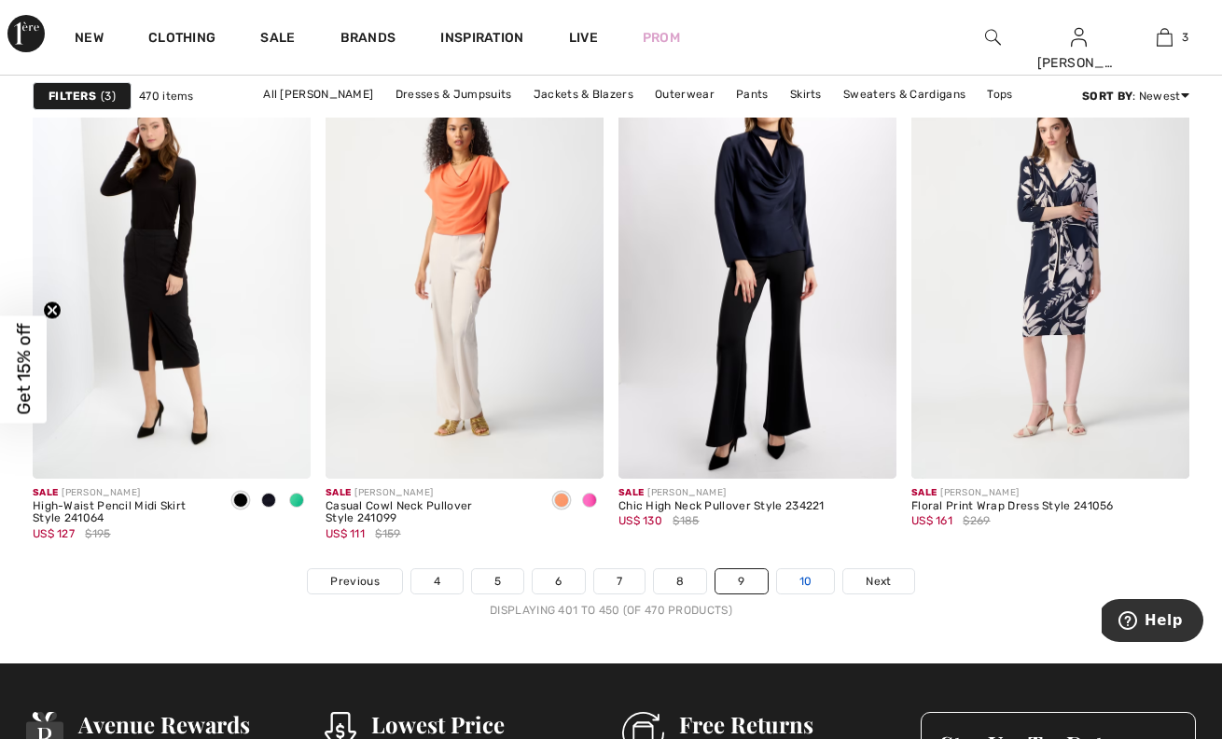
click at [803, 583] on link "10" at bounding box center [806, 581] width 58 height 24
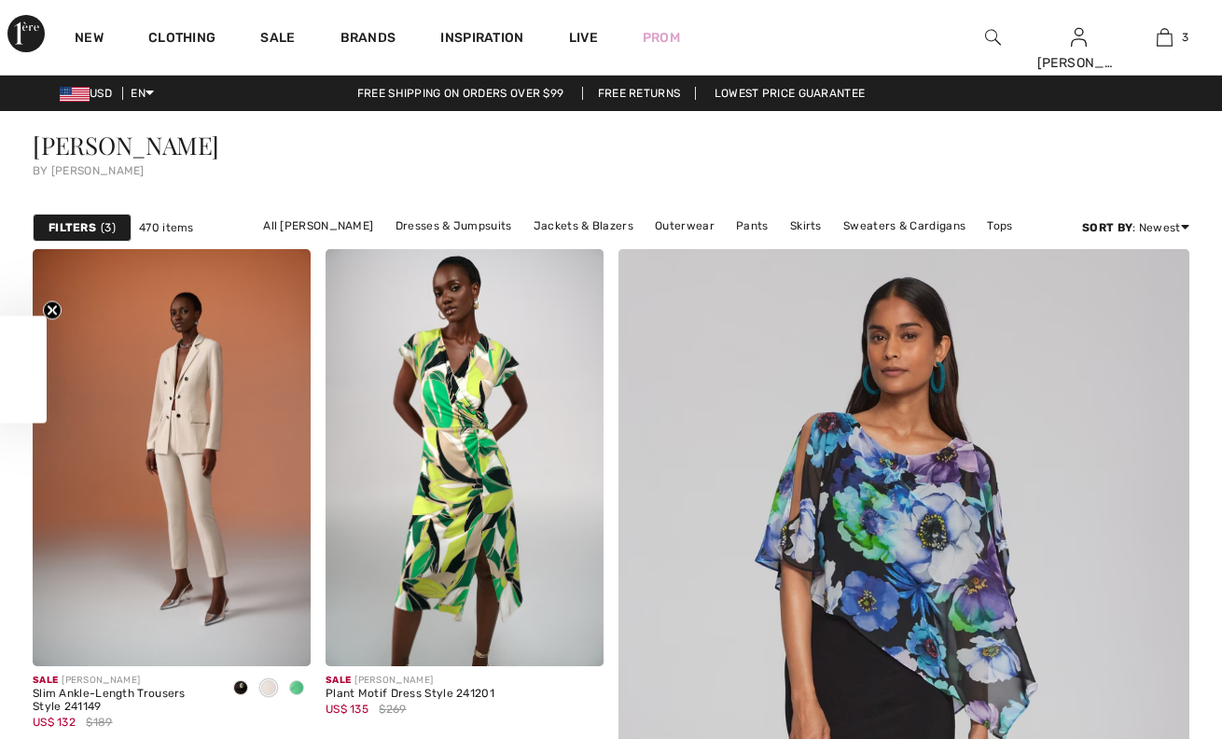
checkbox input "true"
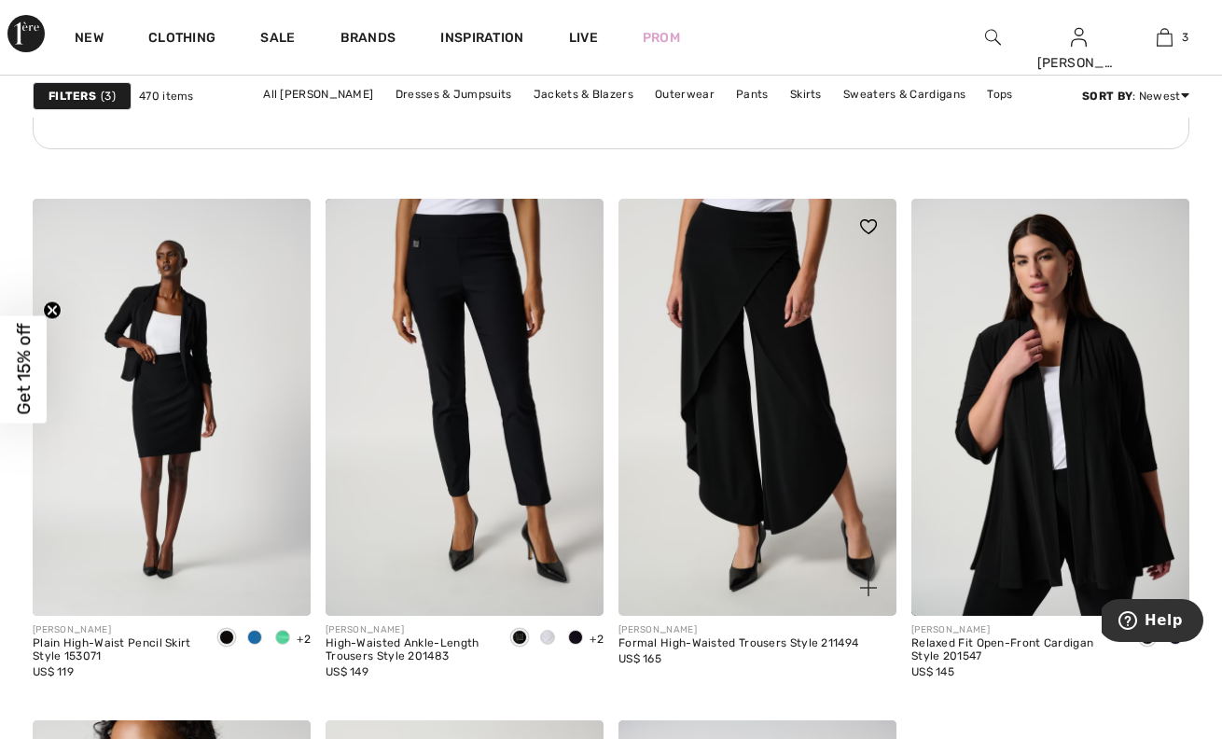
scroll to position [2333, 0]
click at [715, 438] on img at bounding box center [757, 407] width 278 height 417
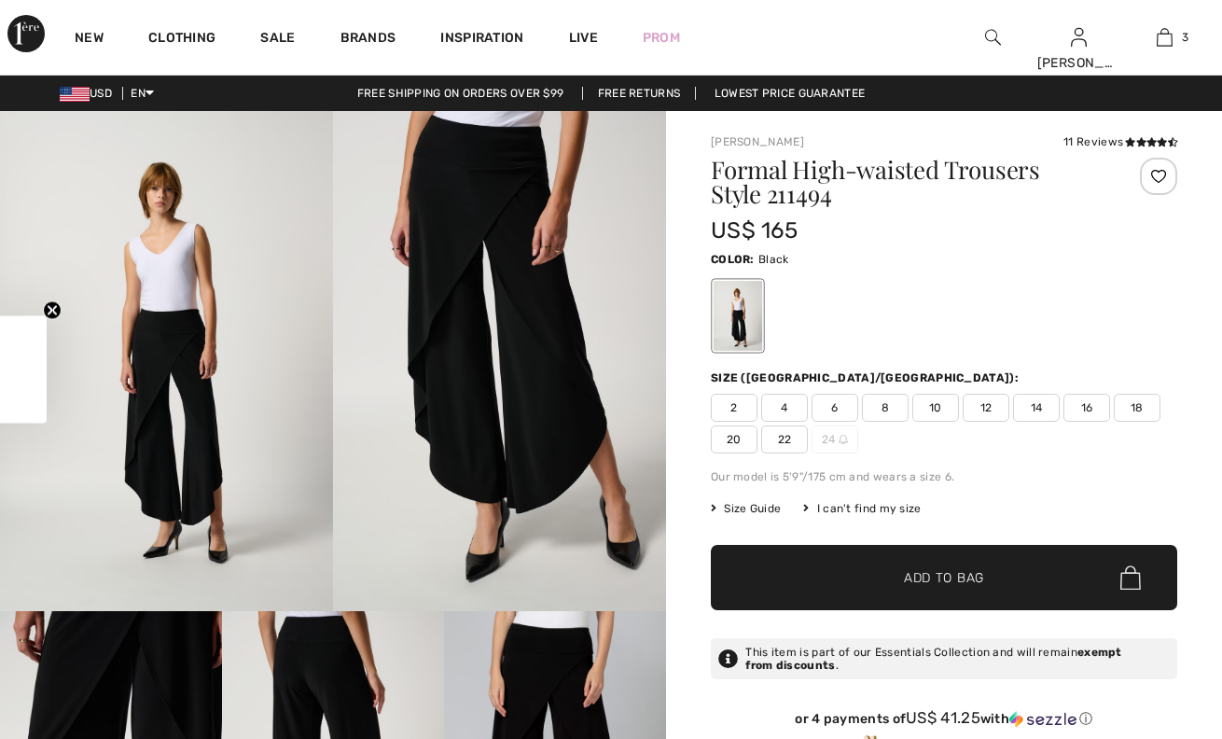
checkbox input "true"
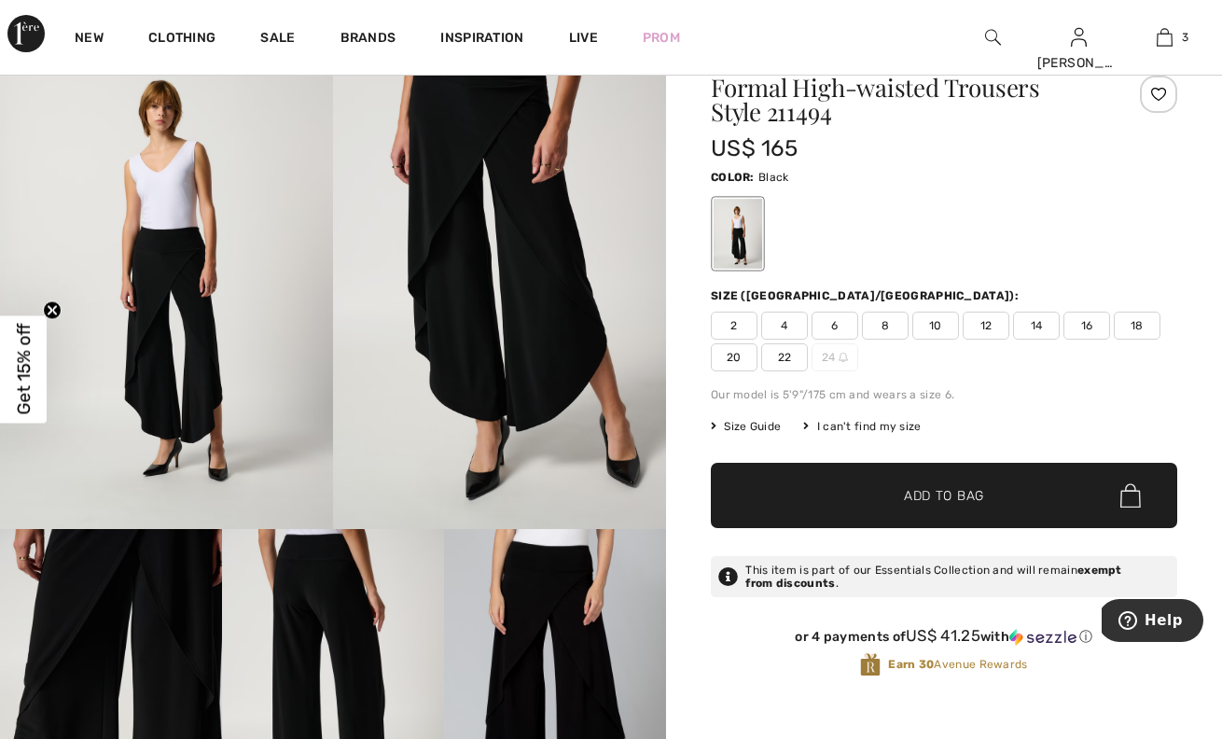
scroll to position [83, 0]
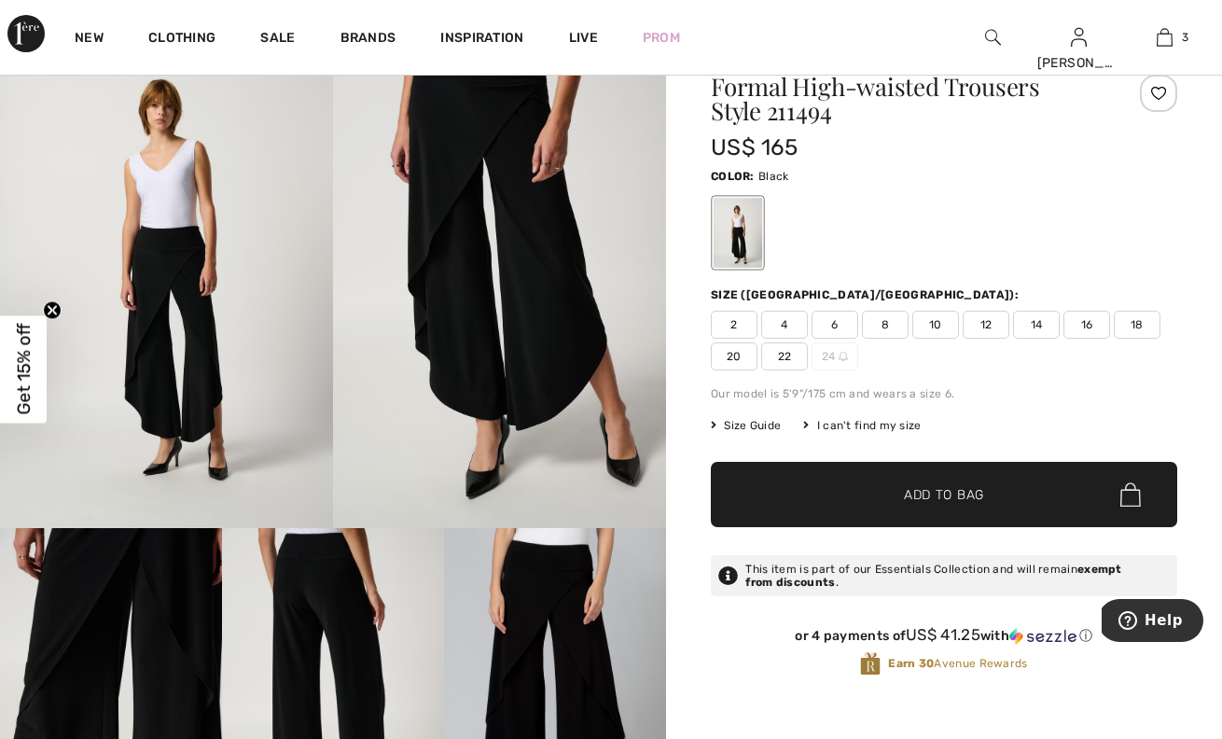
click at [1094, 321] on span "16" at bounding box center [1086, 325] width 47 height 28
click at [954, 507] on span "✔ Added to Bag Add to Bag" at bounding box center [944, 494] width 466 height 65
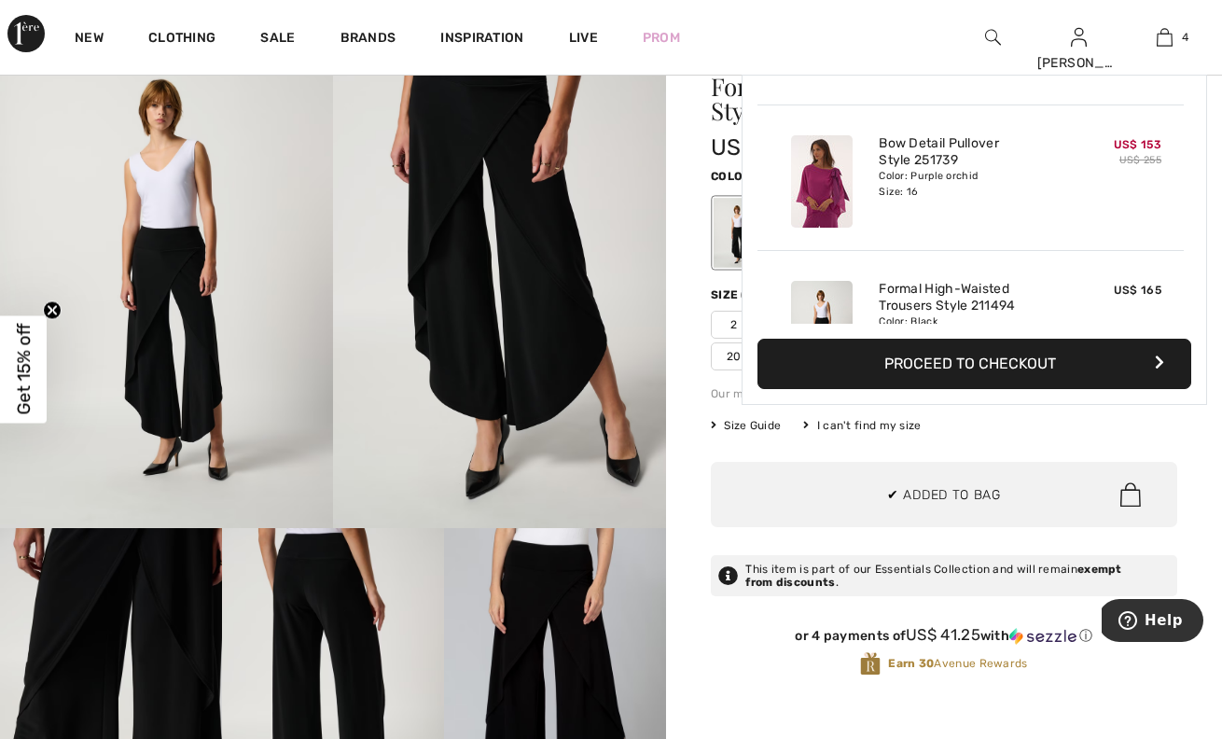
scroll to position [349, 0]
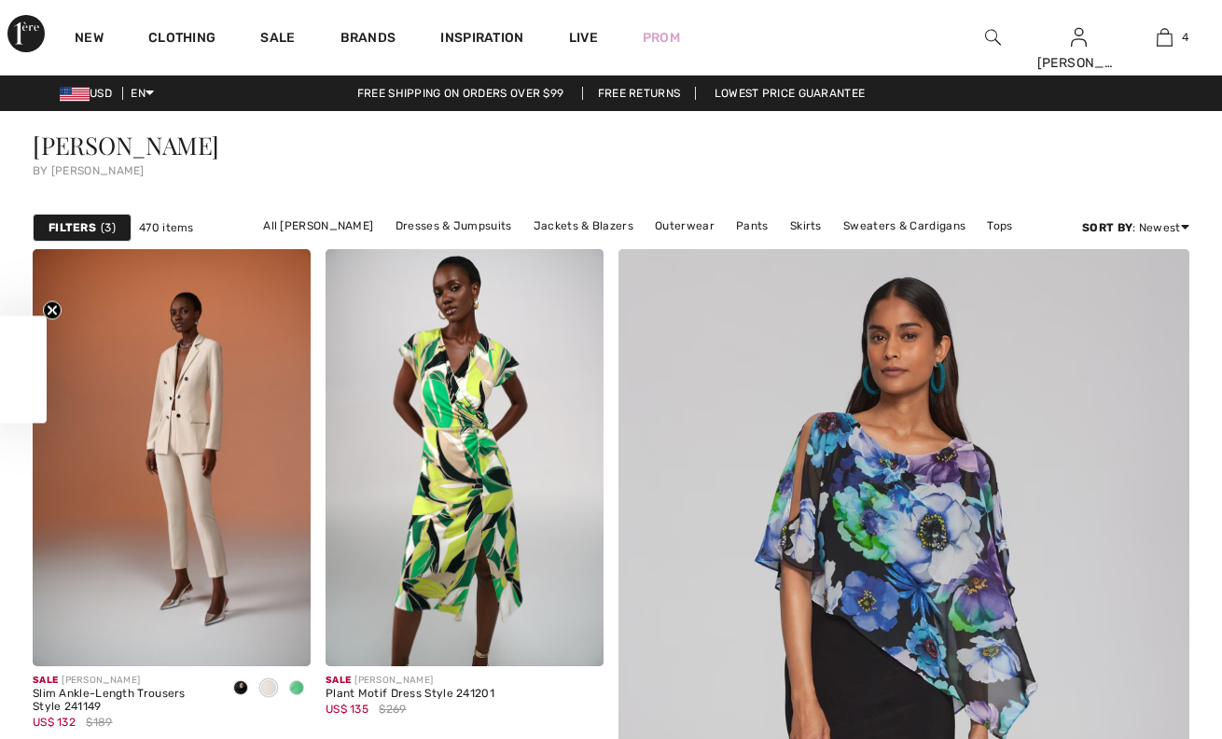
checkbox input "true"
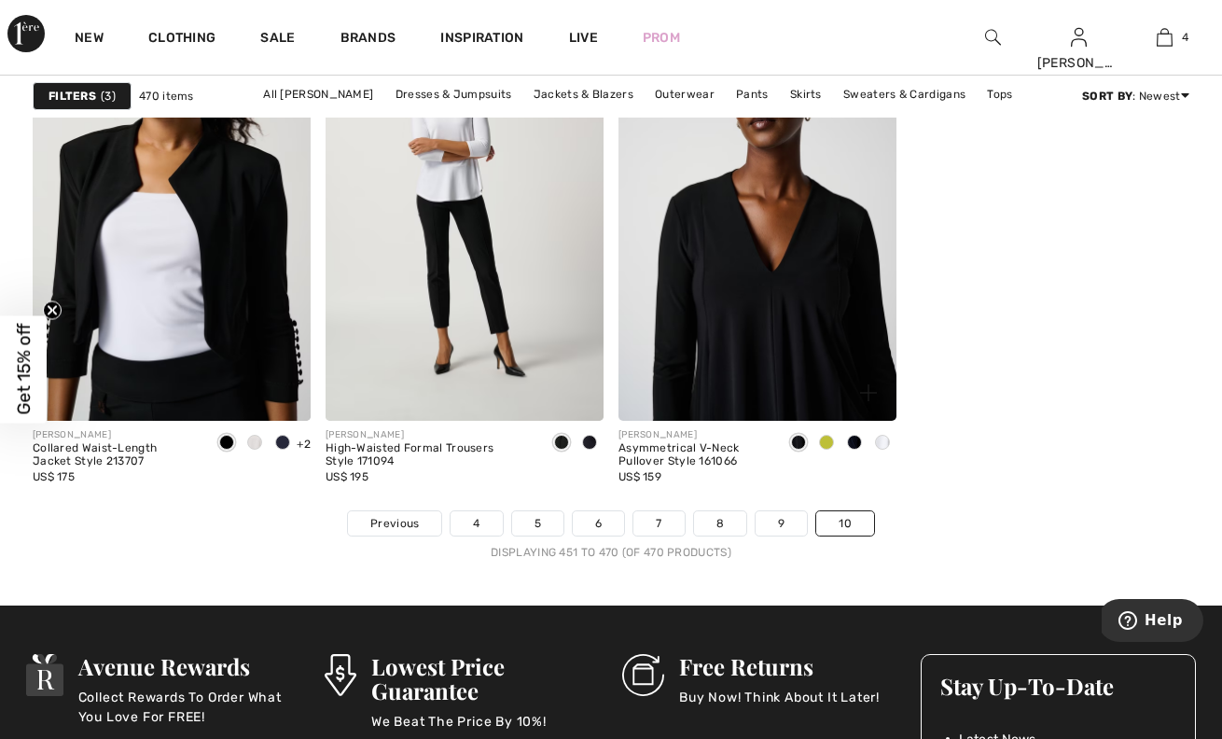
scroll to position [3059, 0]
